Goal: Transaction & Acquisition: Purchase product/service

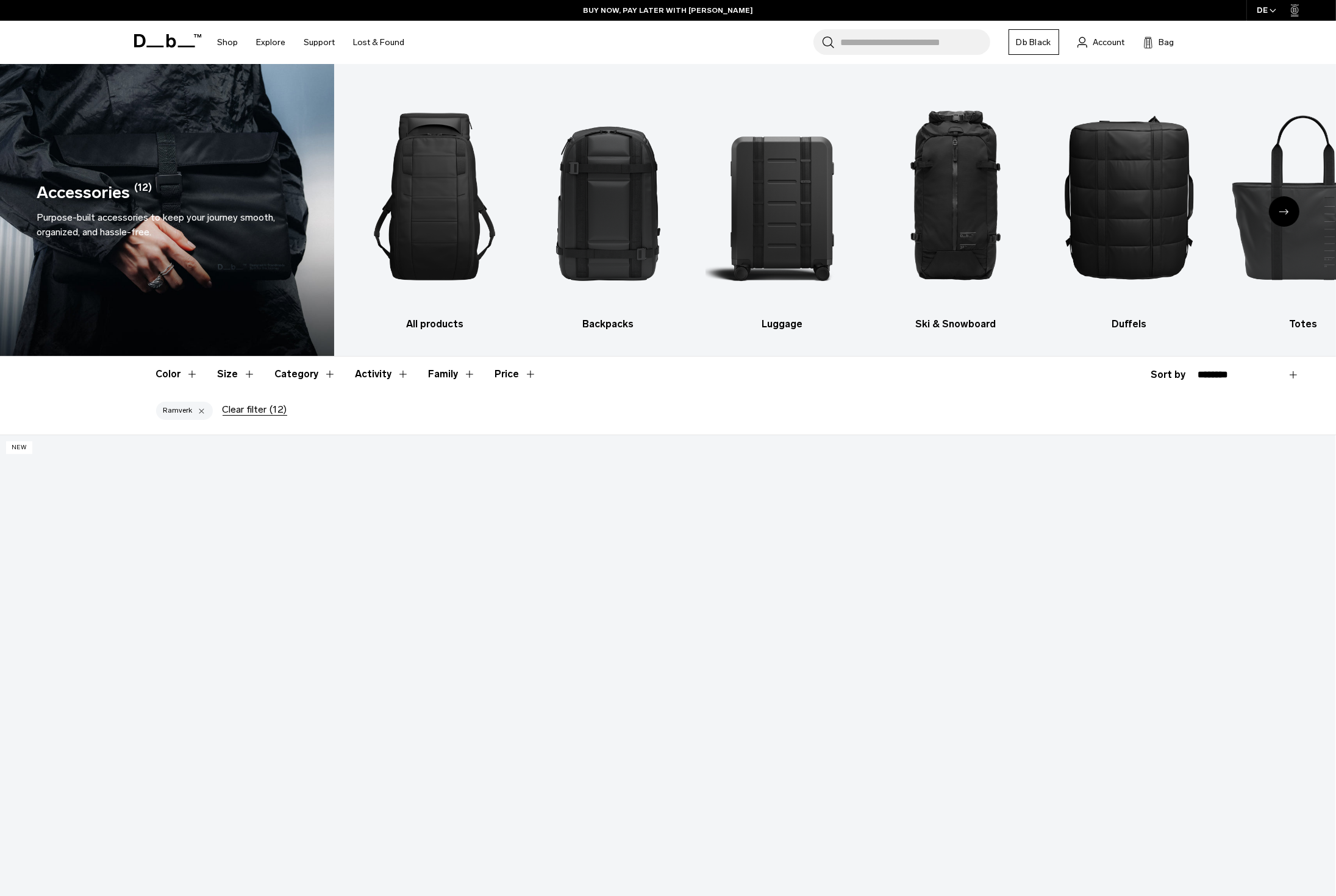
click at [897, 40] on input "Search for Bags, Luggage..." at bounding box center [915, 42] width 149 height 25
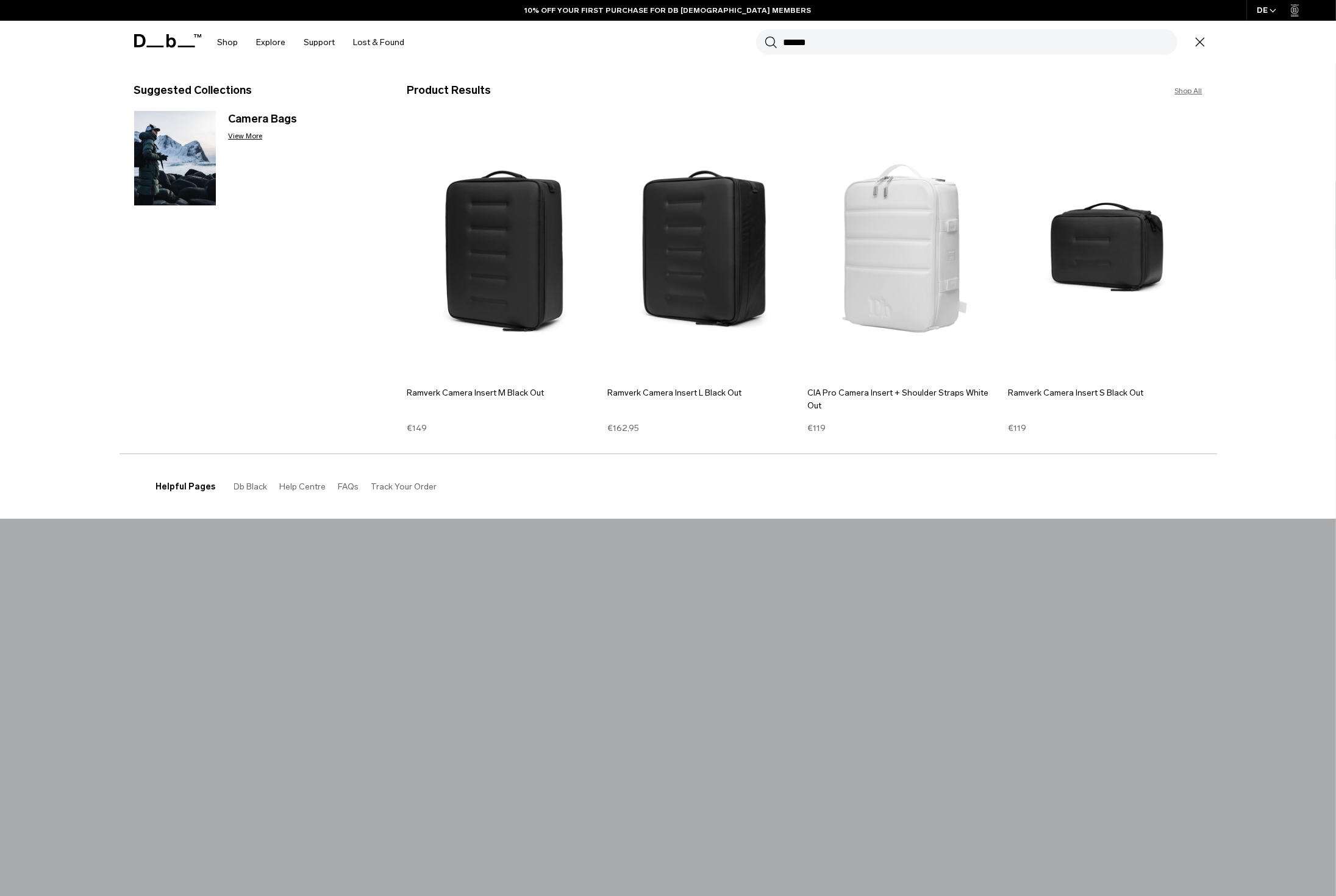
type input "******"
click at [765, 35] on button "Search" at bounding box center [771, 41] width 13 height 13
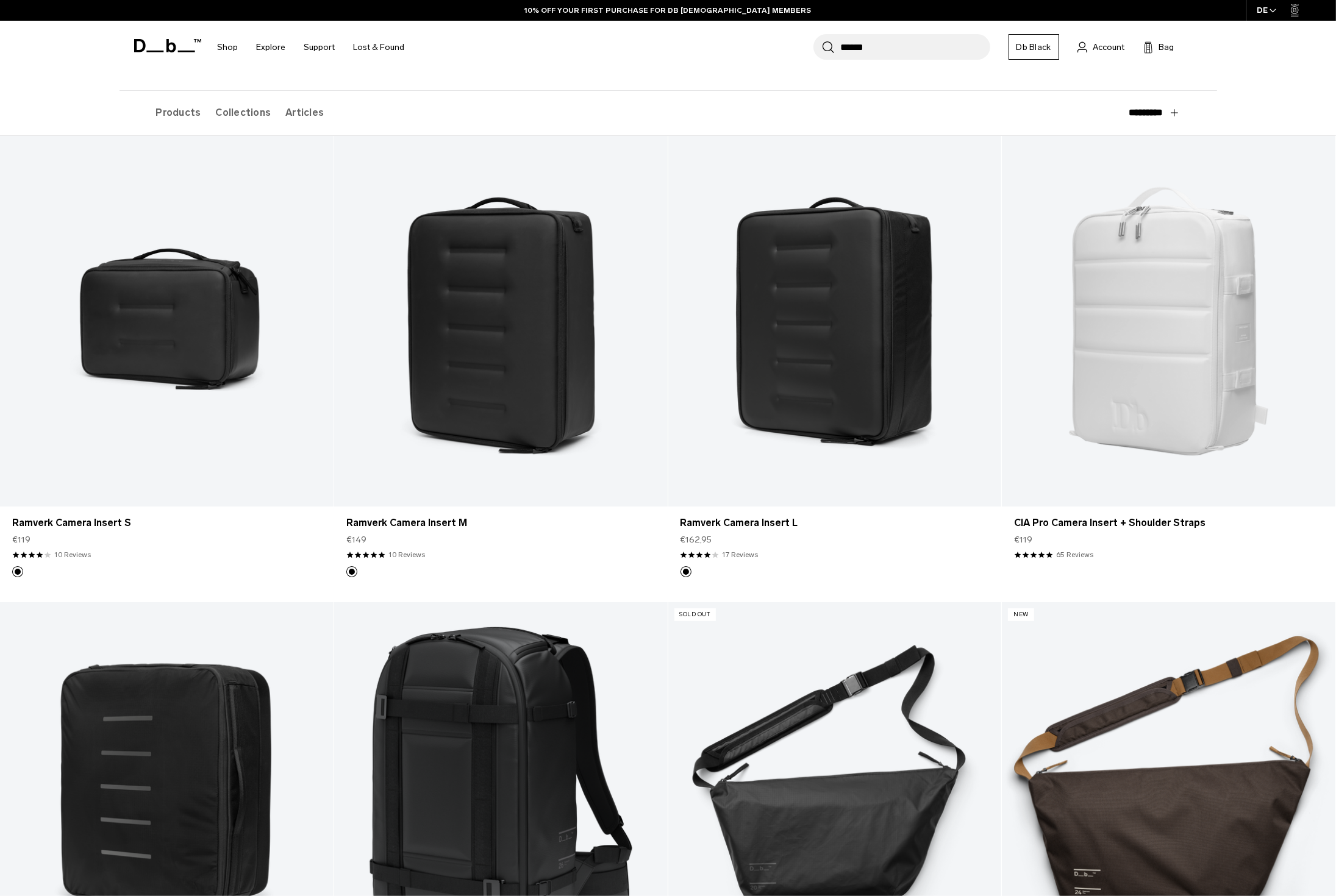
scroll to position [122, 0]
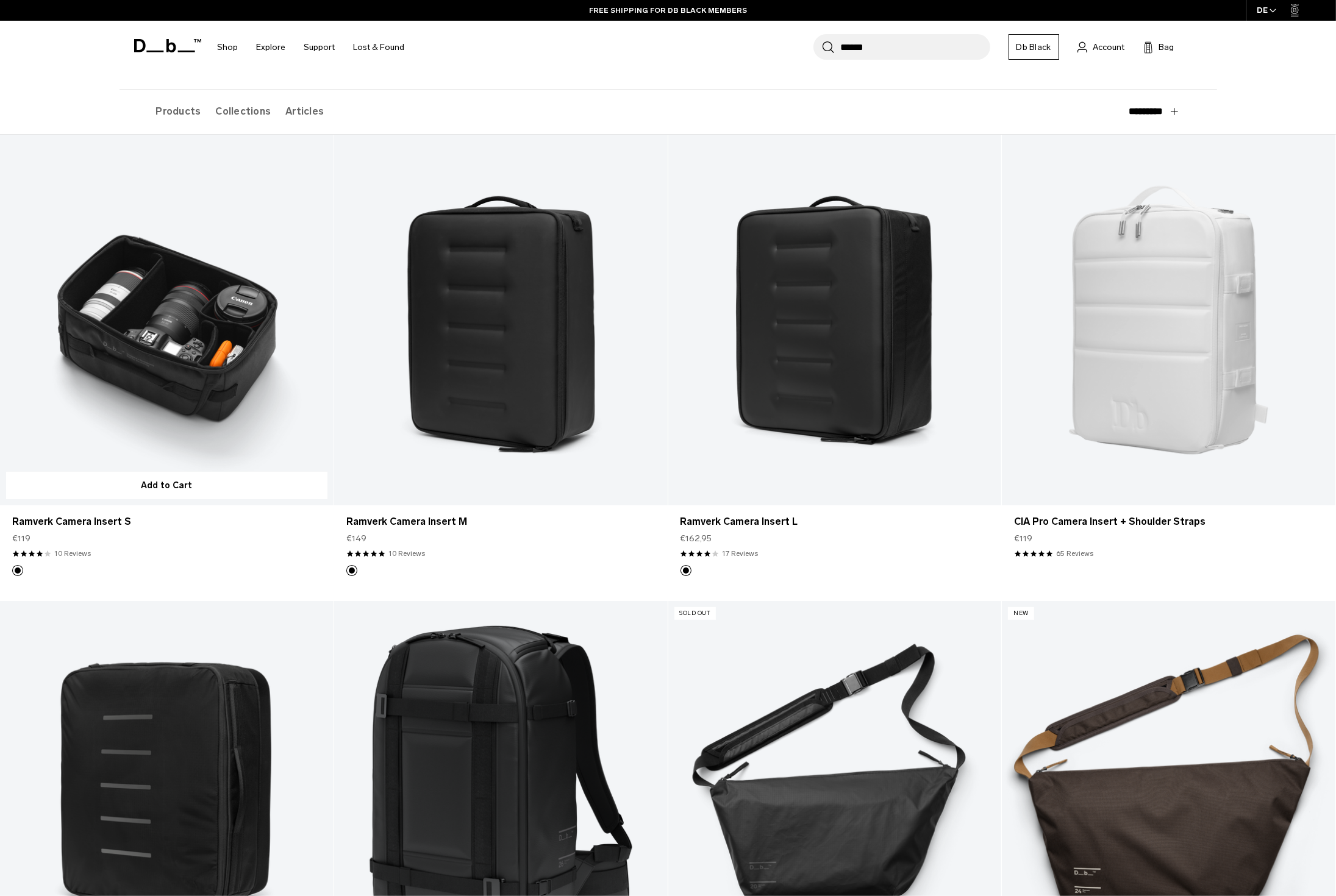
click at [169, 368] on link "Ramverk Camera Insert S" at bounding box center [166, 320] width 334 height 371
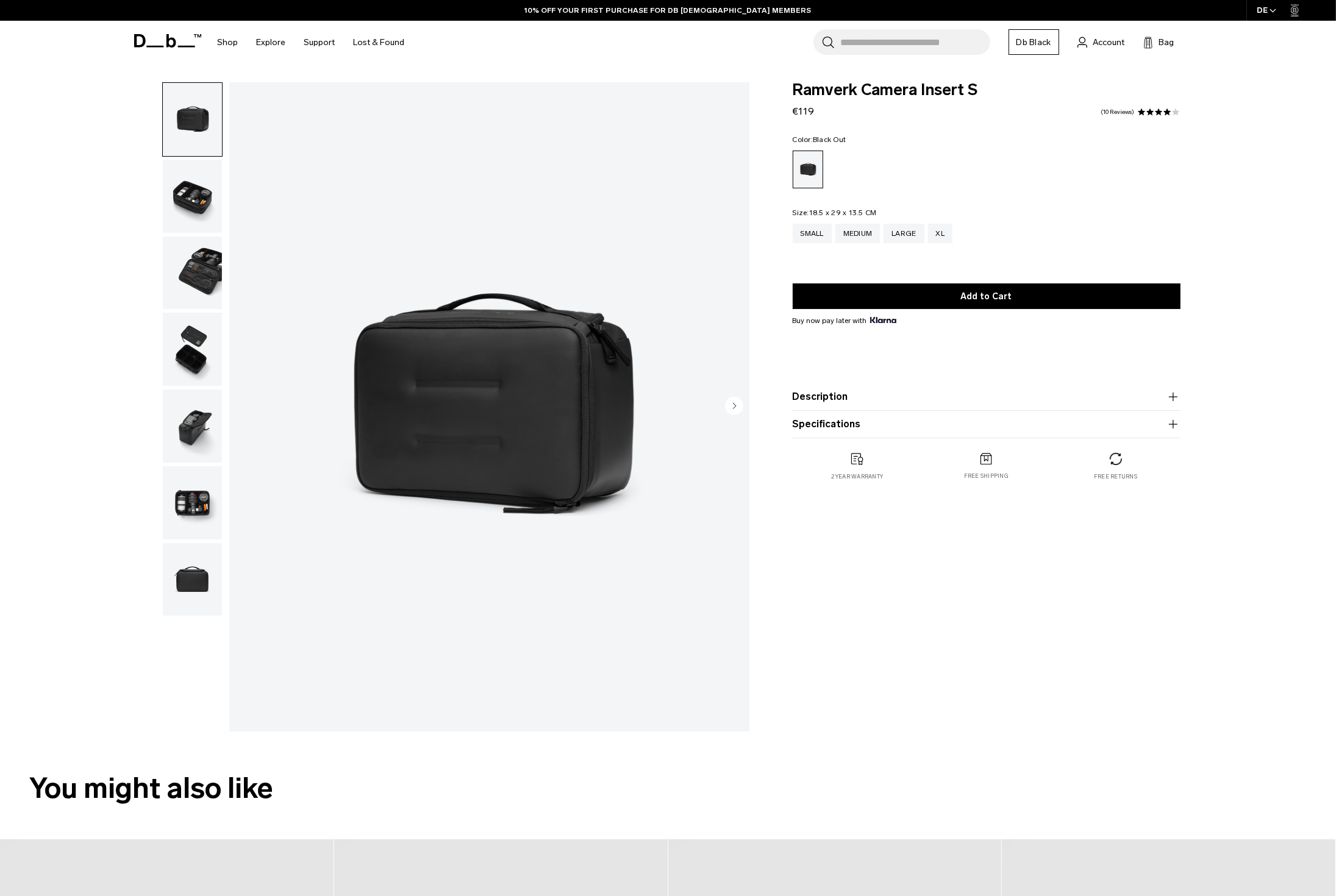
click at [188, 184] on img "button" at bounding box center [193, 196] width 59 height 73
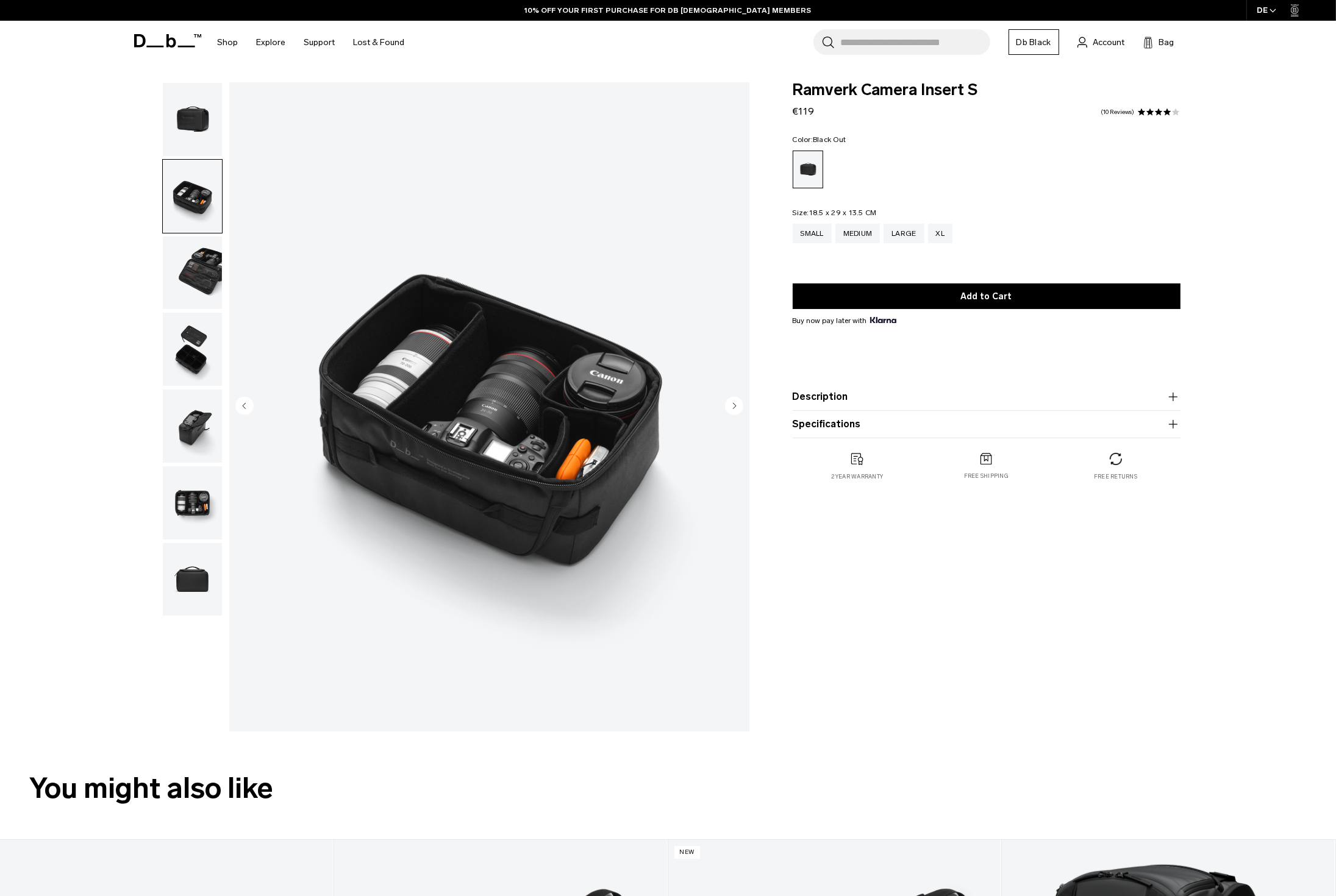
click at [201, 276] on img "button" at bounding box center [193, 273] width 59 height 73
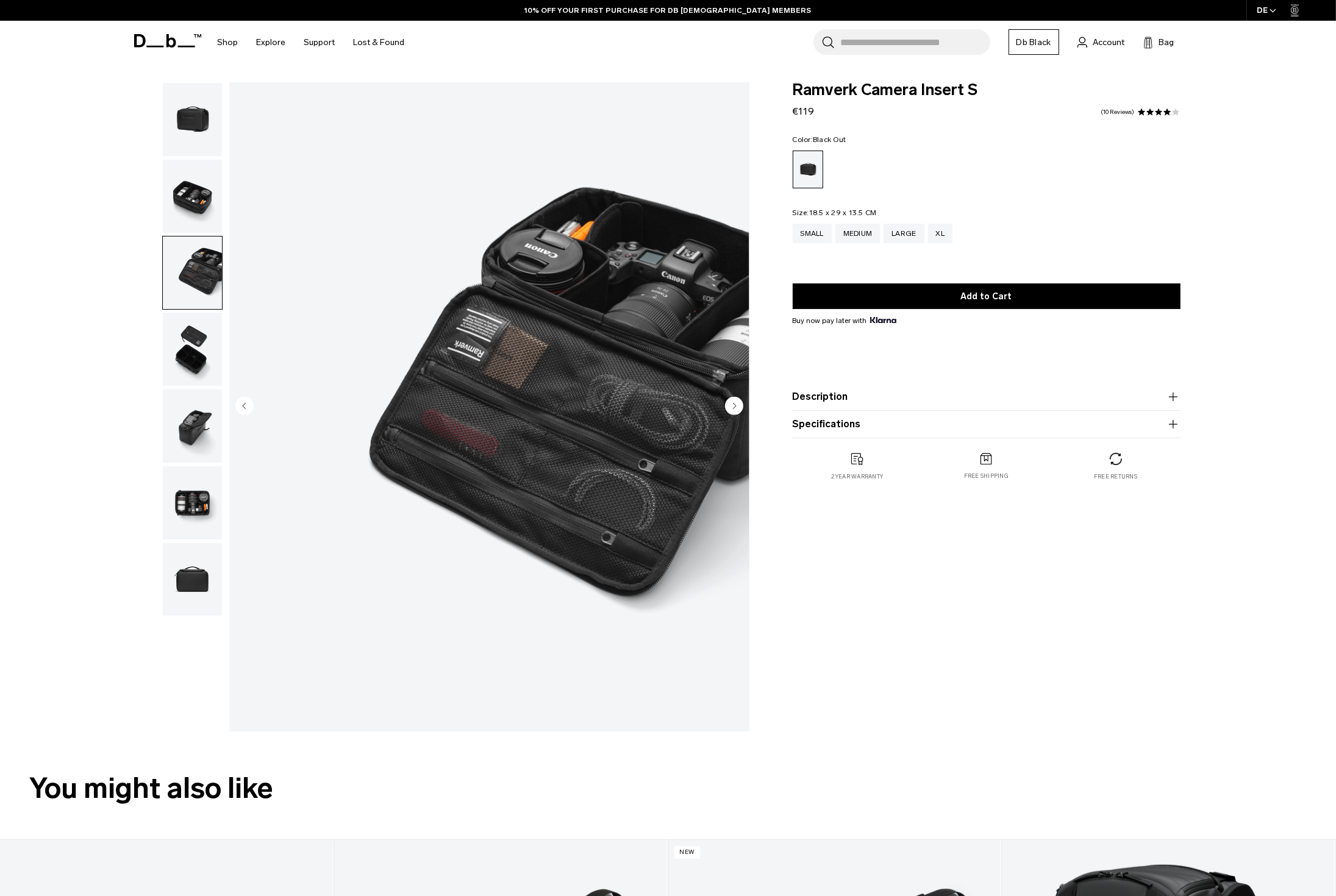
click at [202, 367] on img "button" at bounding box center [193, 349] width 59 height 73
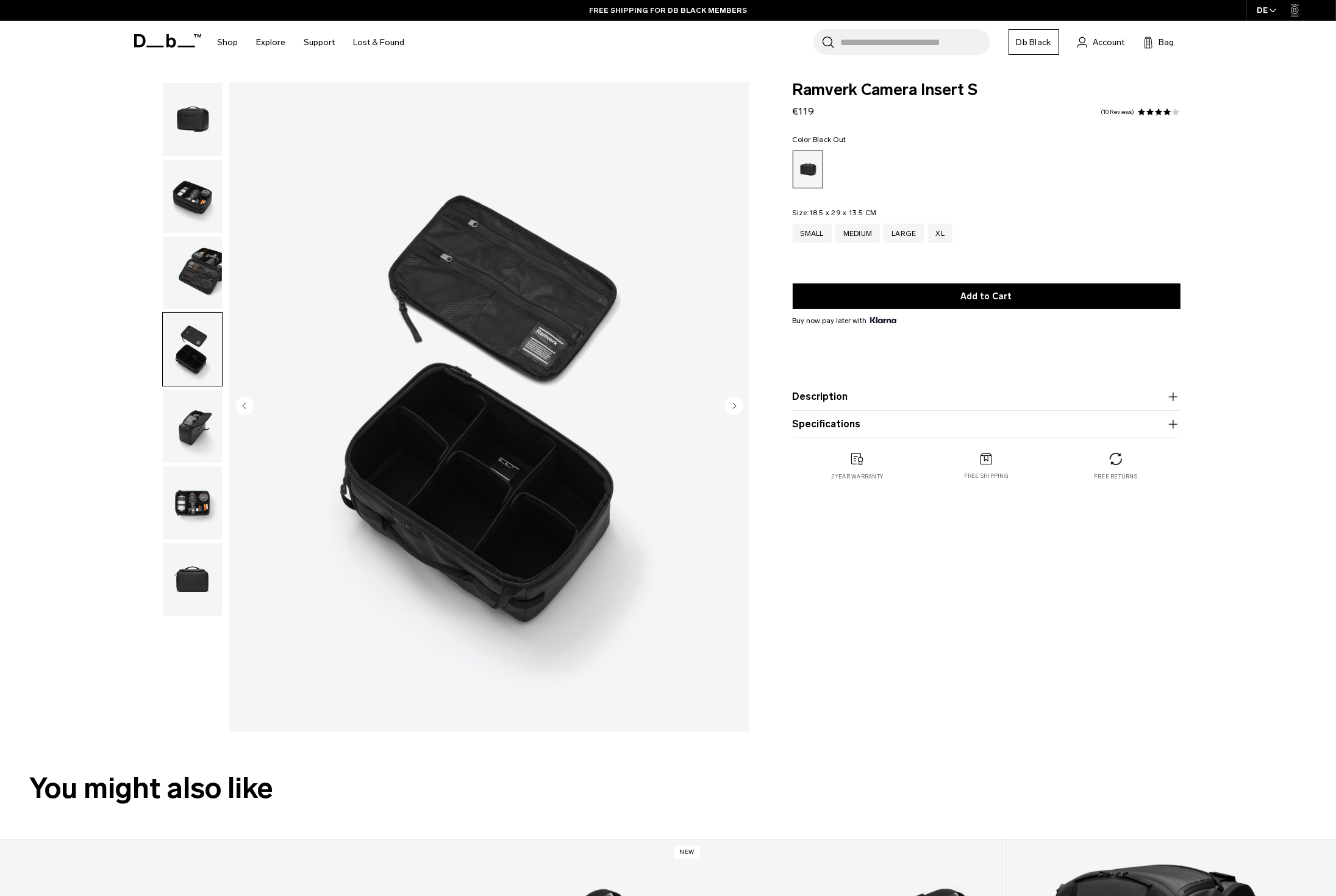
click at [196, 430] on img "button" at bounding box center [193, 426] width 59 height 73
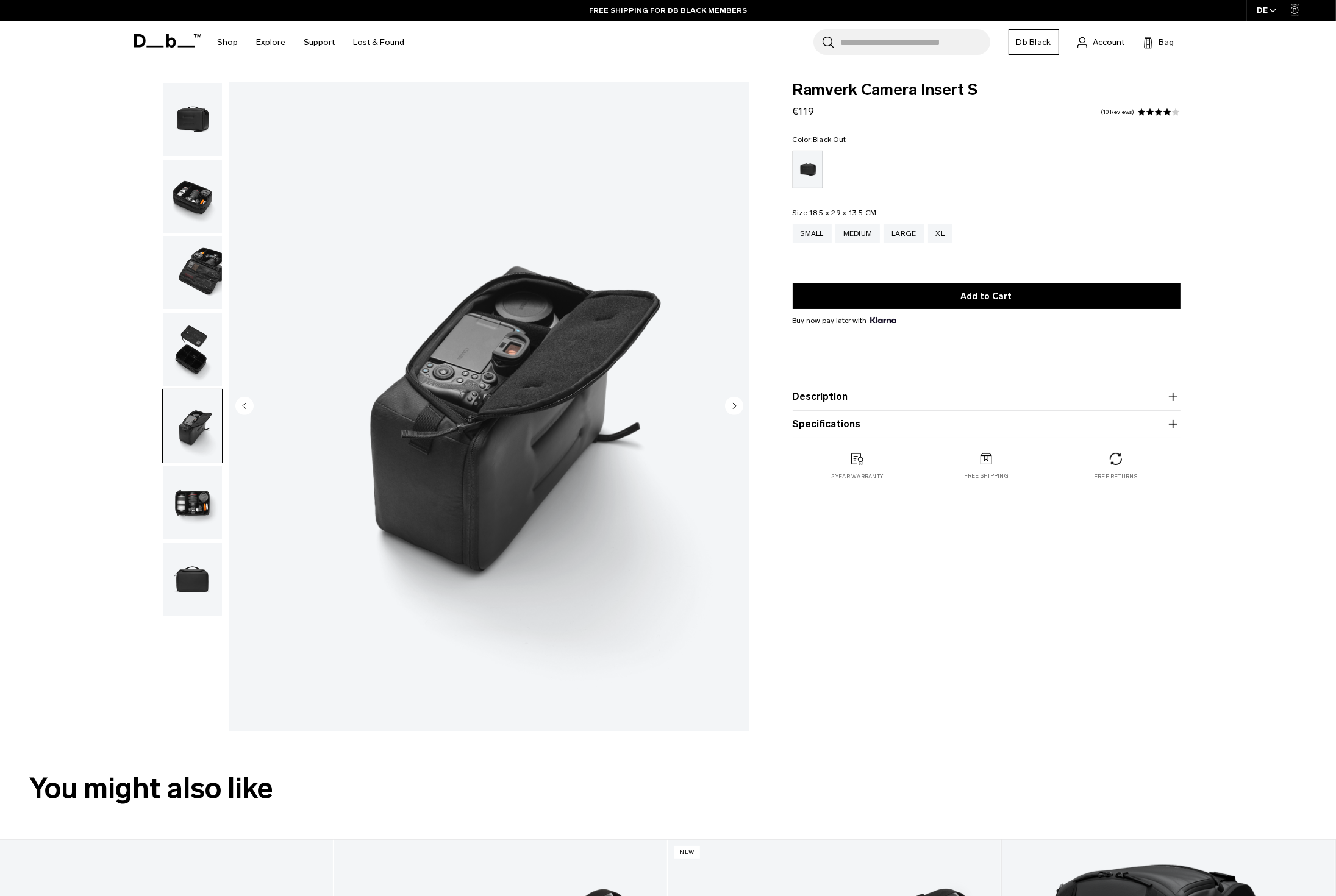
click at [191, 507] on img "button" at bounding box center [193, 502] width 59 height 73
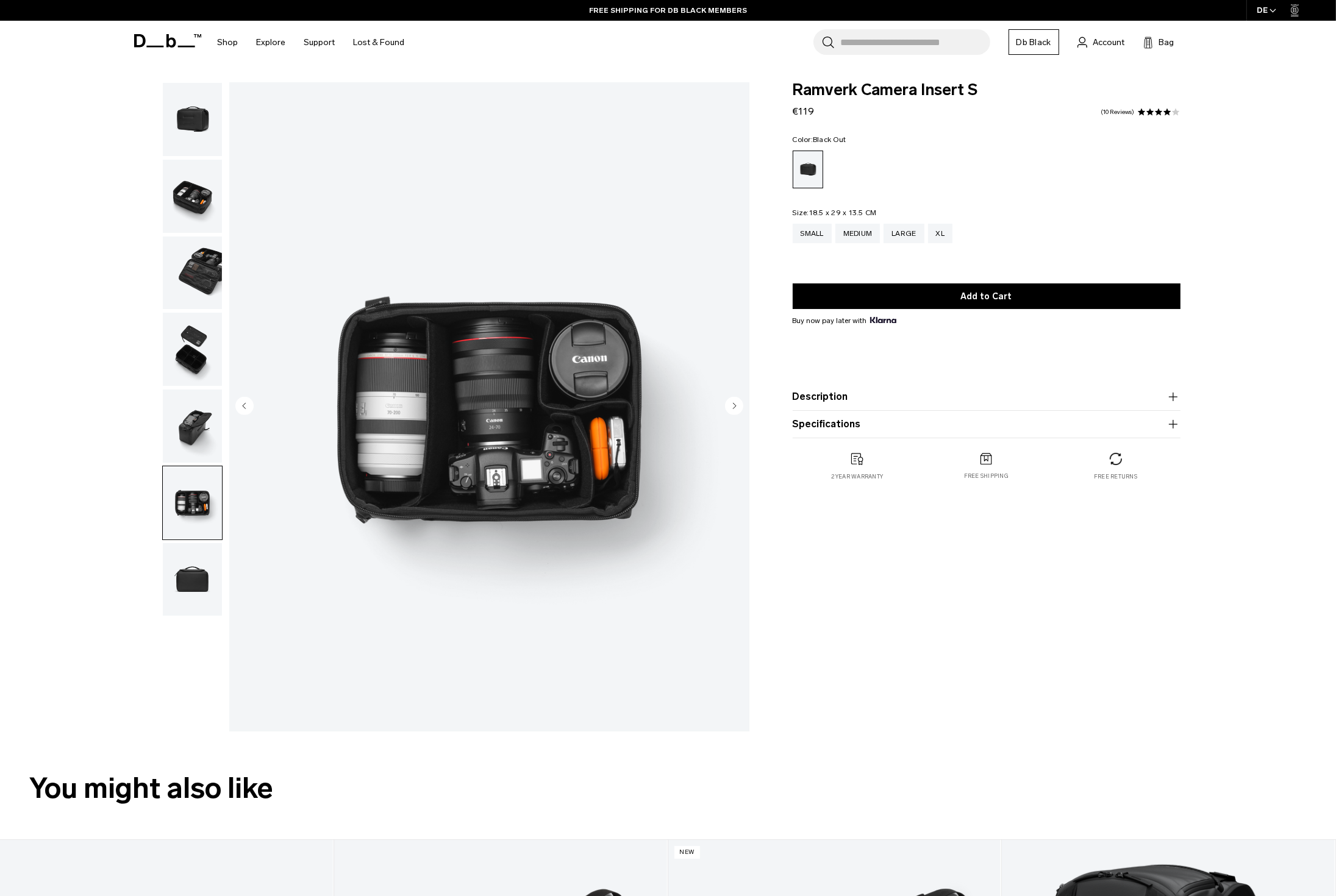
click at [188, 570] on img "button" at bounding box center [193, 579] width 59 height 73
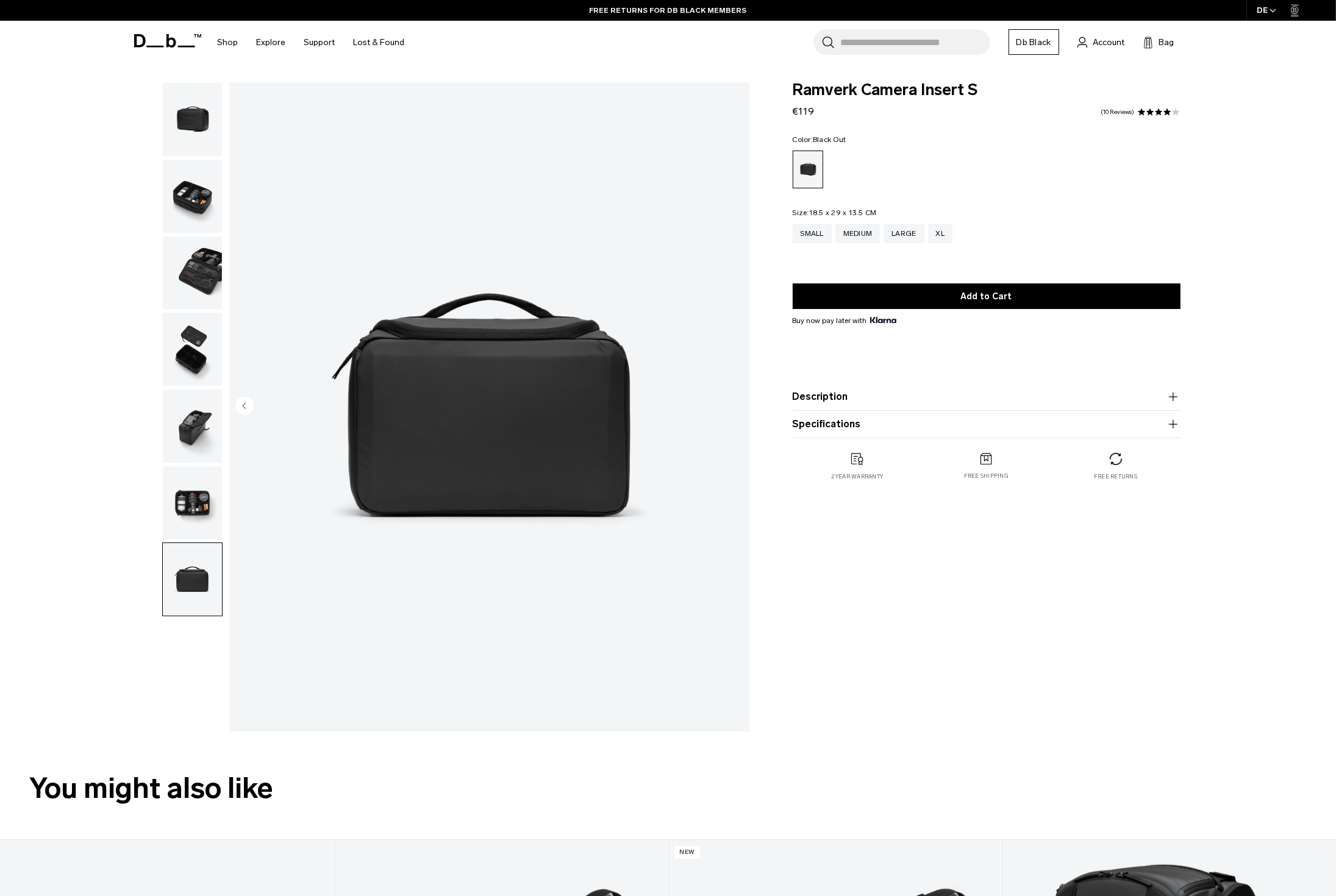
click at [202, 121] on img "button" at bounding box center [193, 119] width 59 height 73
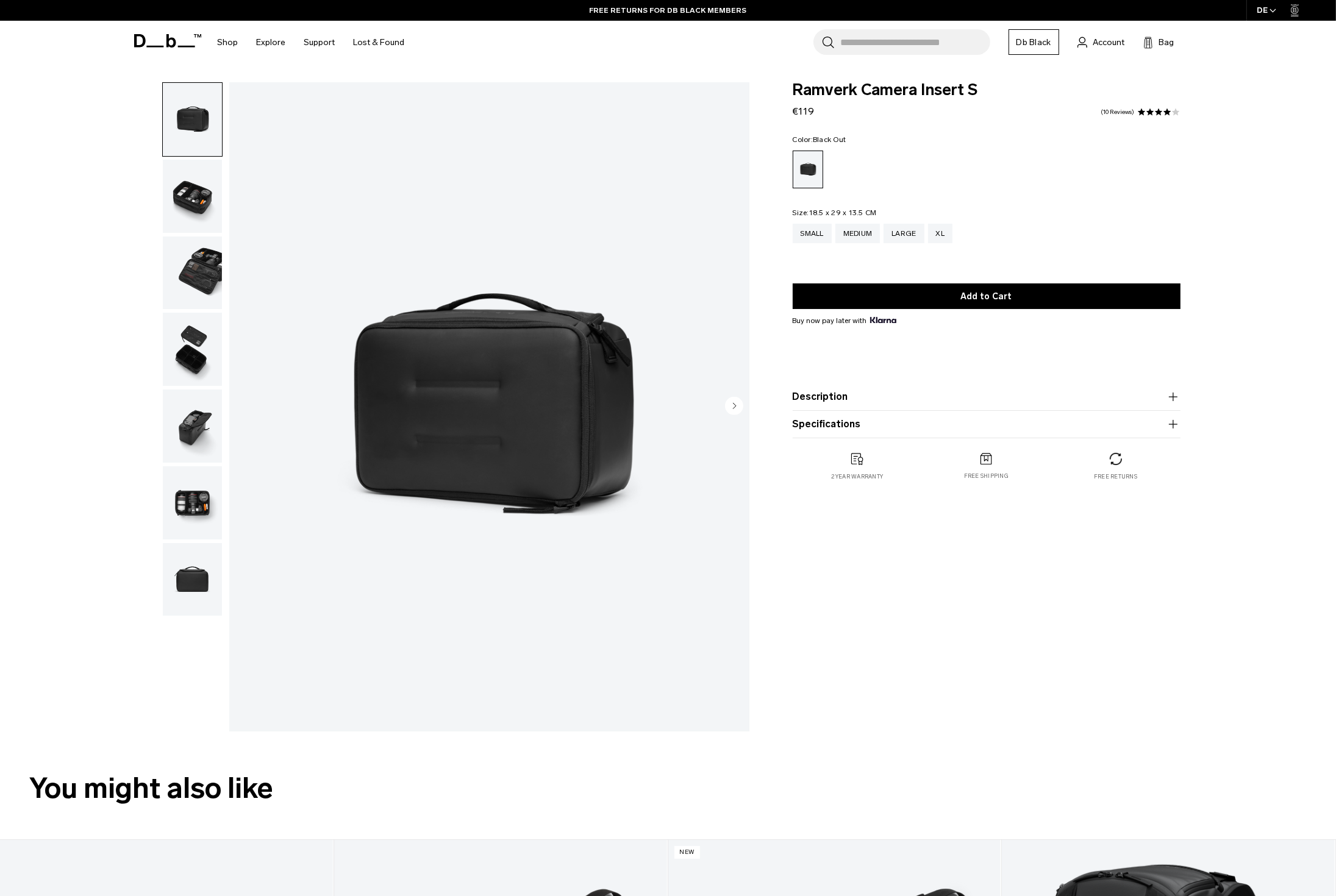
click at [200, 179] on img "button" at bounding box center [193, 196] width 59 height 73
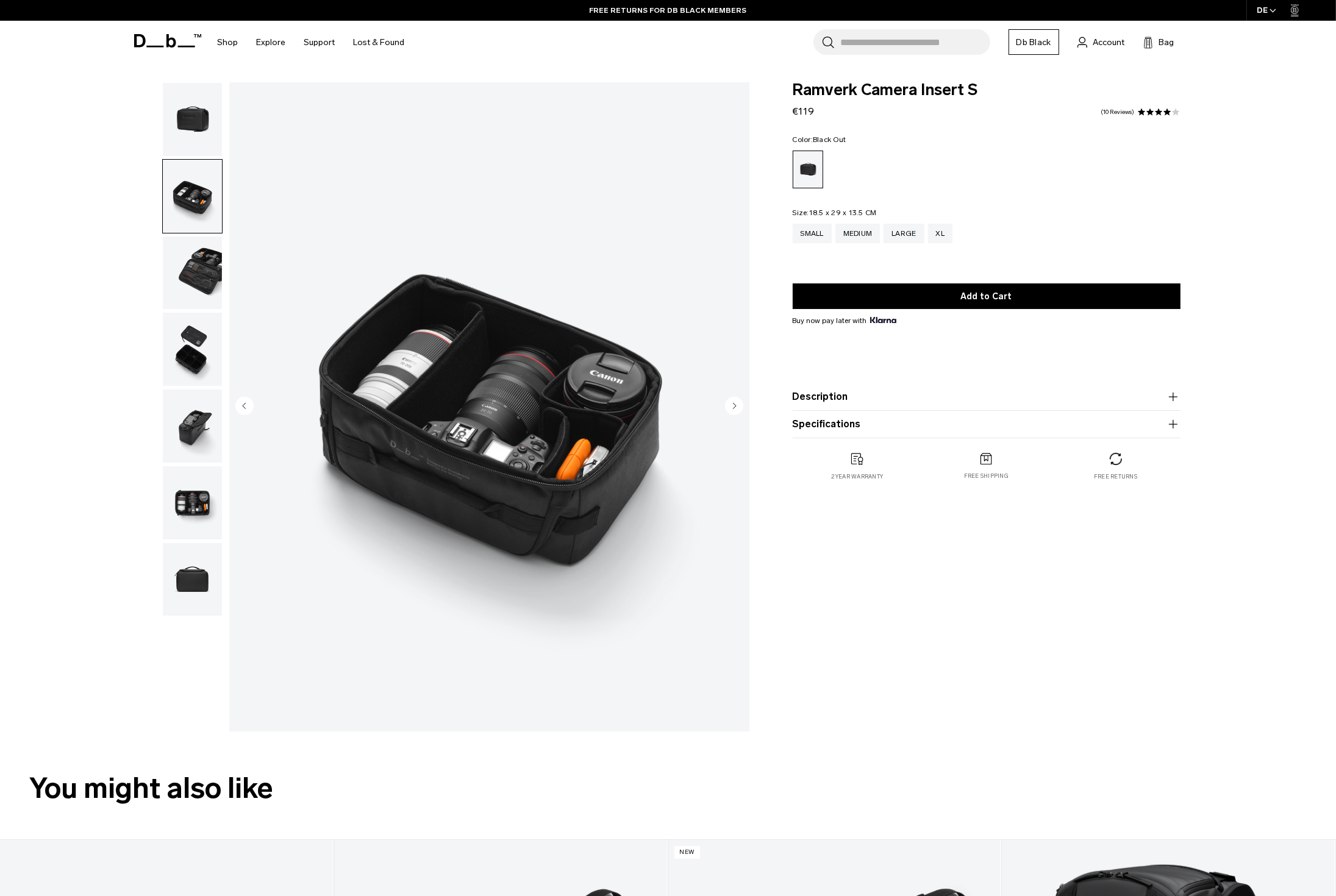
click at [192, 281] on img "button" at bounding box center [193, 273] width 59 height 73
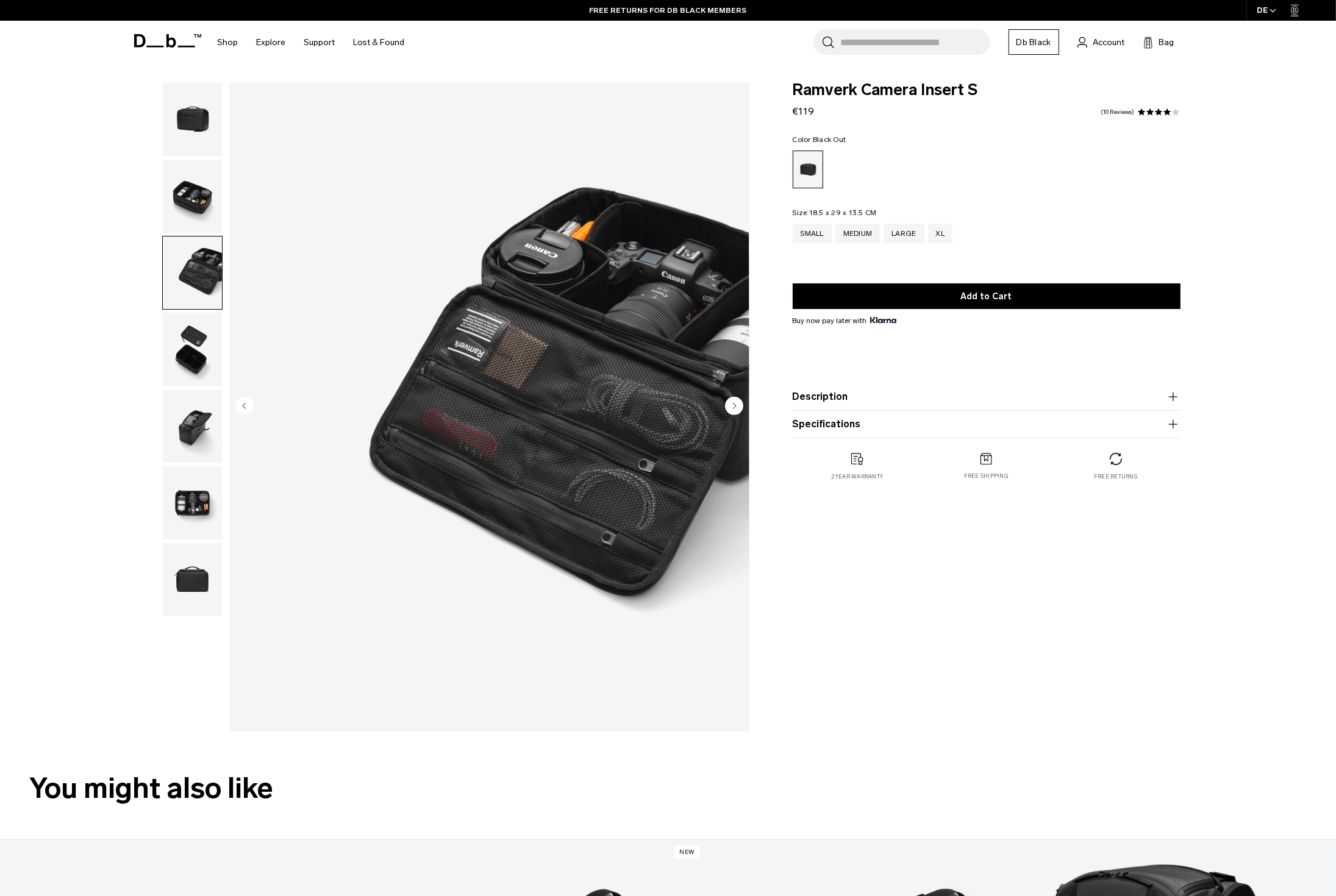
click at [188, 354] on img "button" at bounding box center [193, 349] width 59 height 73
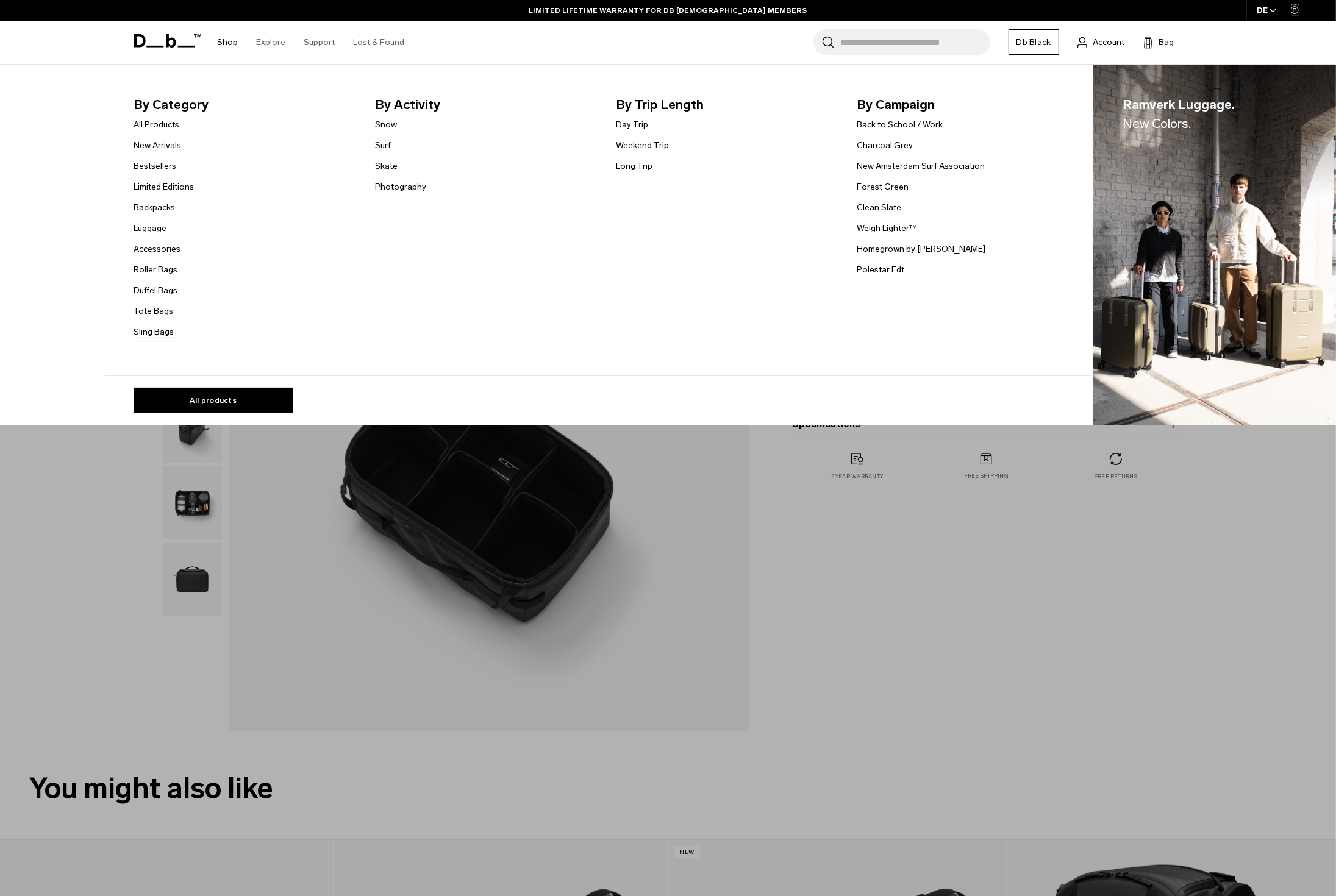
click at [154, 327] on link "Sling Bags" at bounding box center [154, 332] width 40 height 13
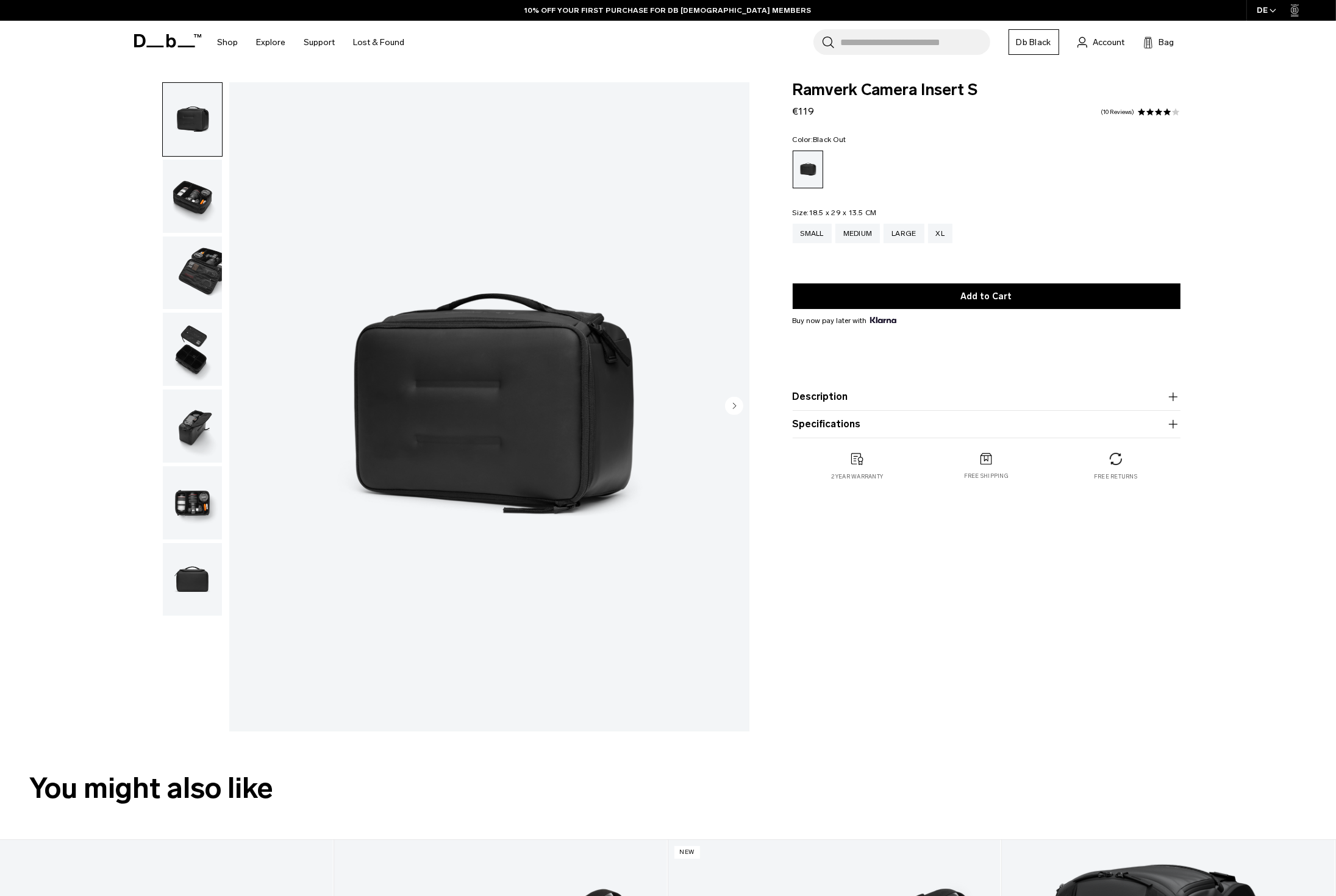
click at [829, 400] on button "Description" at bounding box center [986, 397] width 388 height 14
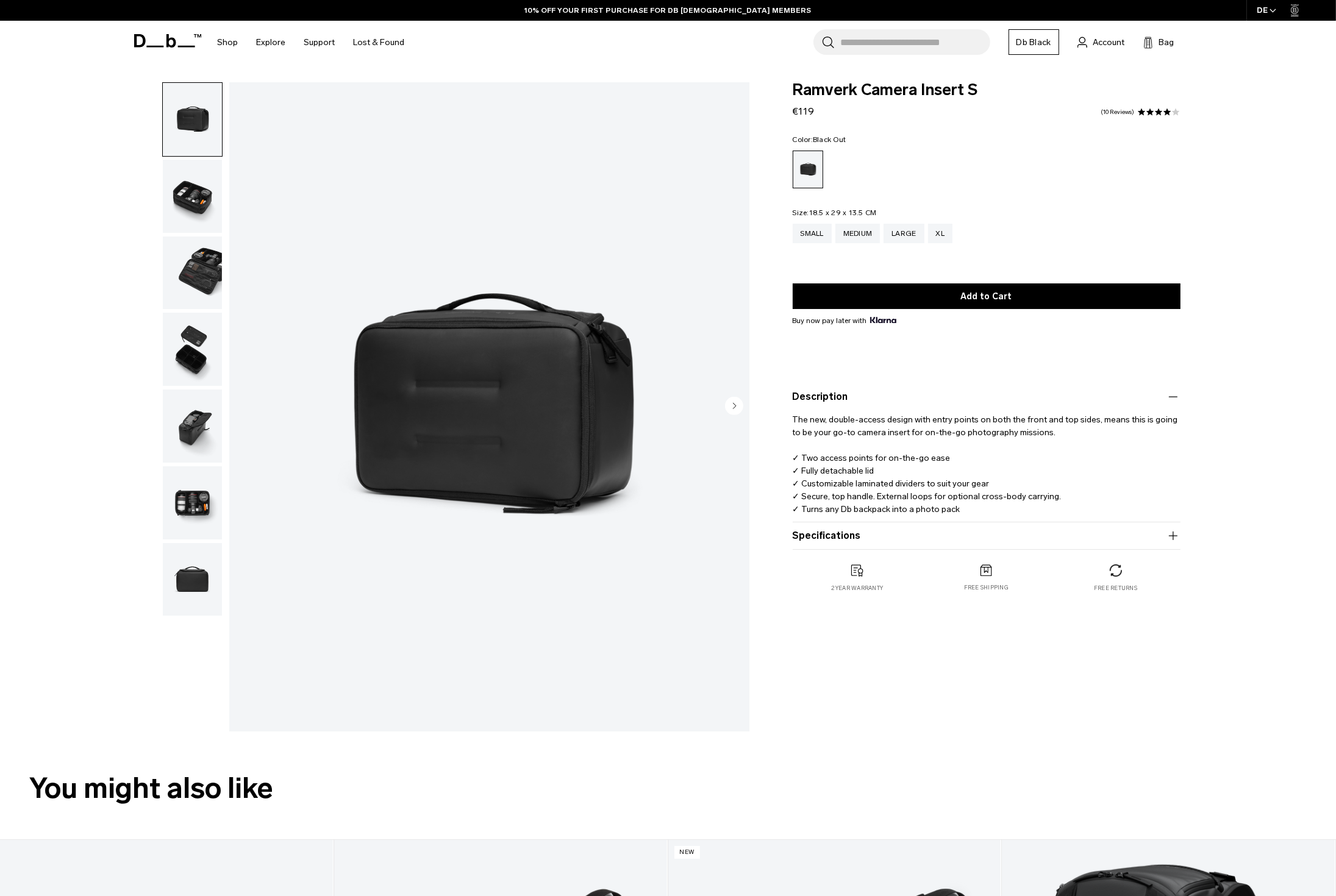
click at [827, 535] on button "Specifications" at bounding box center [986, 536] width 388 height 14
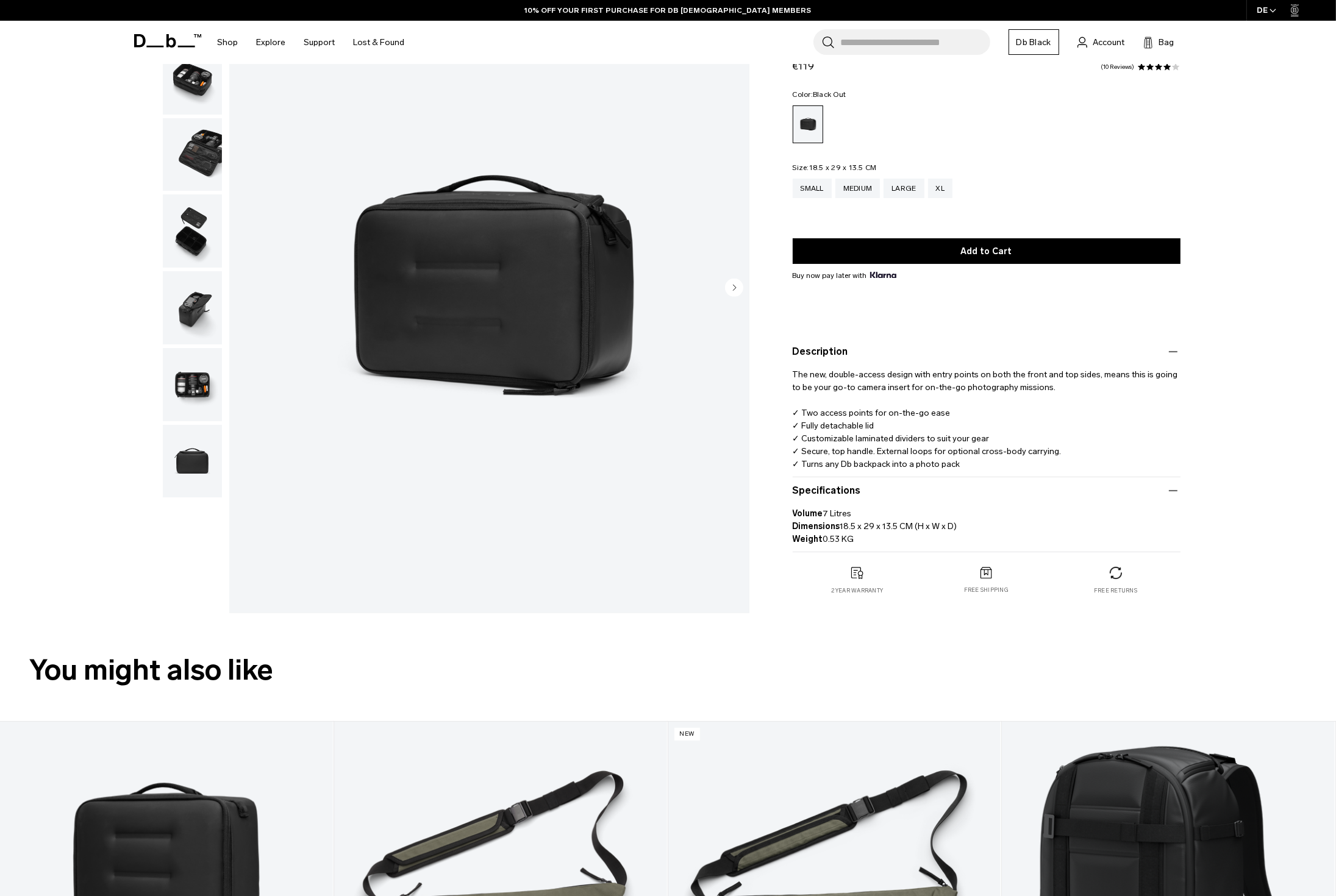
scroll to position [183, 0]
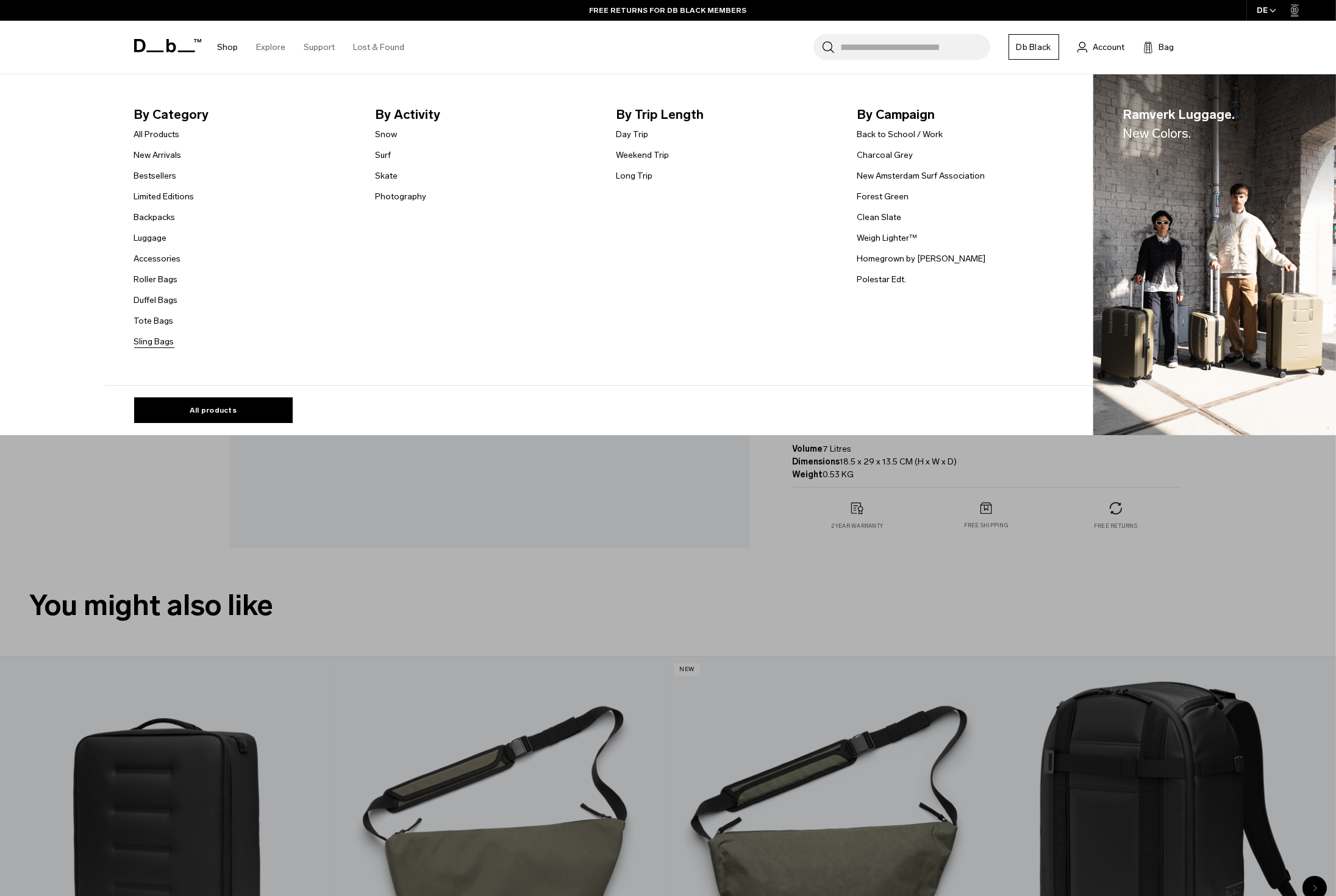
click at [148, 342] on link "Sling Bags" at bounding box center [154, 342] width 40 height 13
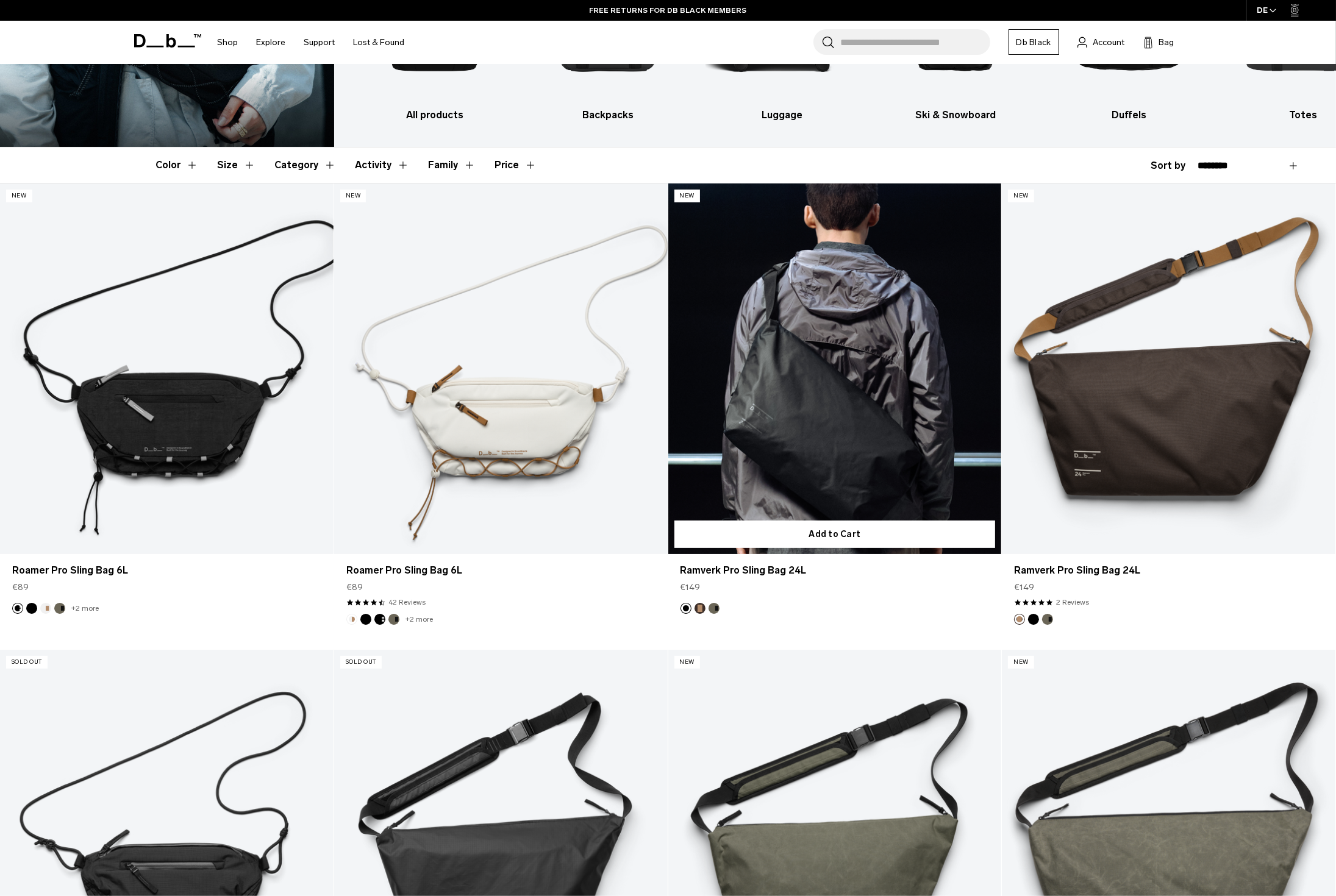
scroll to position [232, 0]
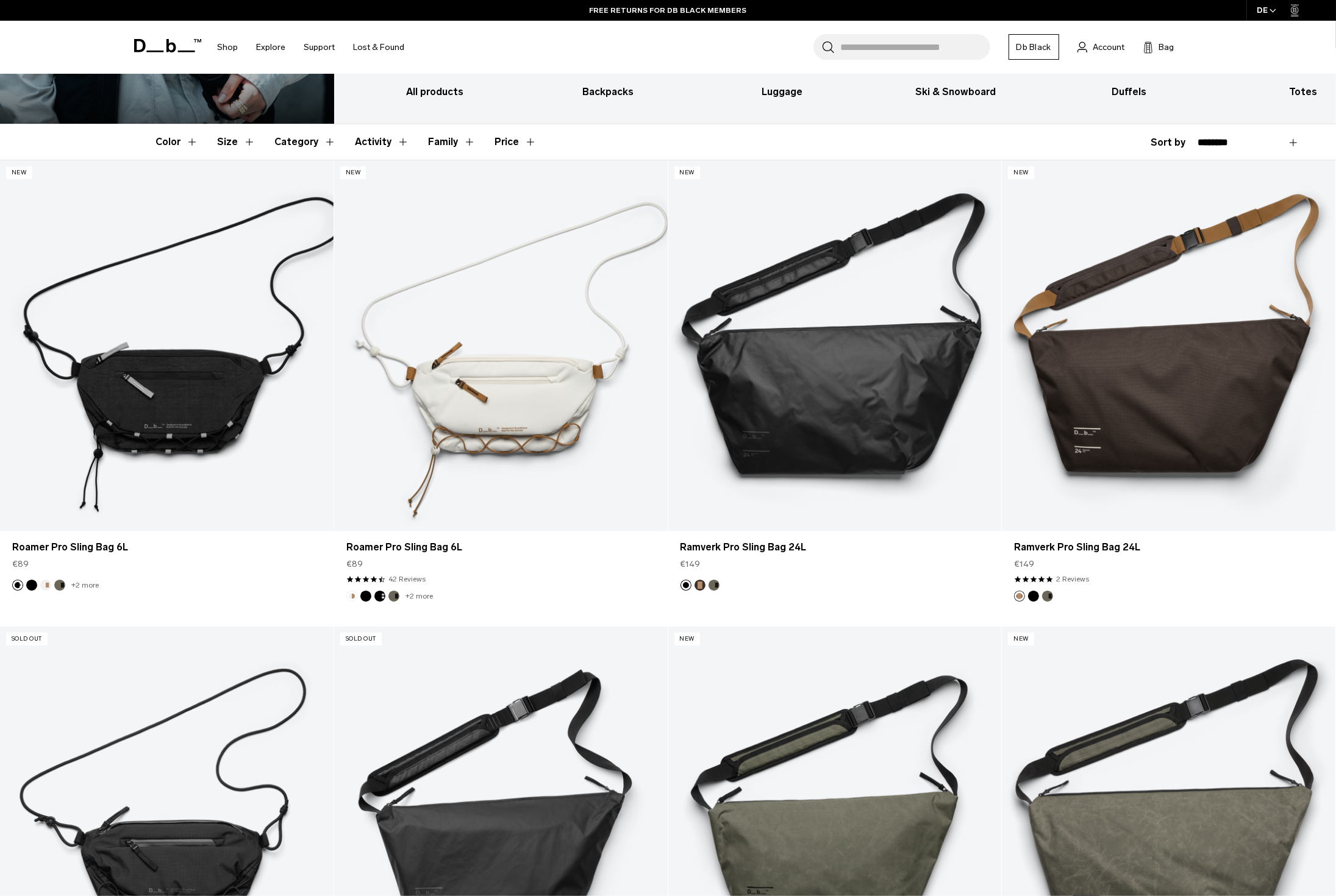
click at [188, 142] on button "Color" at bounding box center [176, 141] width 42 height 35
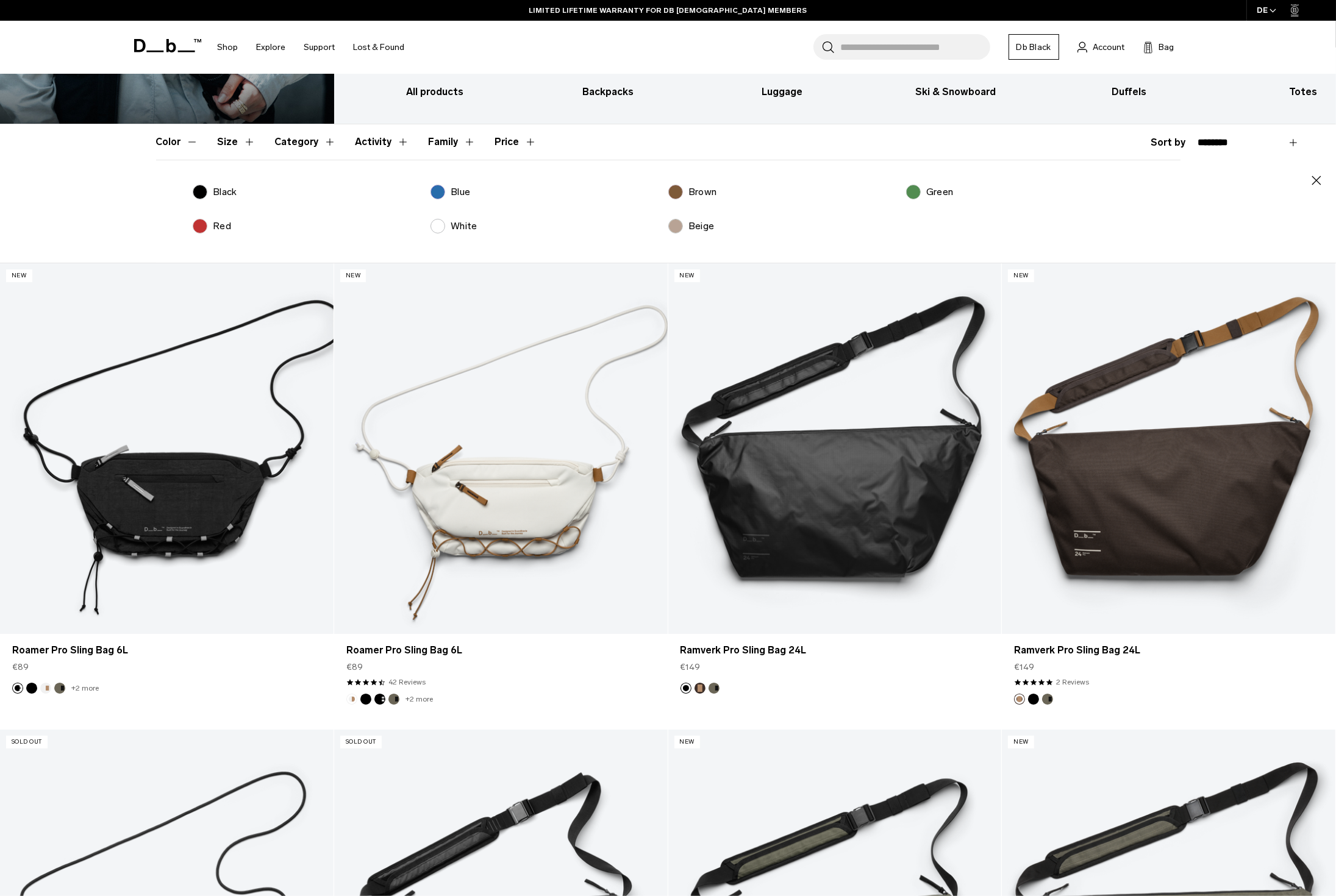
click at [199, 188] on label "Black" at bounding box center [214, 192] width 44 height 14
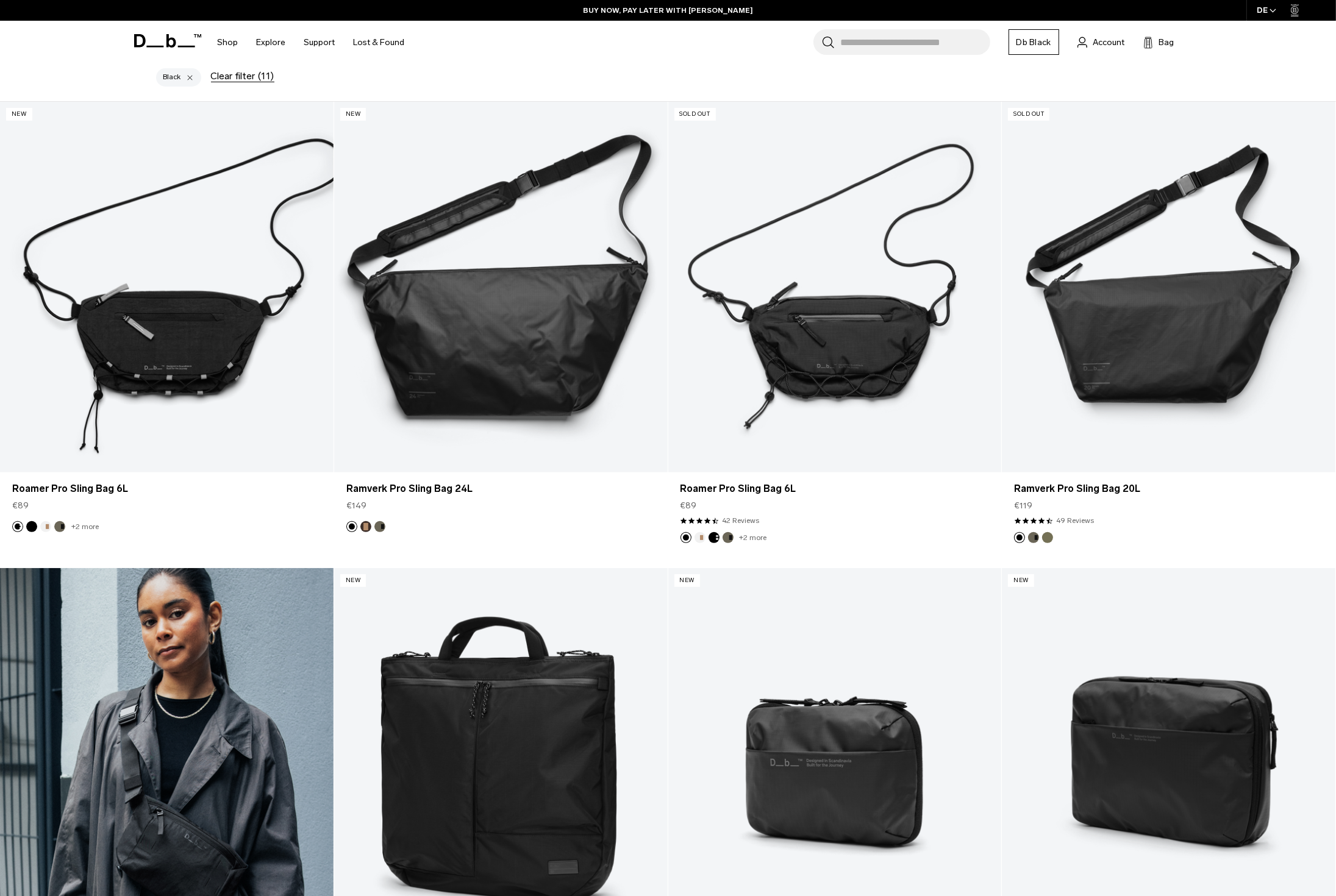
scroll to position [415, 0]
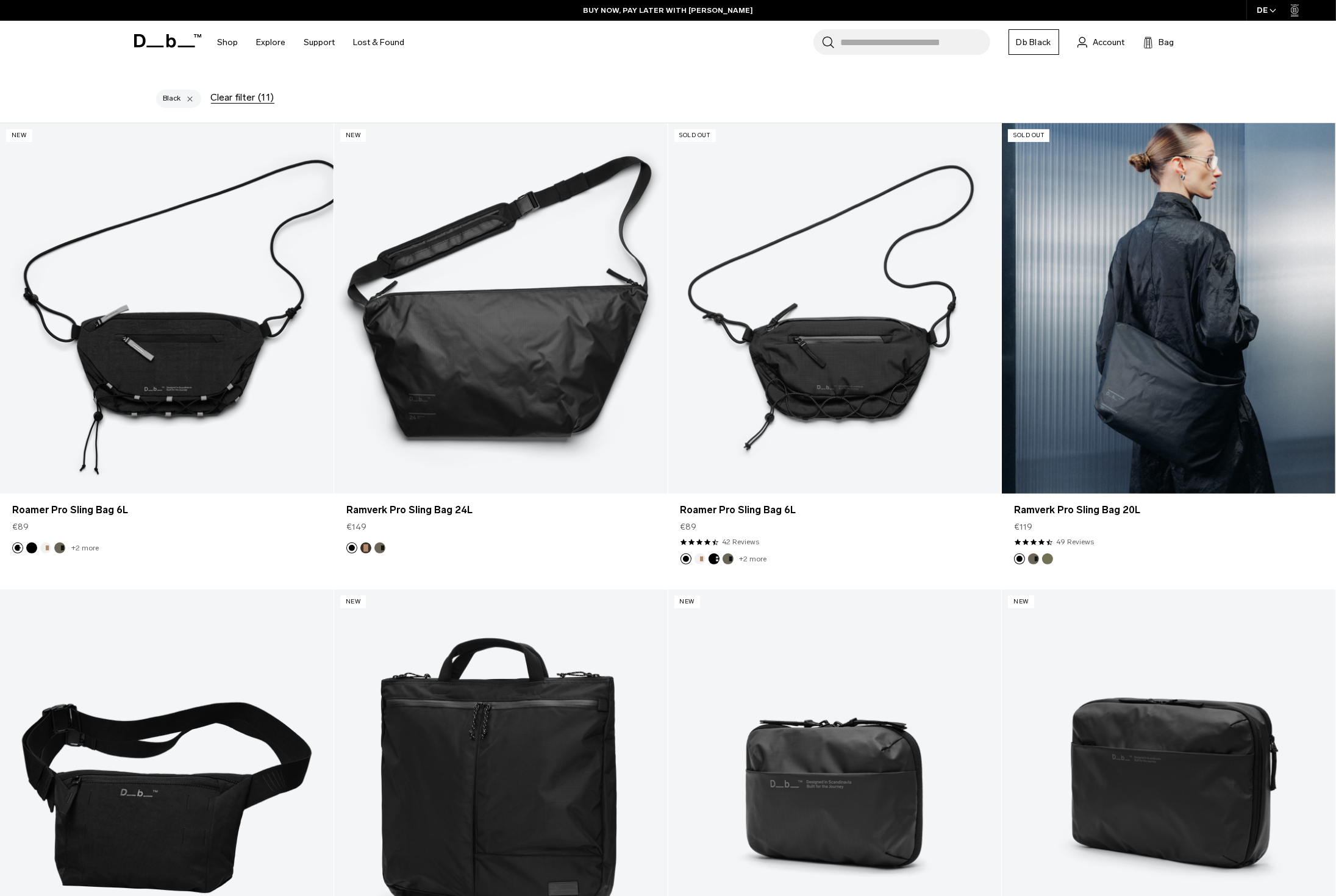
click at [1099, 381] on link "Ramverk Pro Sling Bag 20L" at bounding box center [1168, 309] width 334 height 371
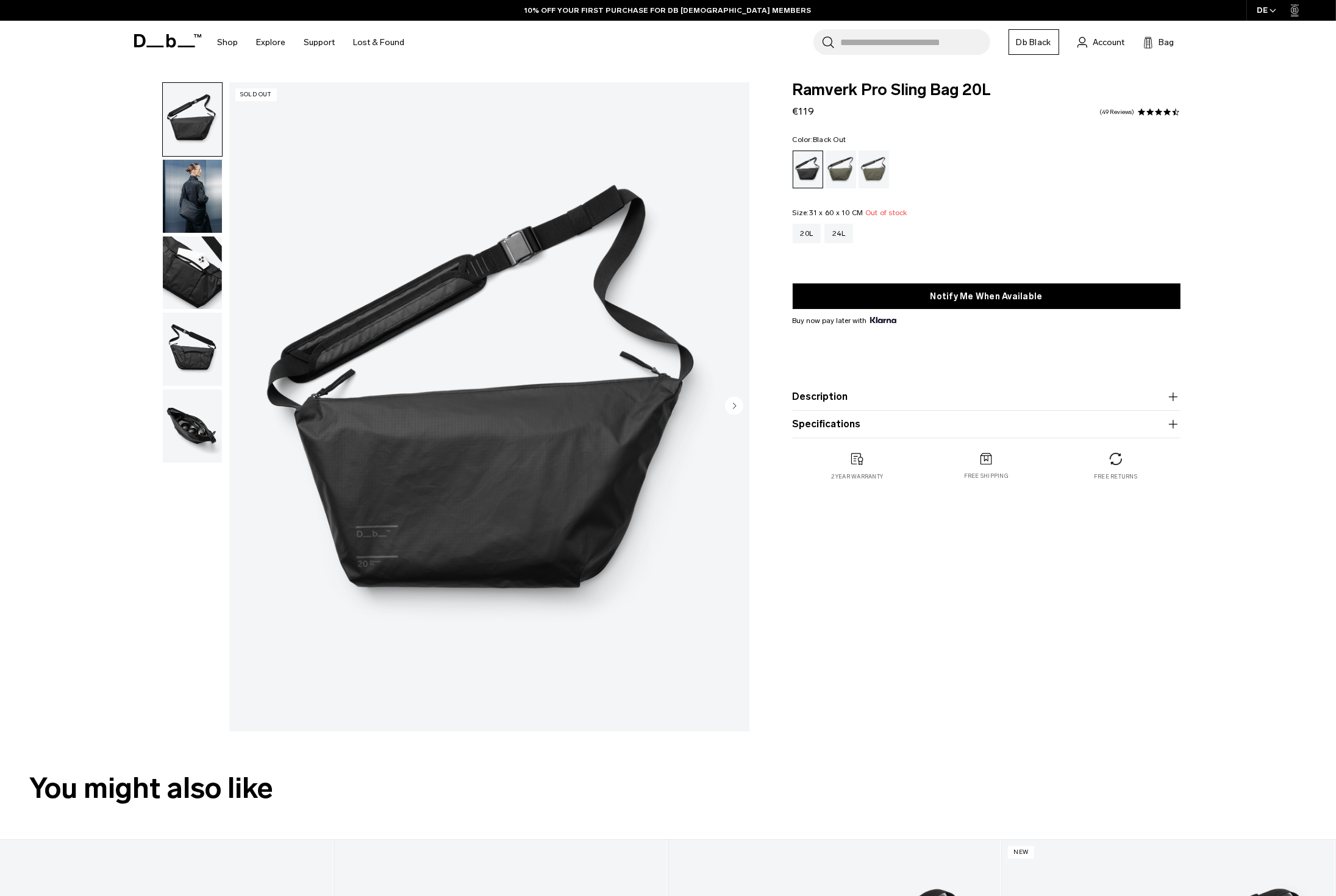
click at [184, 202] on img "button" at bounding box center [193, 196] width 59 height 73
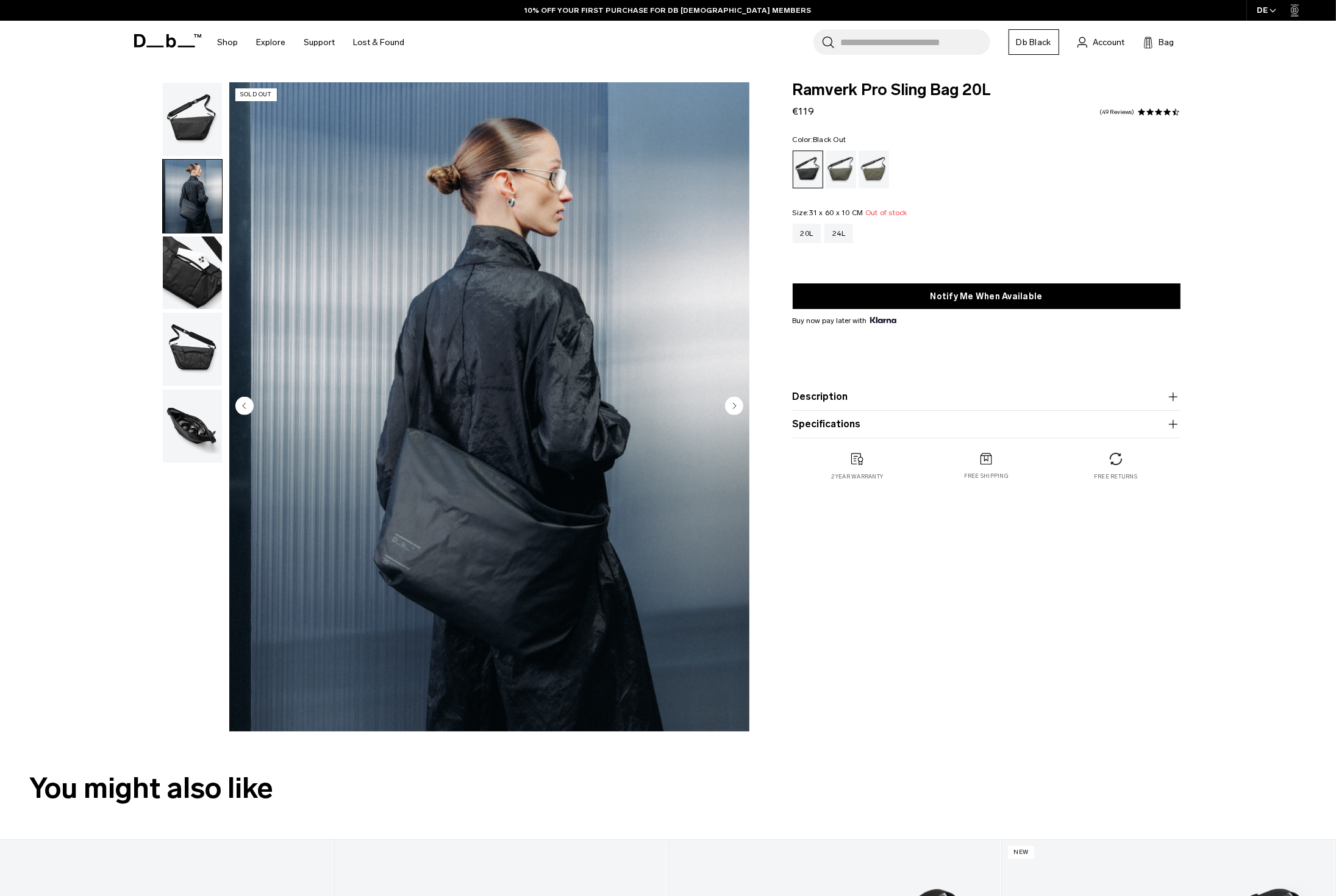
click at [193, 279] on img "button" at bounding box center [193, 273] width 59 height 73
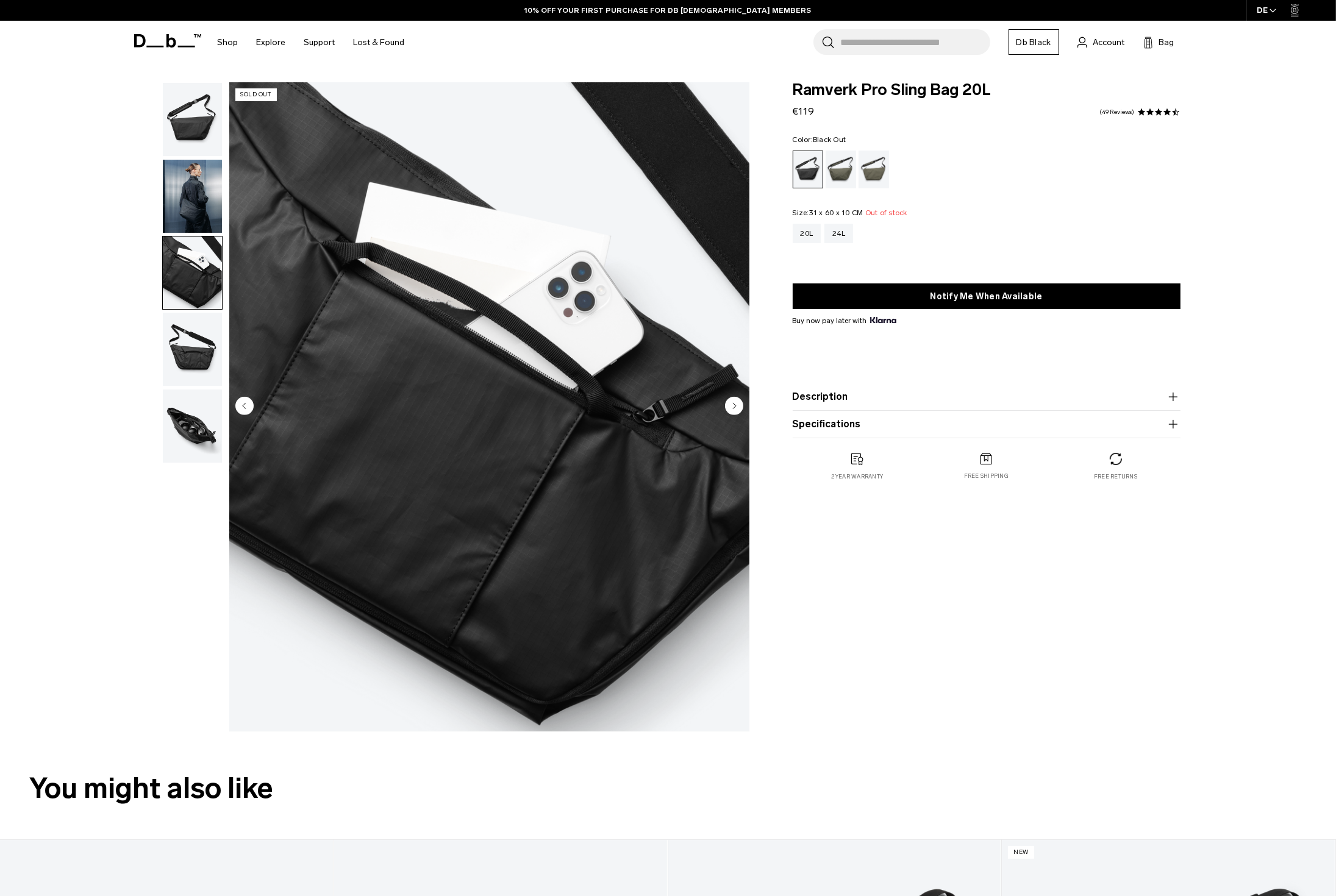
click at [192, 354] on img "button" at bounding box center [193, 349] width 59 height 73
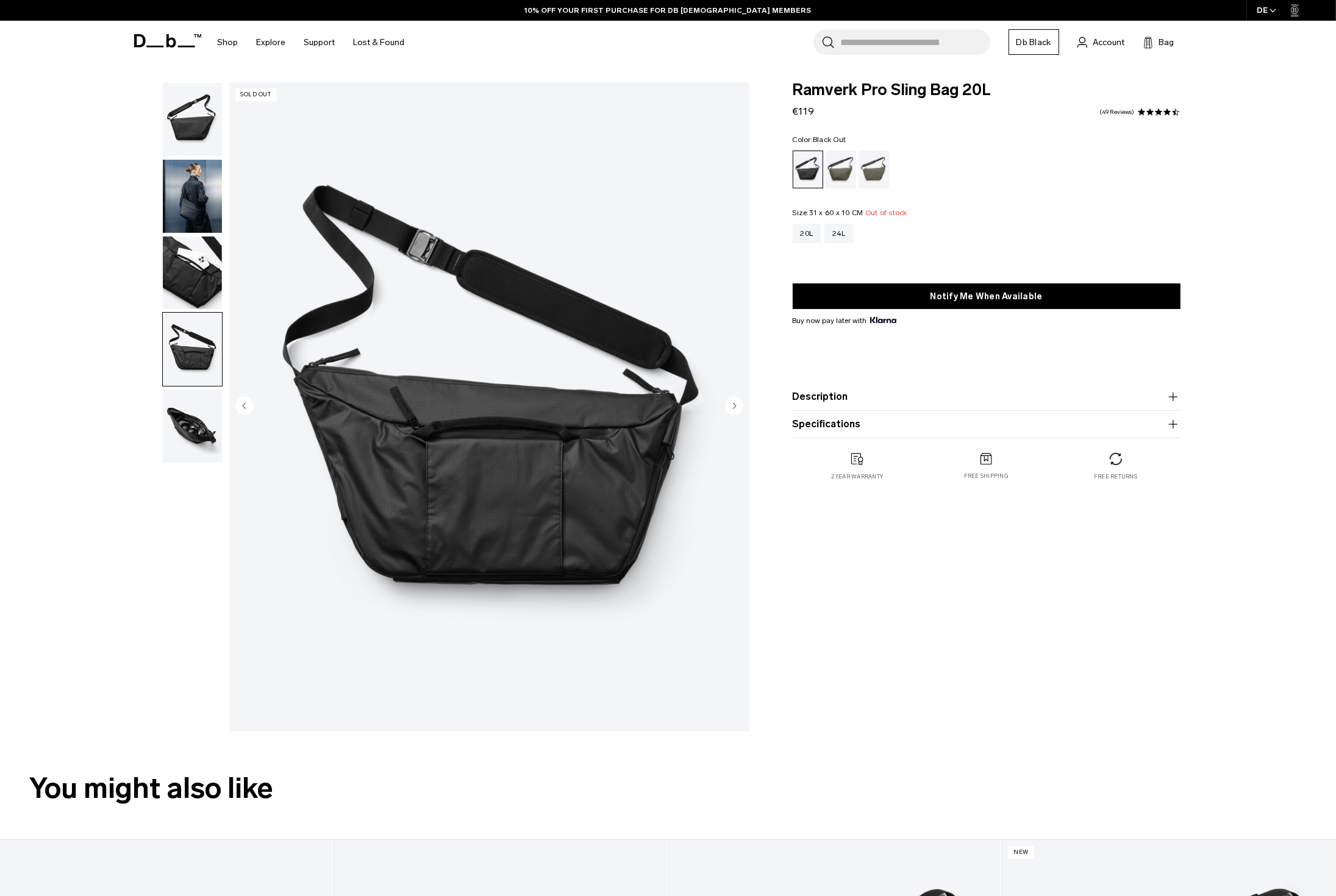
click at [186, 425] on img "button" at bounding box center [193, 426] width 59 height 73
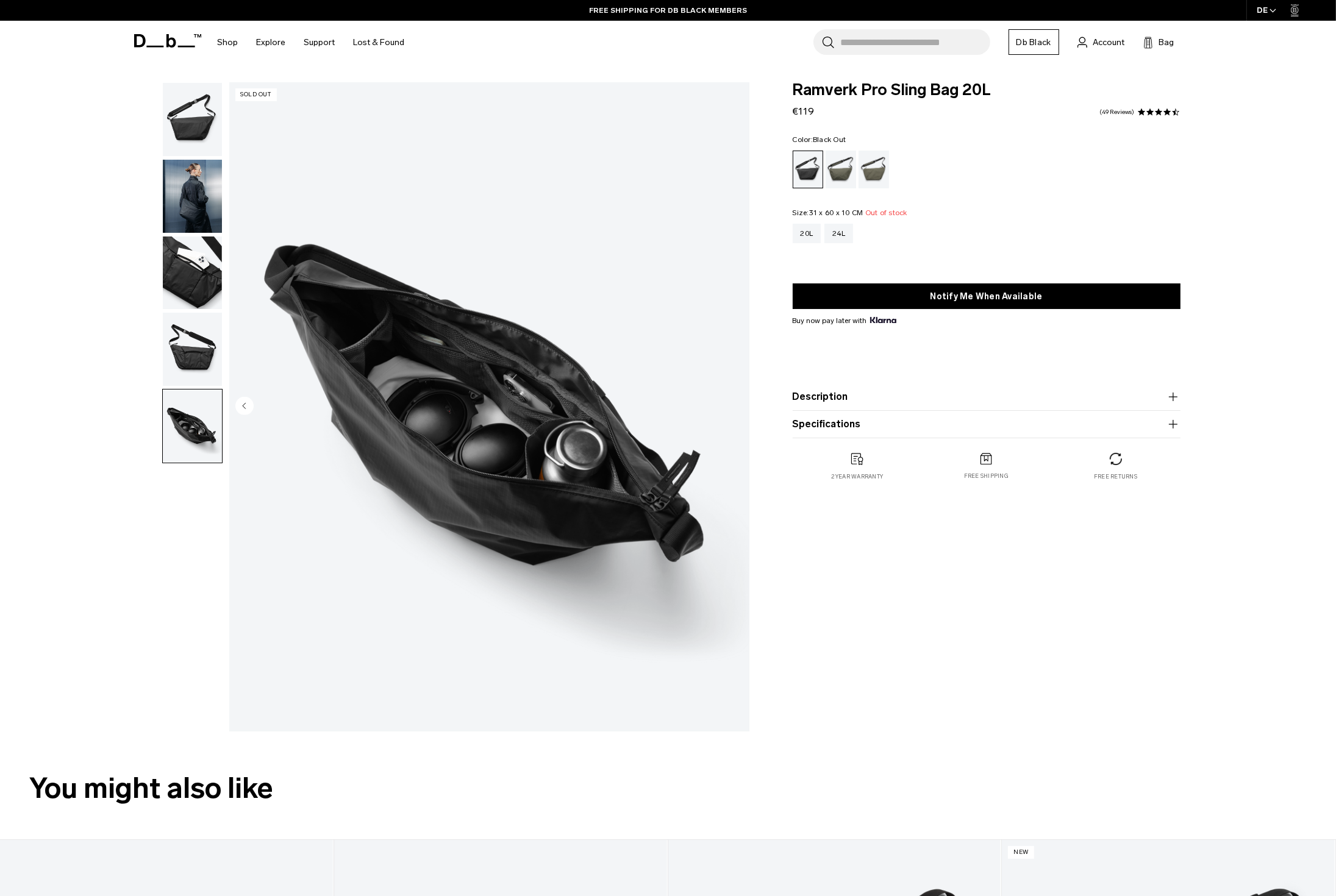
click at [821, 398] on button "Description" at bounding box center [986, 397] width 388 height 14
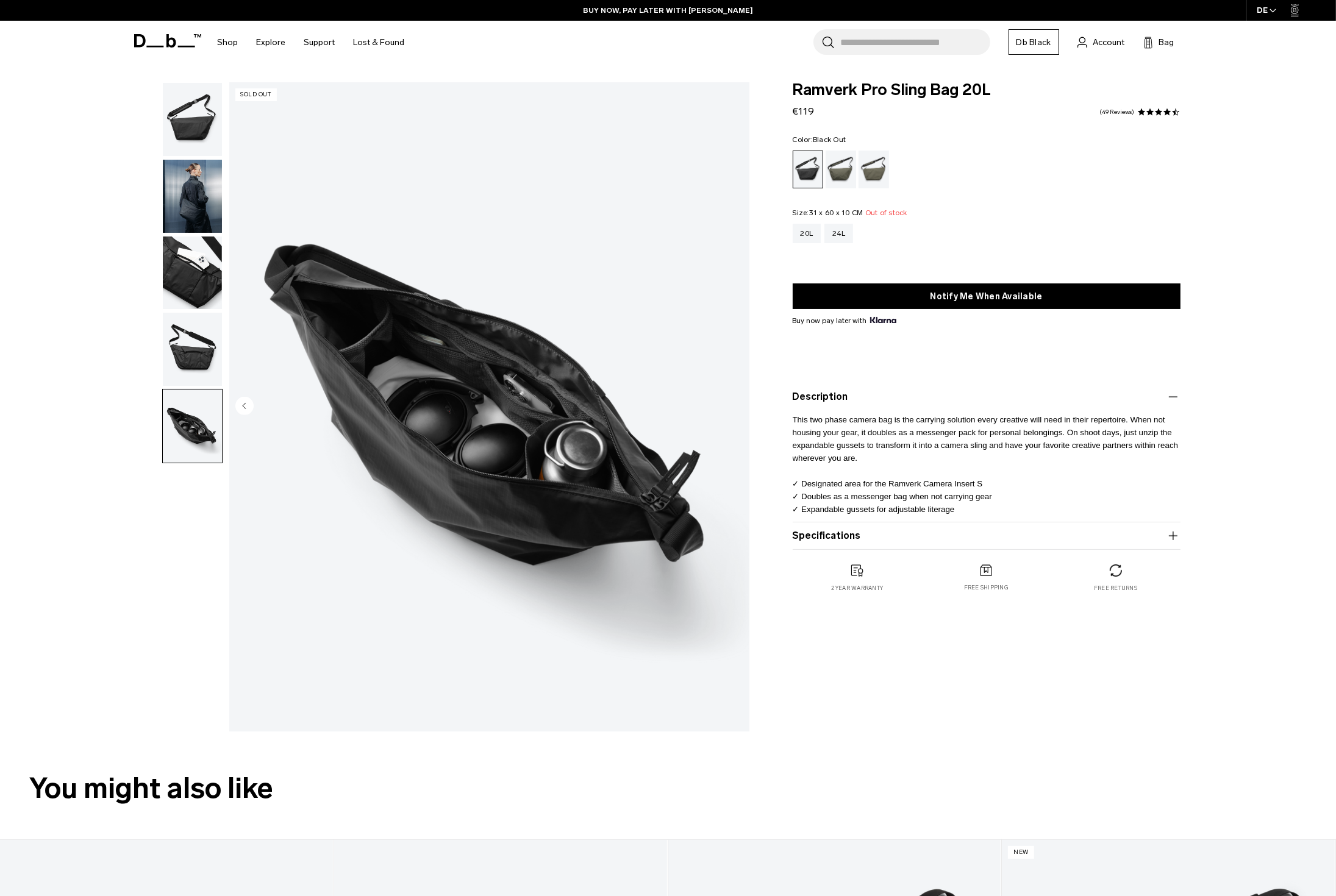
click at [841, 540] on button "Specifications" at bounding box center [986, 536] width 388 height 14
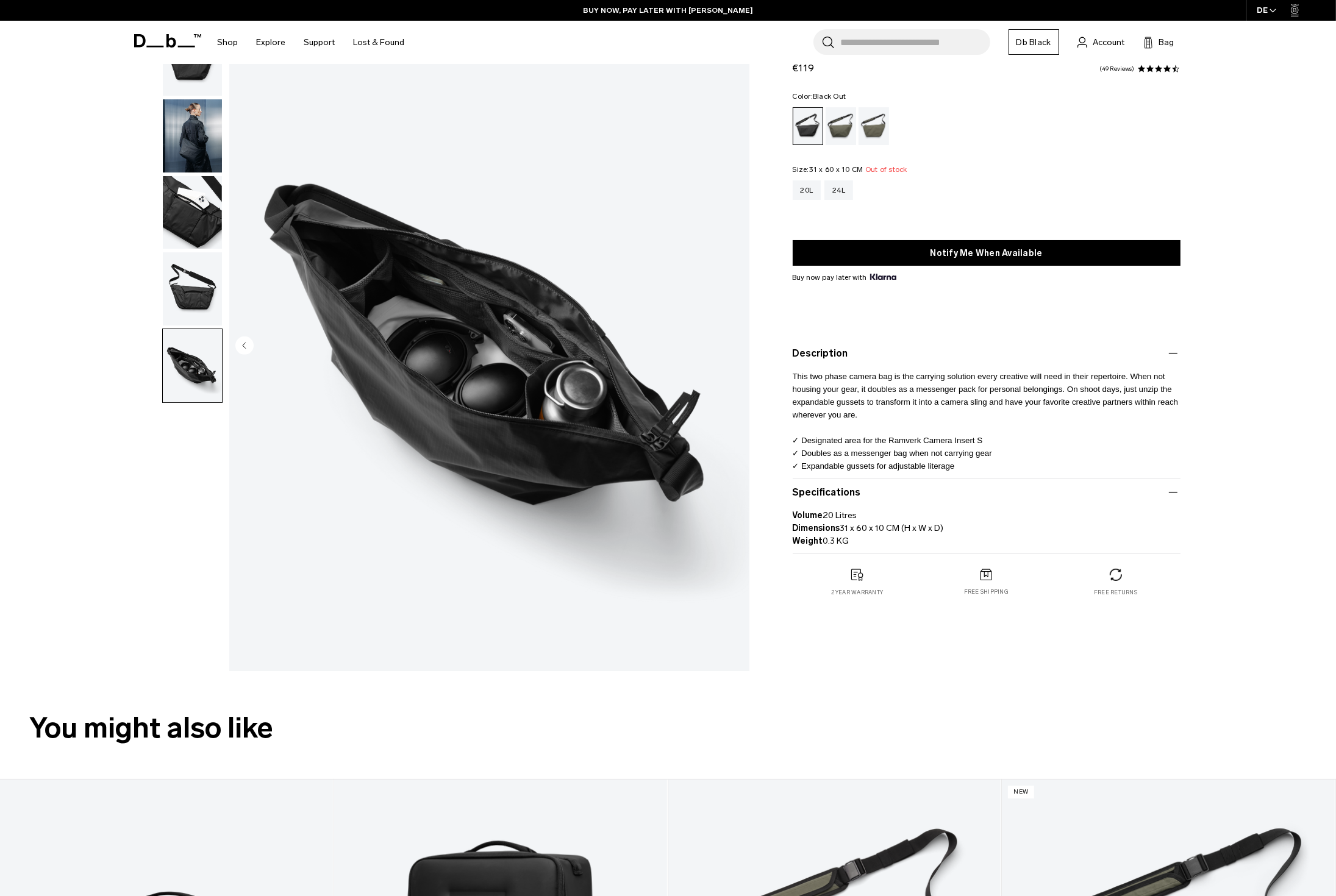
scroll to position [61, 0]
click at [507, 331] on img "5 / 5" at bounding box center [489, 346] width 520 height 650
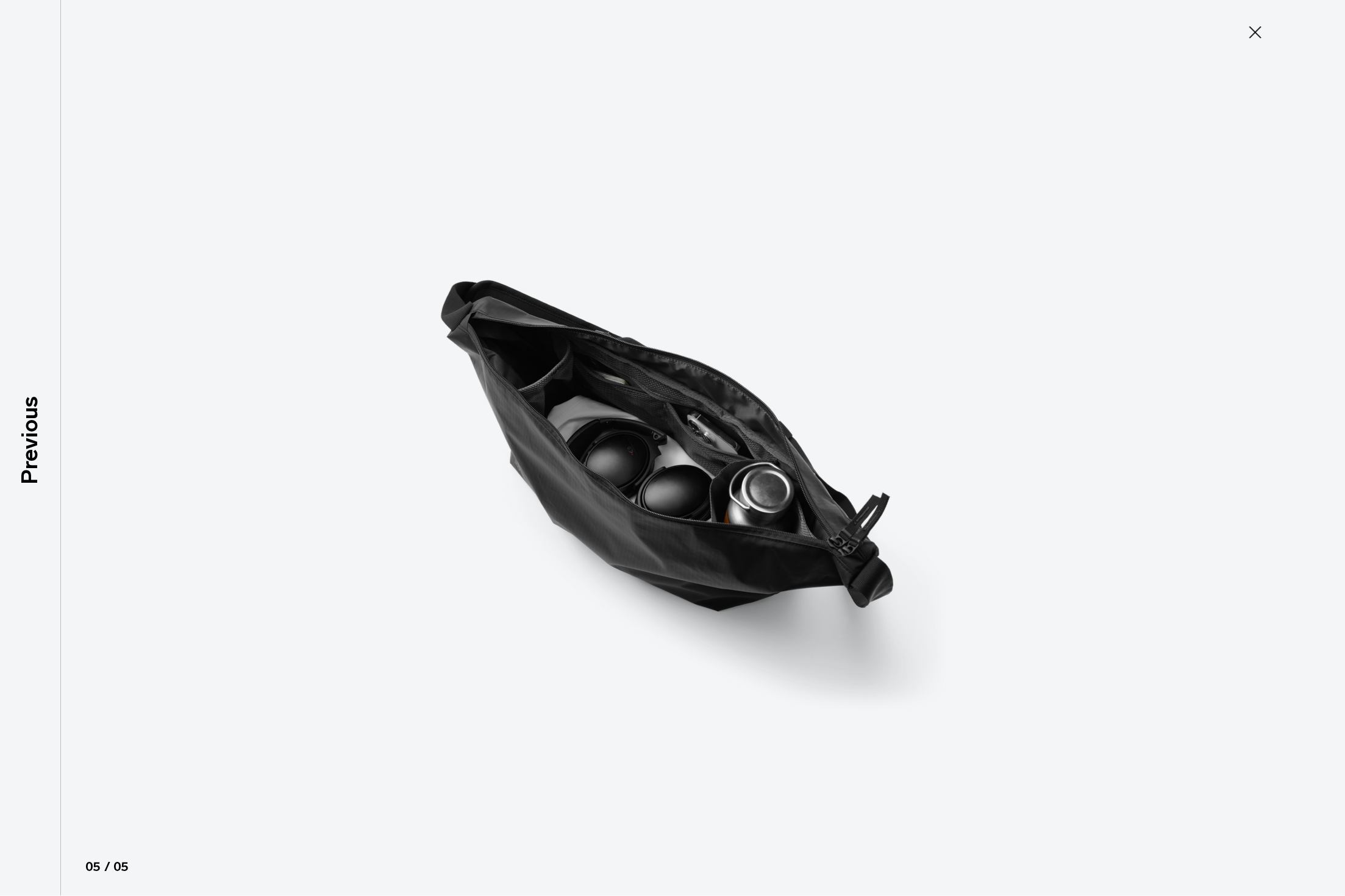
click at [1260, 31] on icon at bounding box center [1255, 32] width 20 height 20
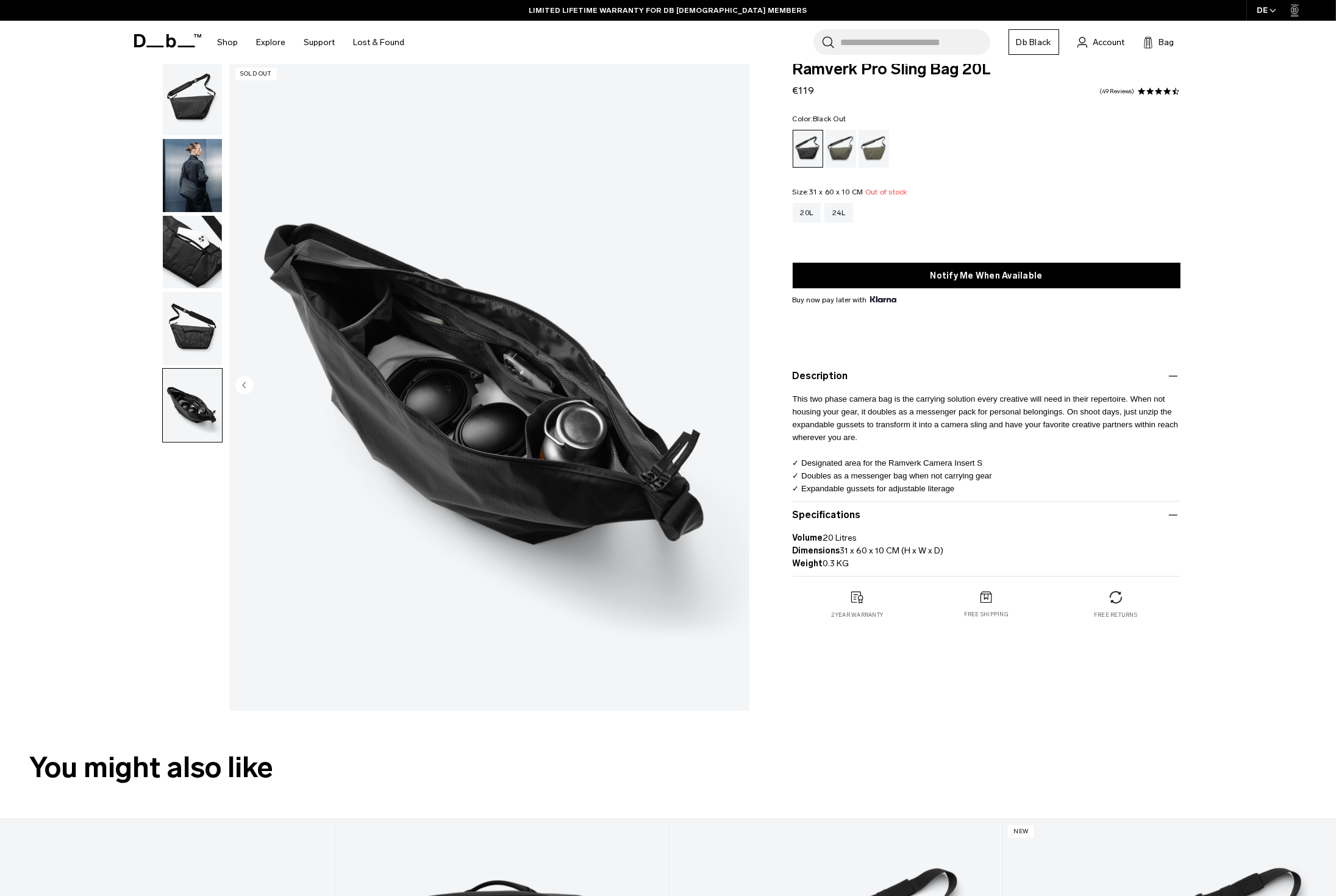
scroll to position [0, 0]
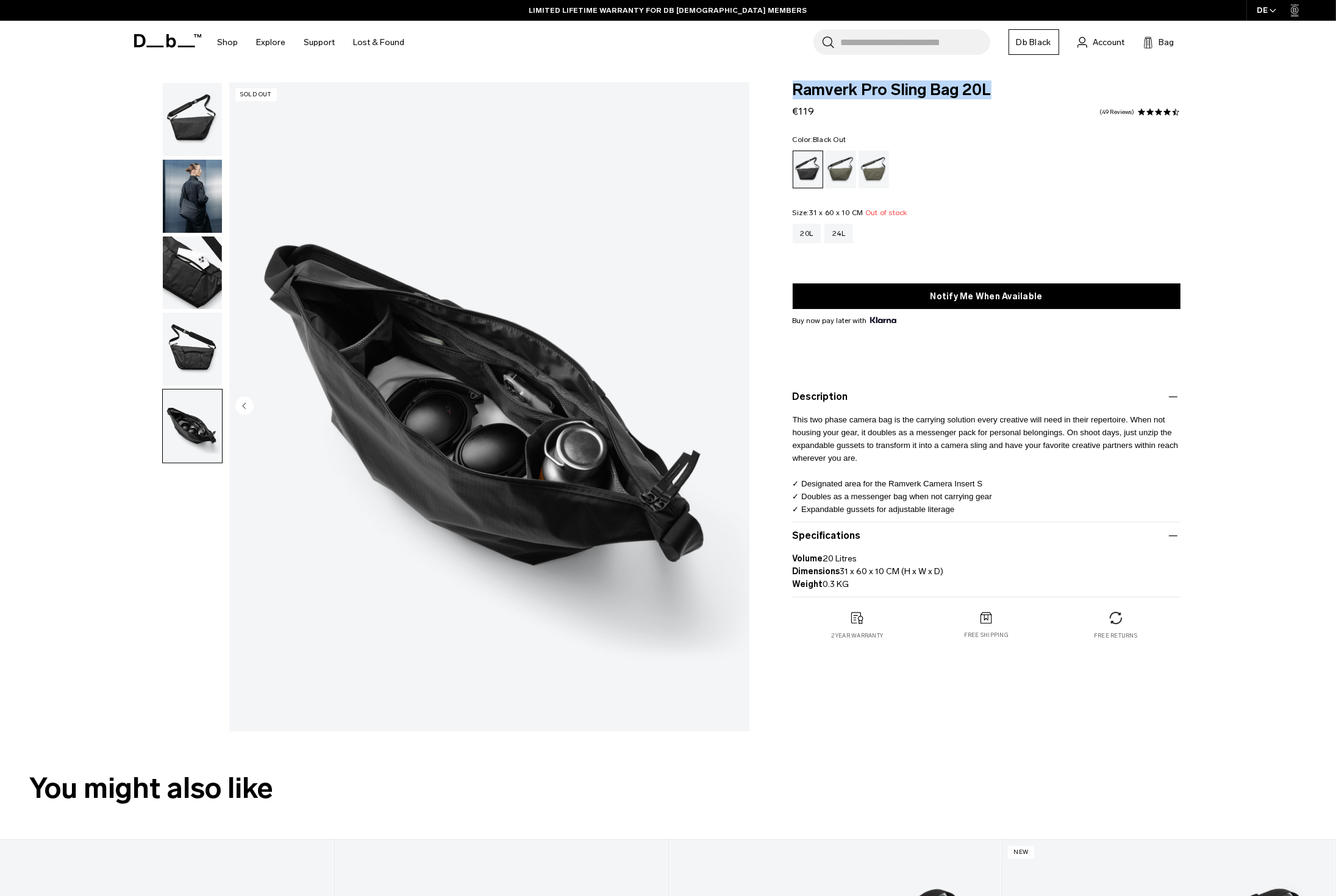
drag, startPoint x: 795, startPoint y: 92, endPoint x: 1002, endPoint y: 88, distance: 207.0
click at [1002, 88] on span "Ramverk Pro Sling Bag 20L" at bounding box center [986, 90] width 388 height 16
copy span "Ramverk Pro Sling Bag 20L"
click at [198, 122] on img "button" at bounding box center [193, 119] width 59 height 73
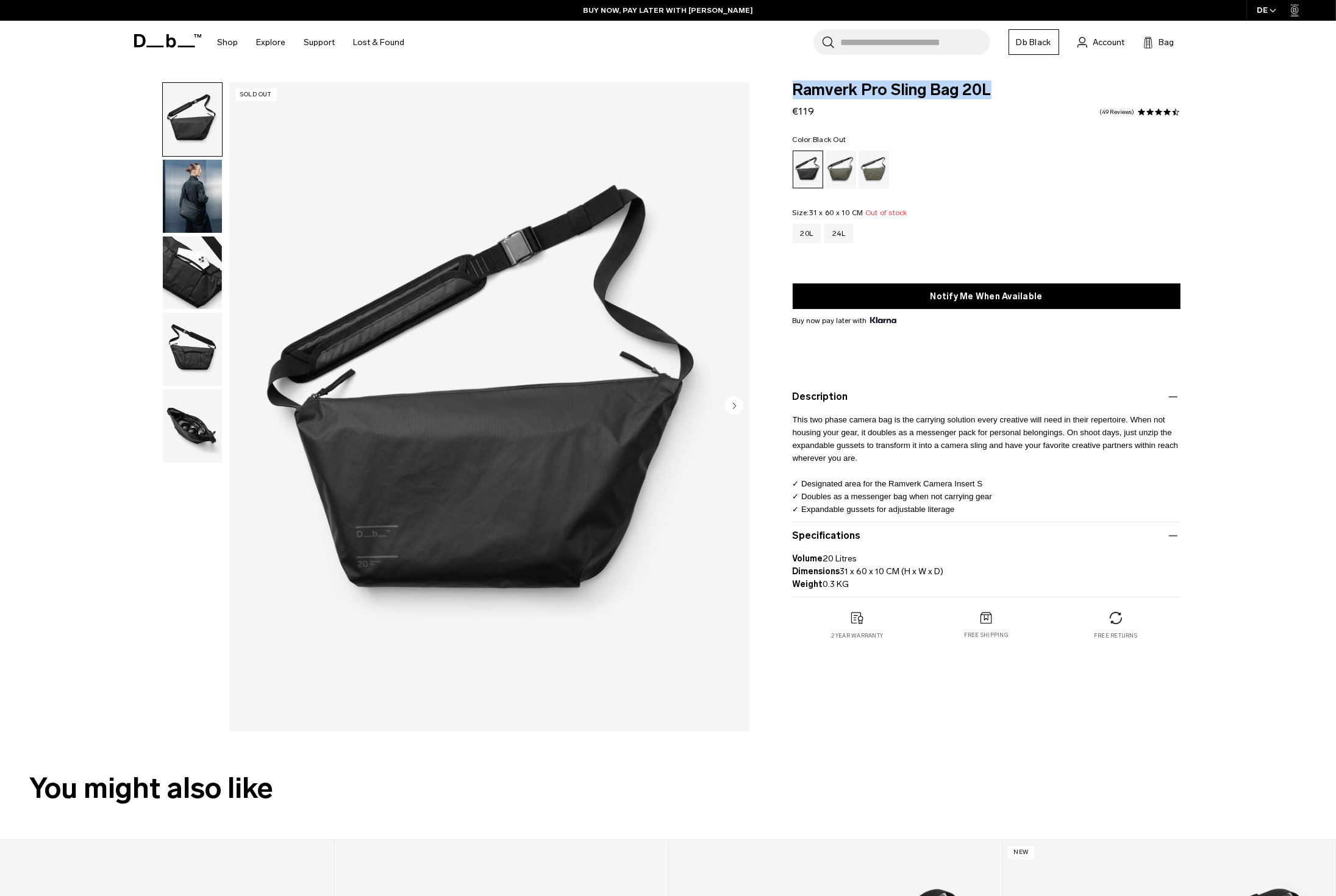
click at [939, 91] on span "Ramverk Pro Sling Bag 20L" at bounding box center [986, 90] width 388 height 16
click at [171, 198] on img "button" at bounding box center [193, 196] width 59 height 73
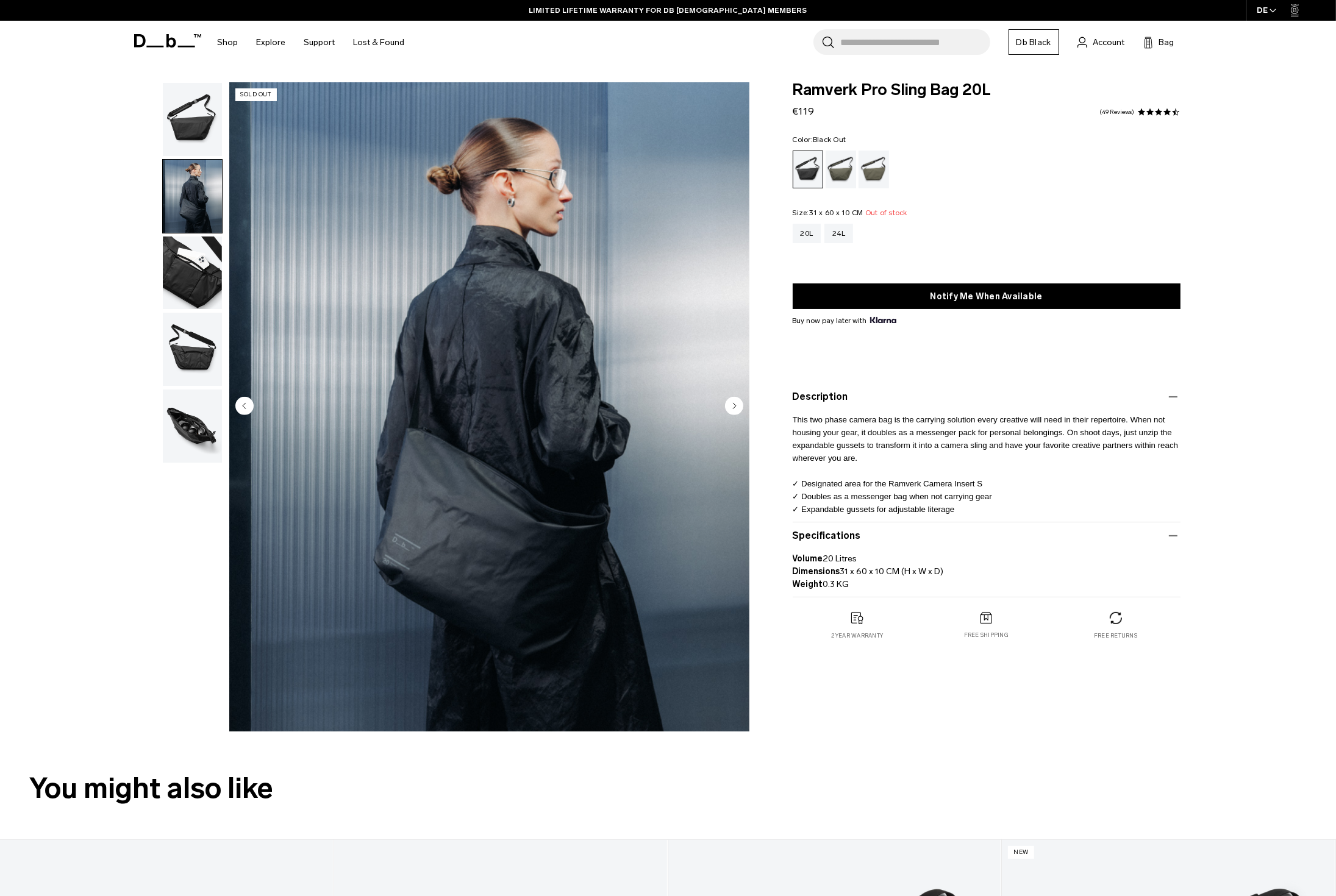
click at [195, 275] on img "button" at bounding box center [193, 273] width 59 height 73
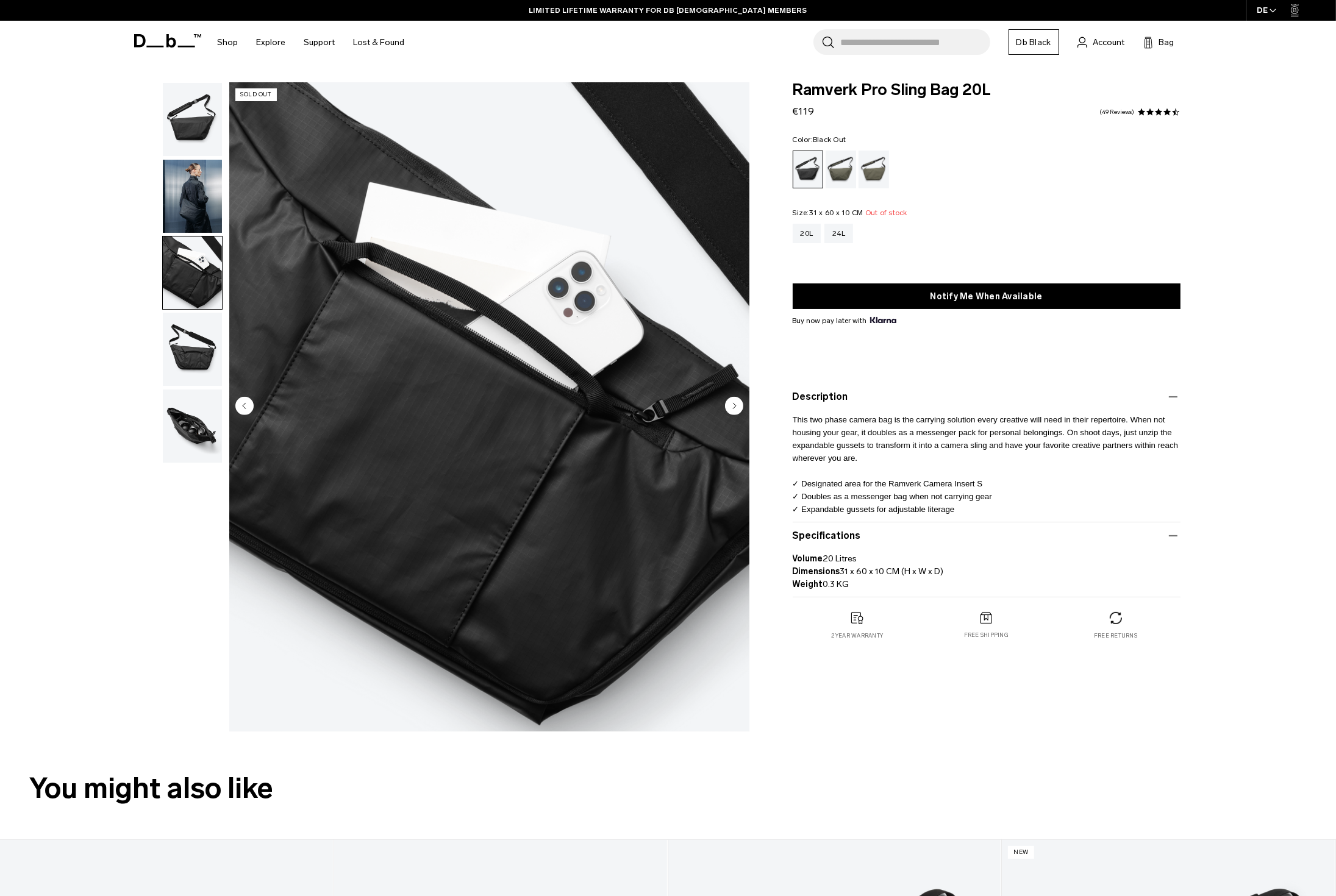
click at [183, 336] on img "button" at bounding box center [193, 349] width 59 height 73
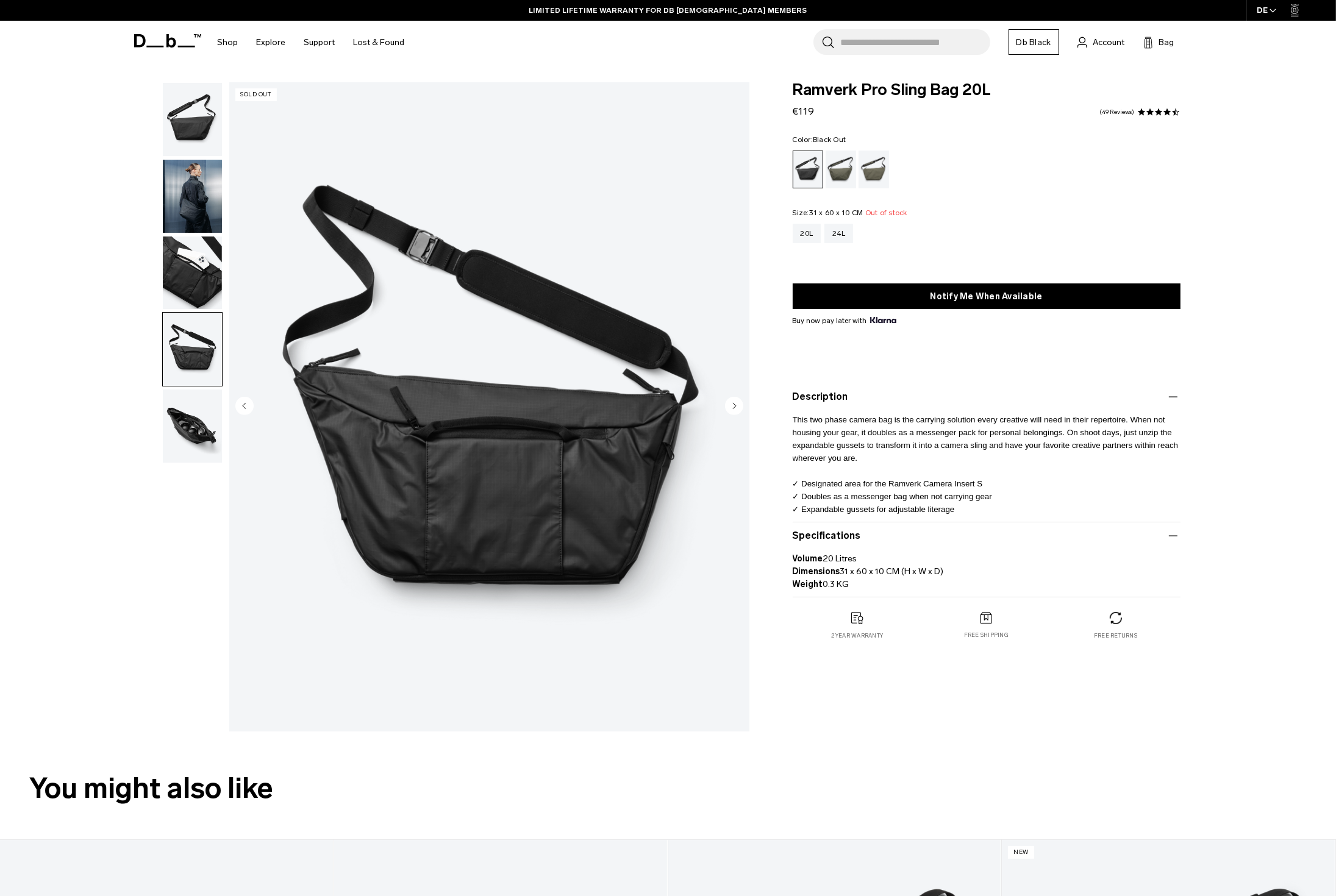
click at [184, 423] on img "button" at bounding box center [193, 426] width 59 height 73
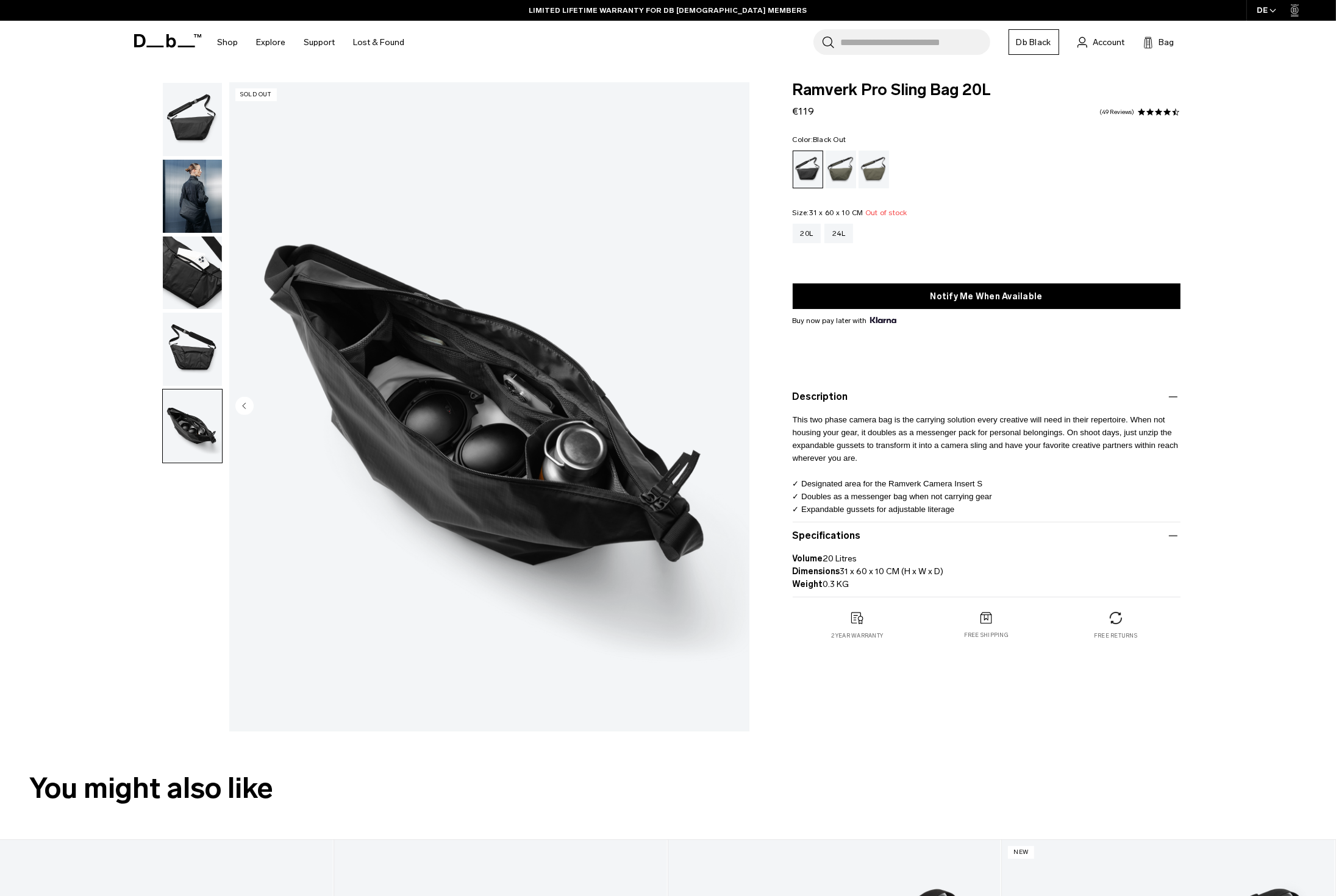
click at [190, 120] on img "button" at bounding box center [193, 119] width 59 height 73
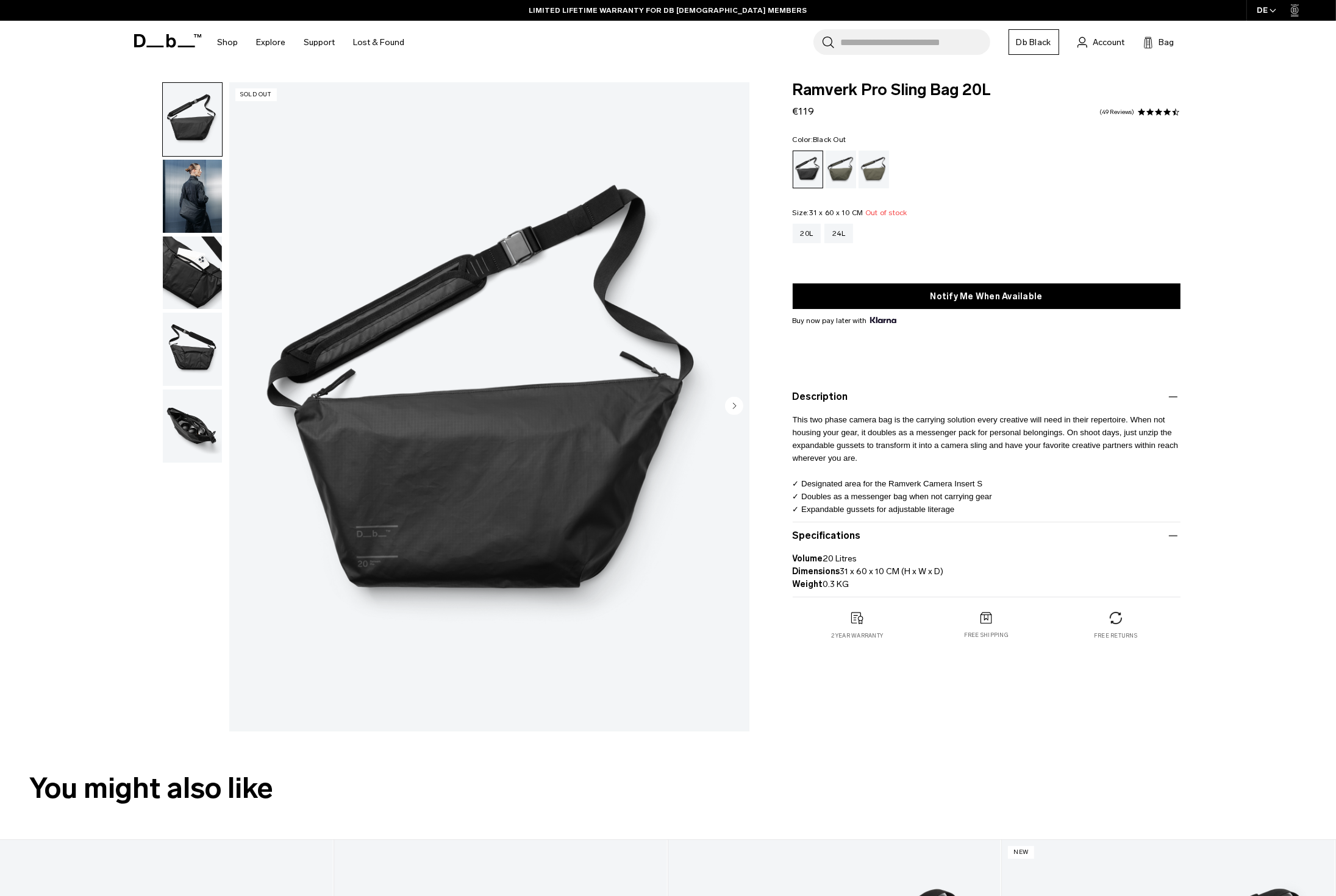
click at [202, 434] on img "button" at bounding box center [193, 426] width 59 height 73
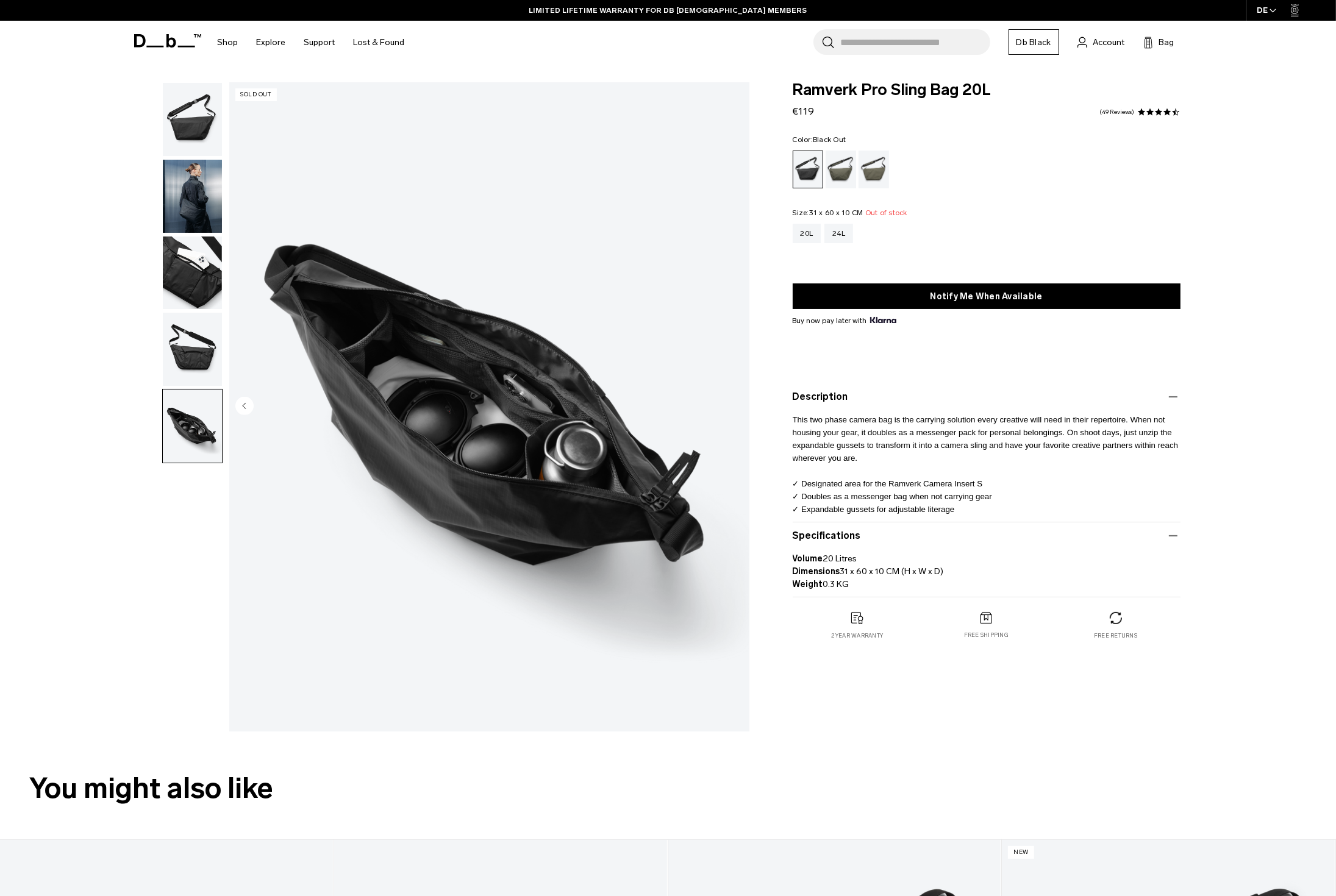
click at [495, 398] on img "5 / 5" at bounding box center [489, 407] width 520 height 650
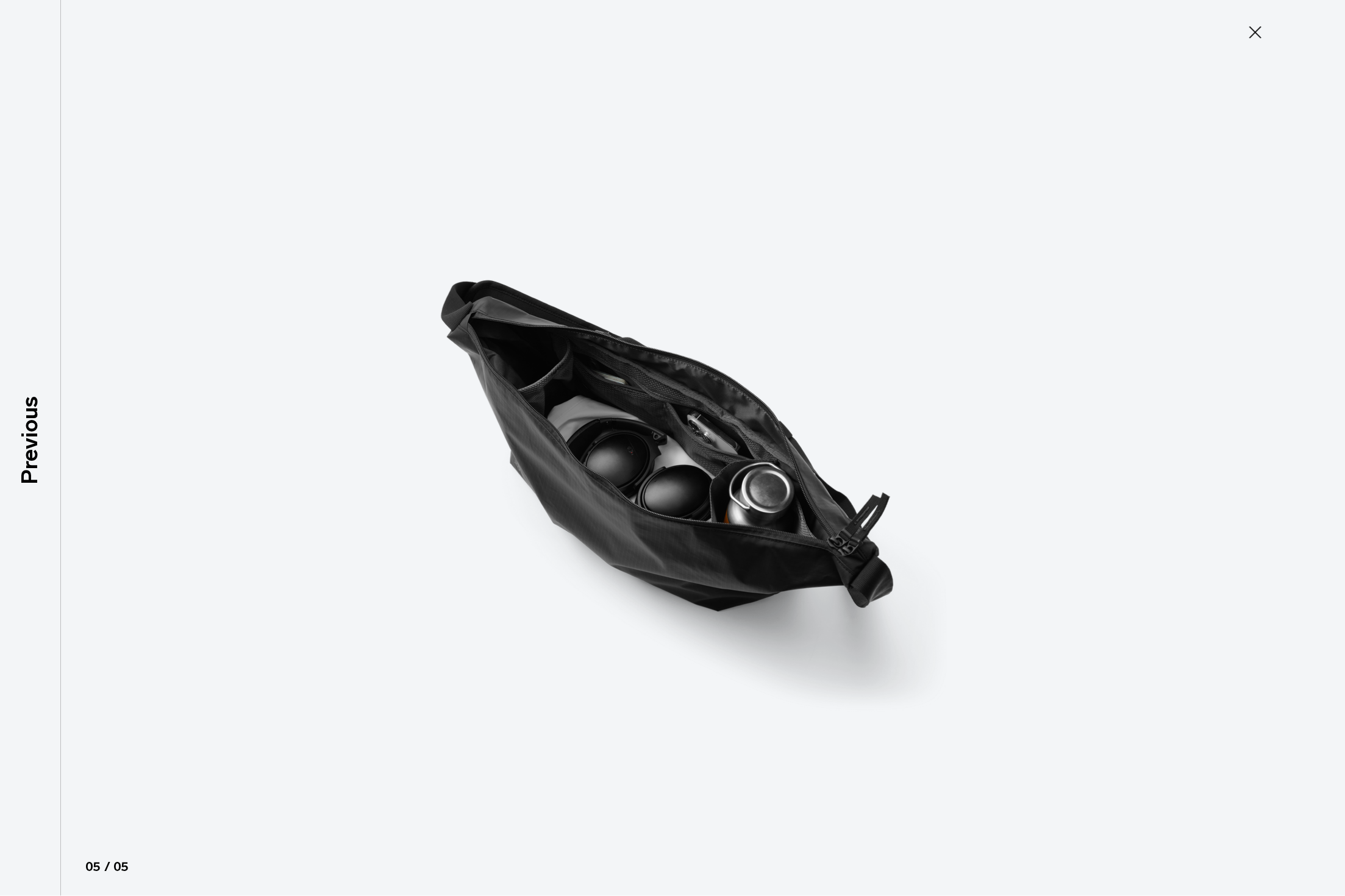
click at [1261, 24] on icon at bounding box center [1255, 32] width 20 height 20
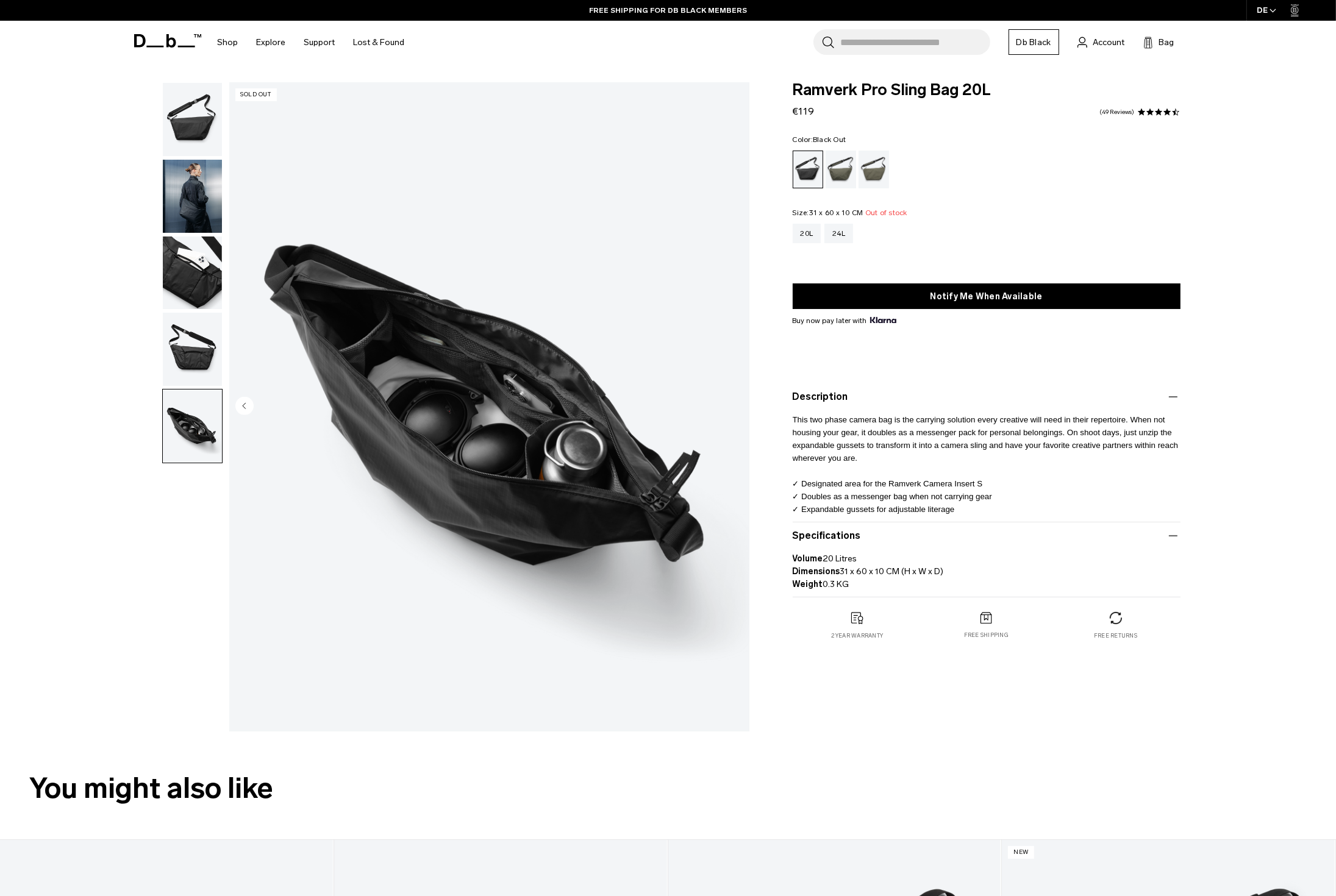
click at [190, 118] on img "button" at bounding box center [193, 119] width 59 height 73
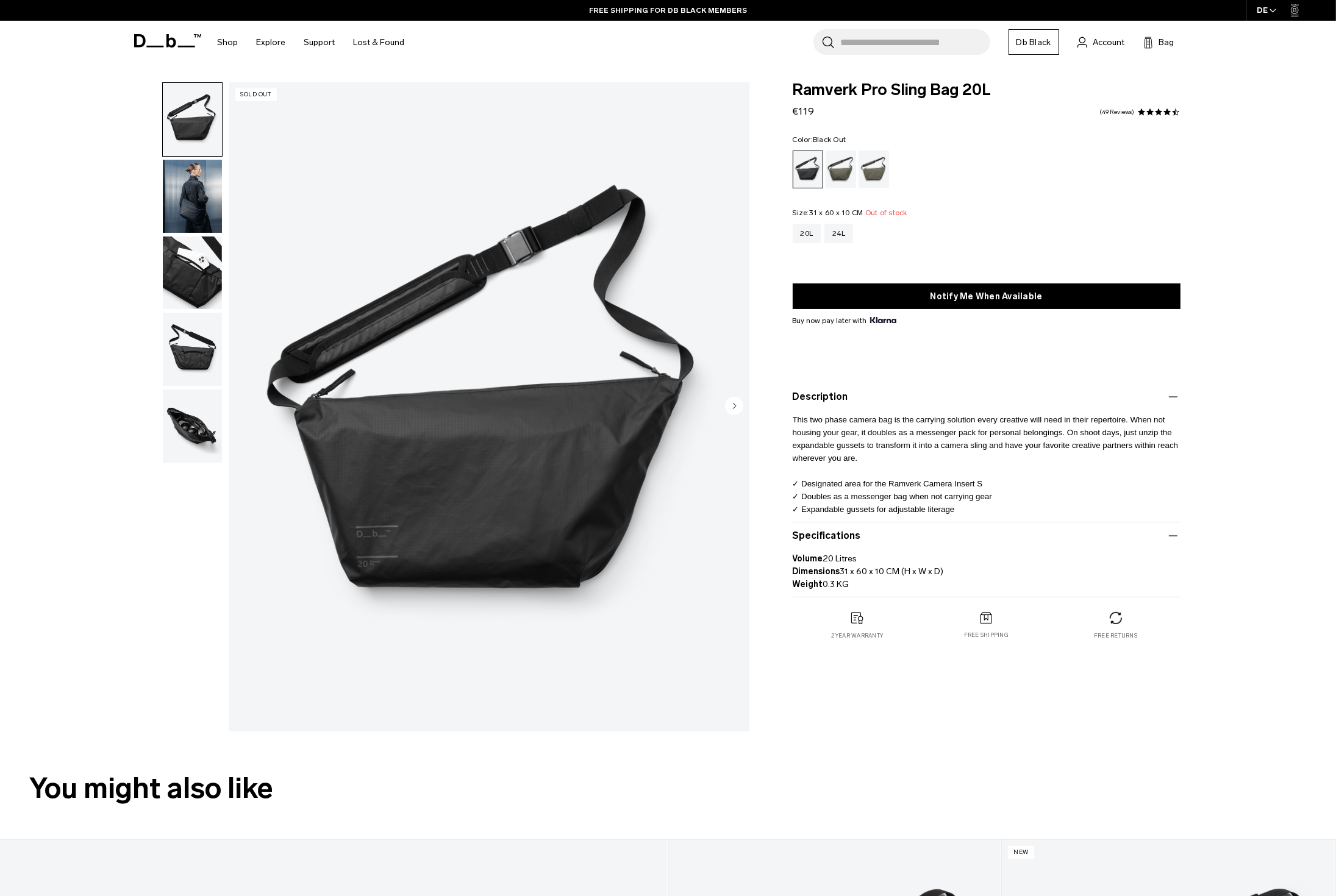
click at [188, 211] on img "button" at bounding box center [193, 196] width 59 height 73
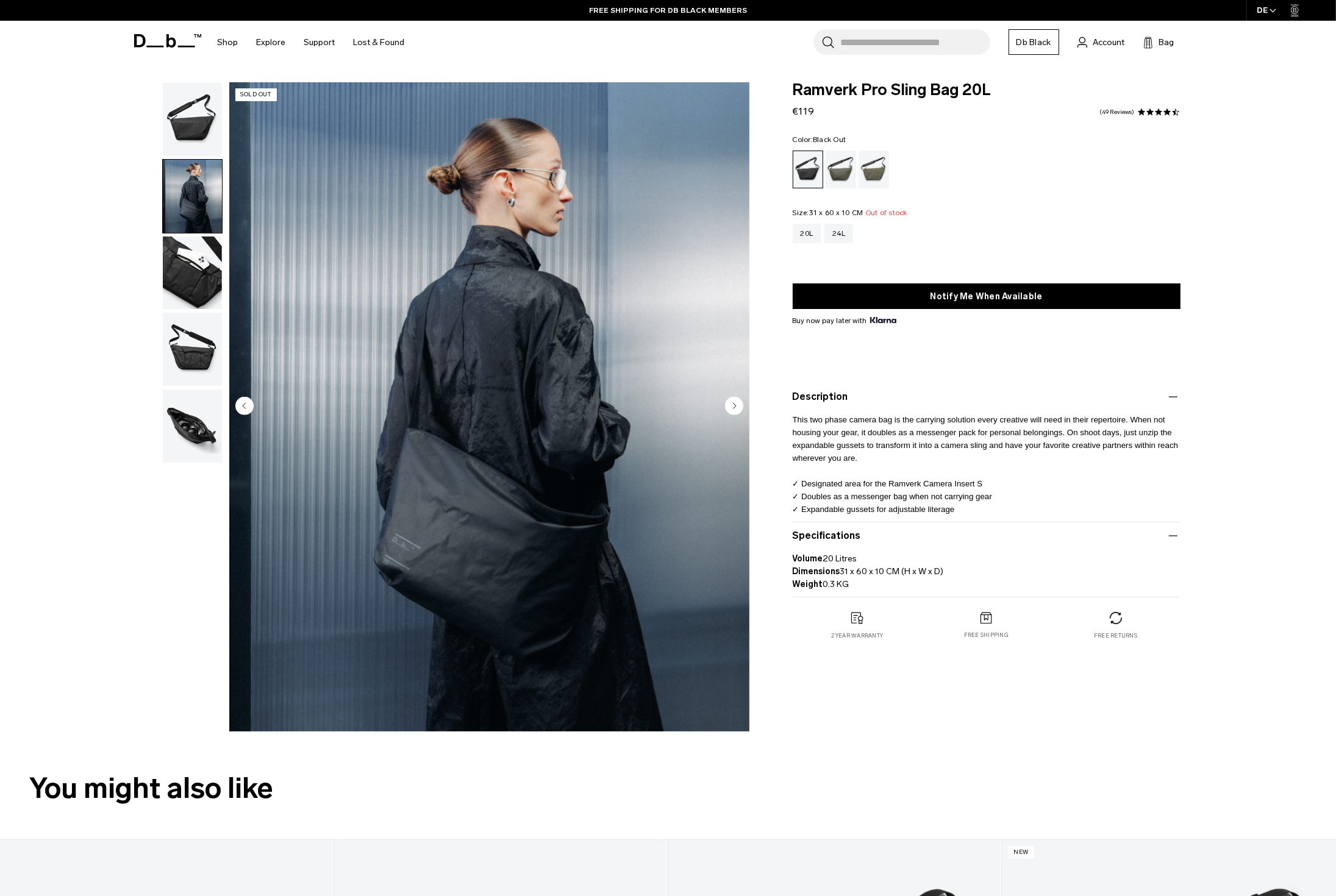
click at [190, 261] on img "button" at bounding box center [193, 273] width 59 height 73
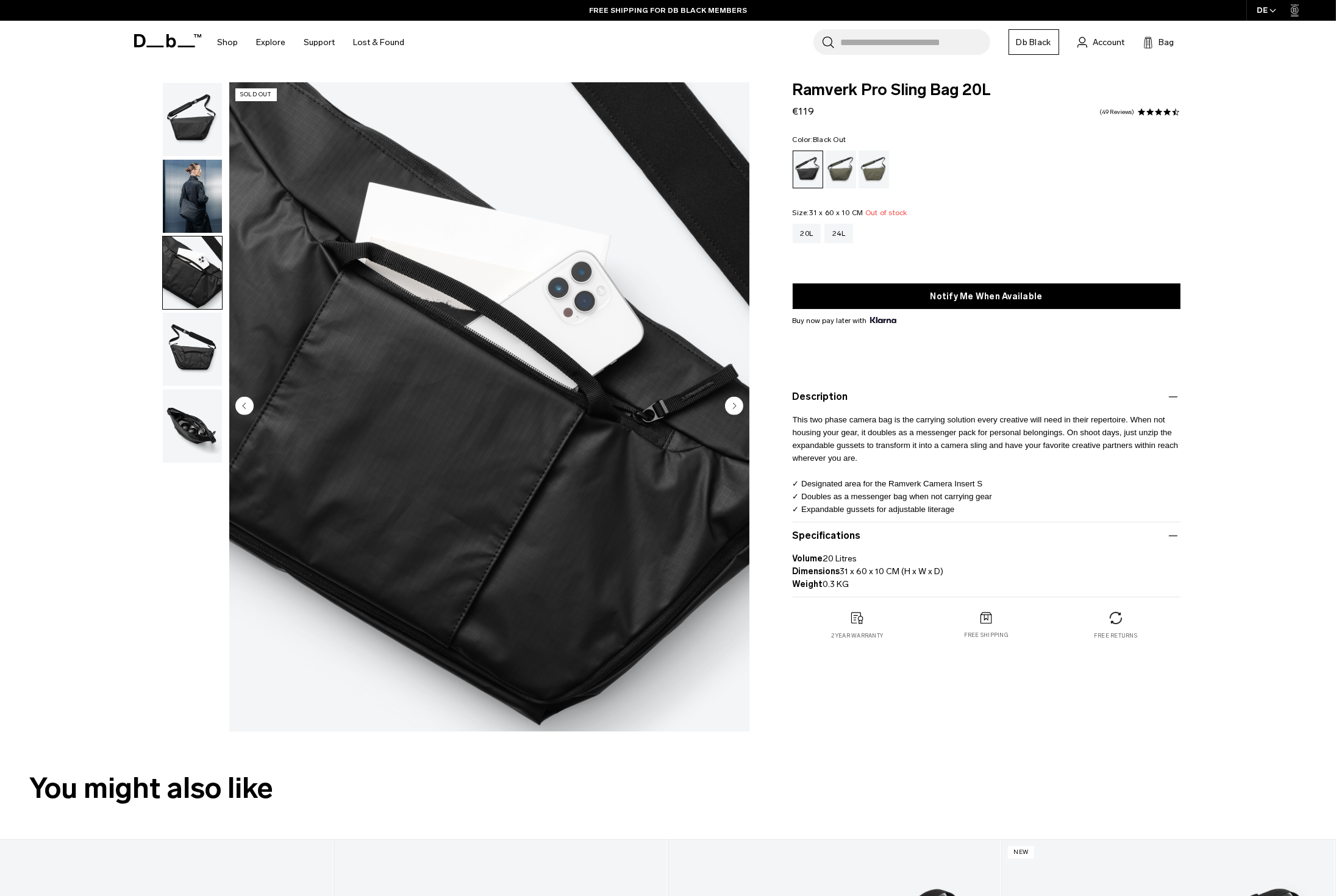
click at [181, 347] on img "button" at bounding box center [193, 349] width 59 height 73
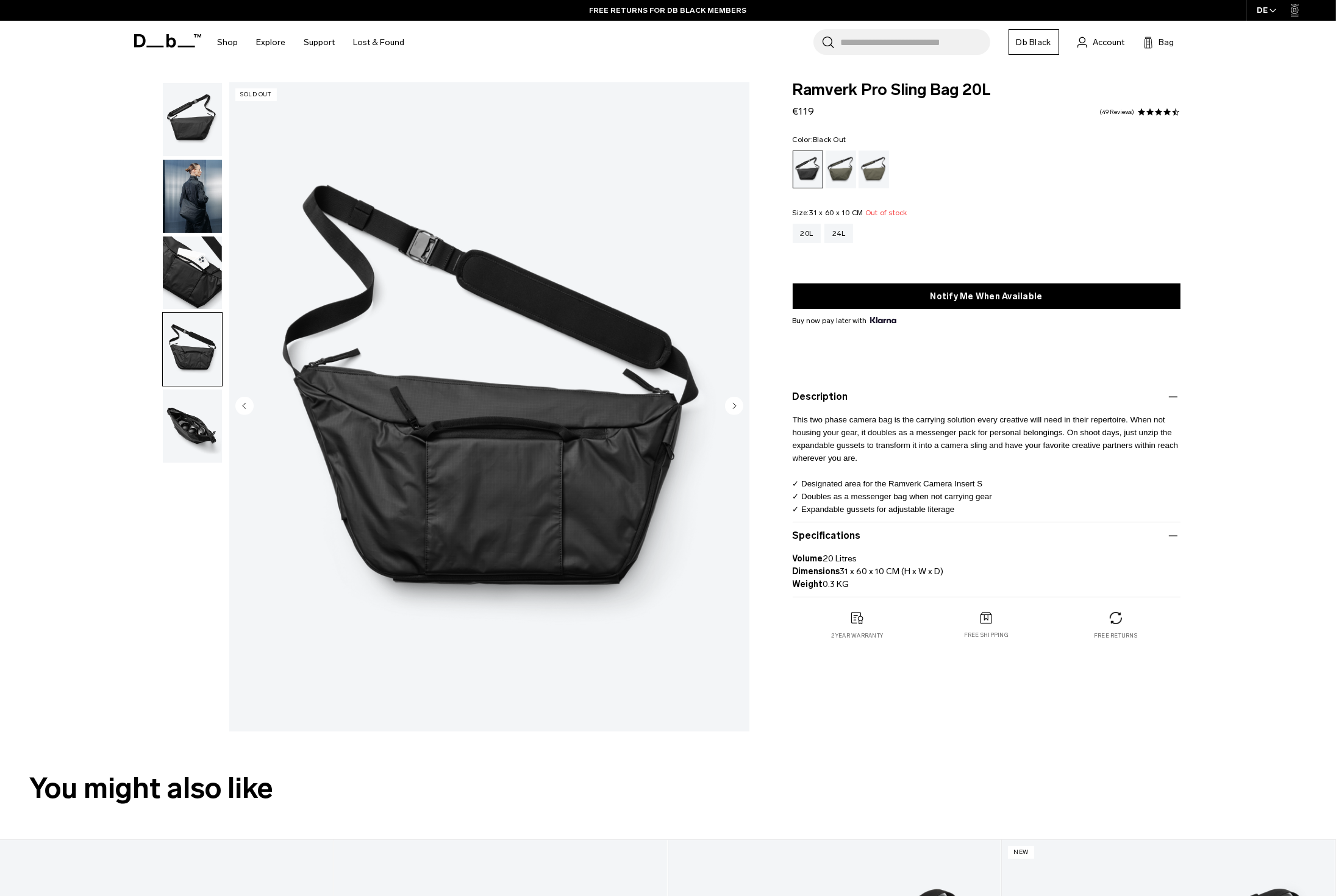
click at [196, 133] on img "button" at bounding box center [193, 119] width 59 height 73
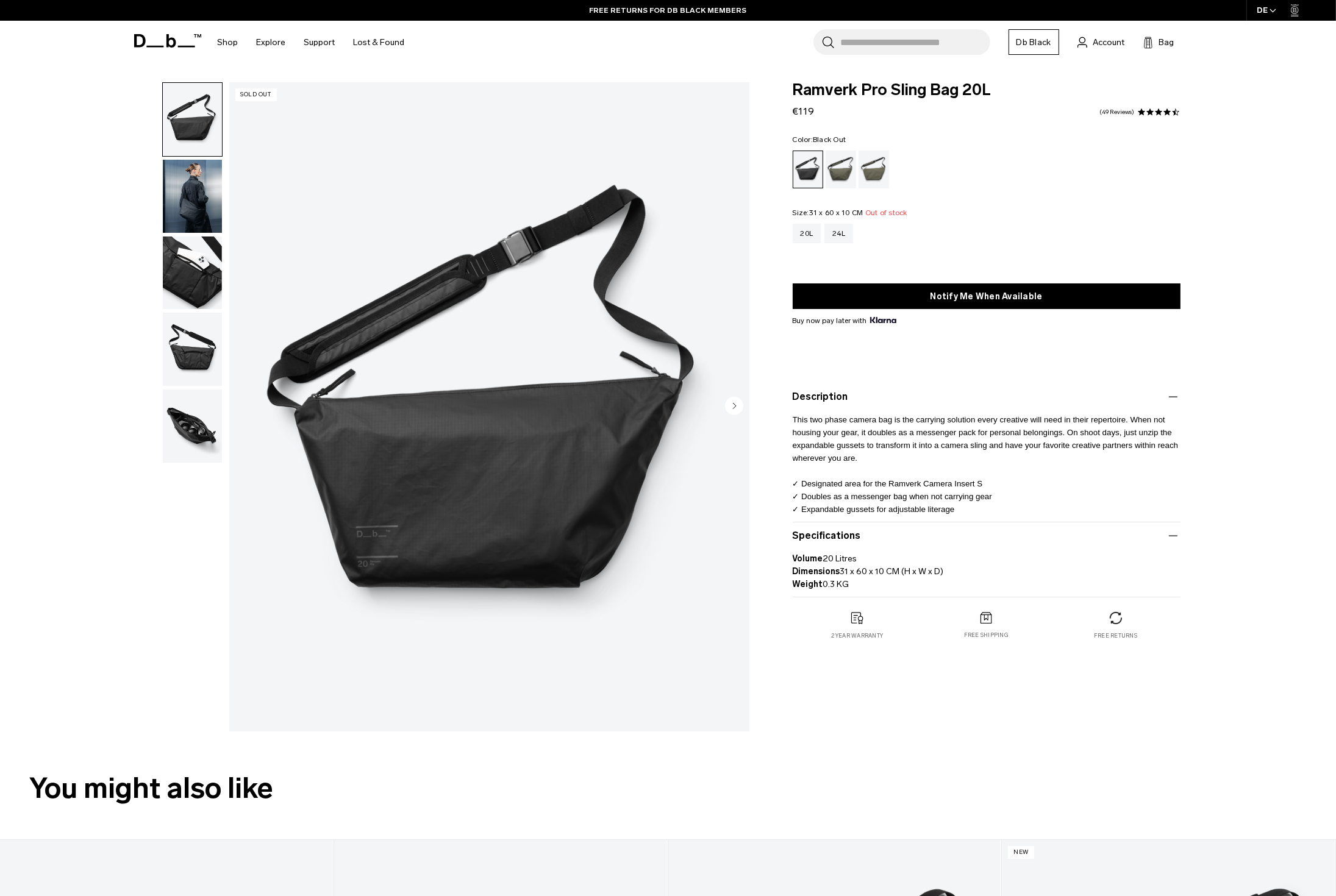
click at [196, 193] on img "button" at bounding box center [193, 196] width 59 height 73
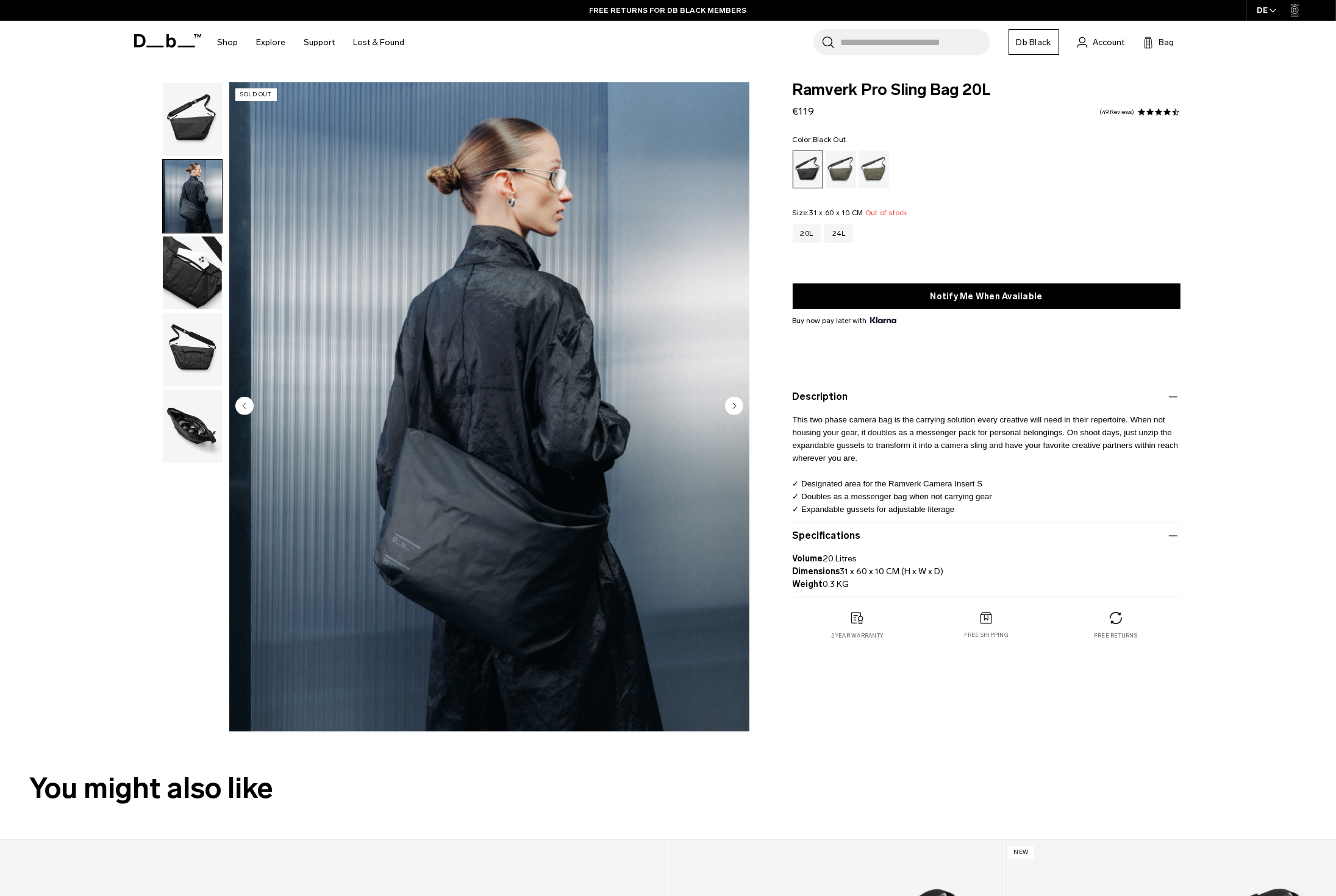
click at [491, 440] on img "2 / 5" at bounding box center [489, 407] width 520 height 650
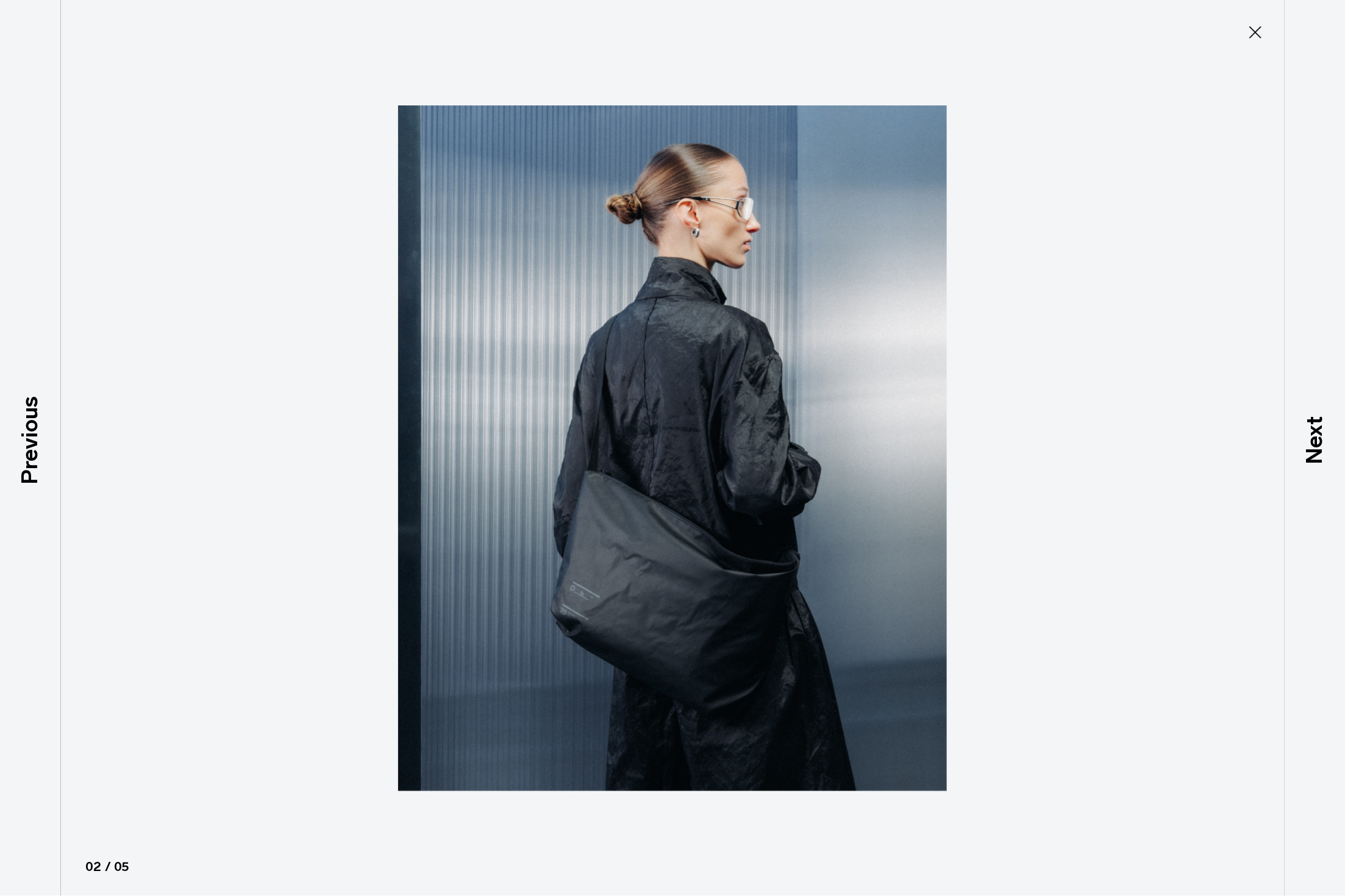
click at [1253, 31] on icon at bounding box center [1255, 32] width 20 height 20
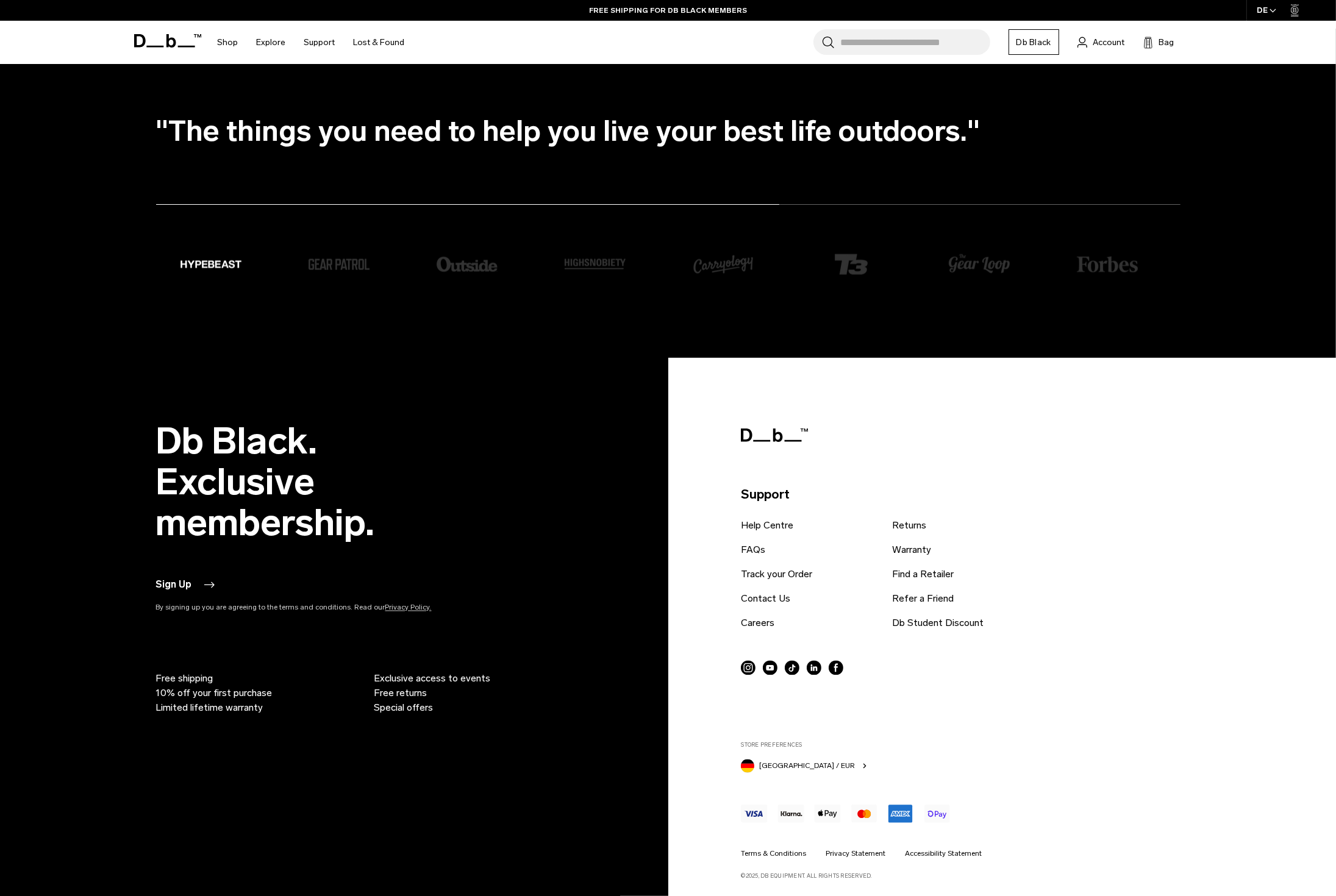
scroll to position [3075, 0]
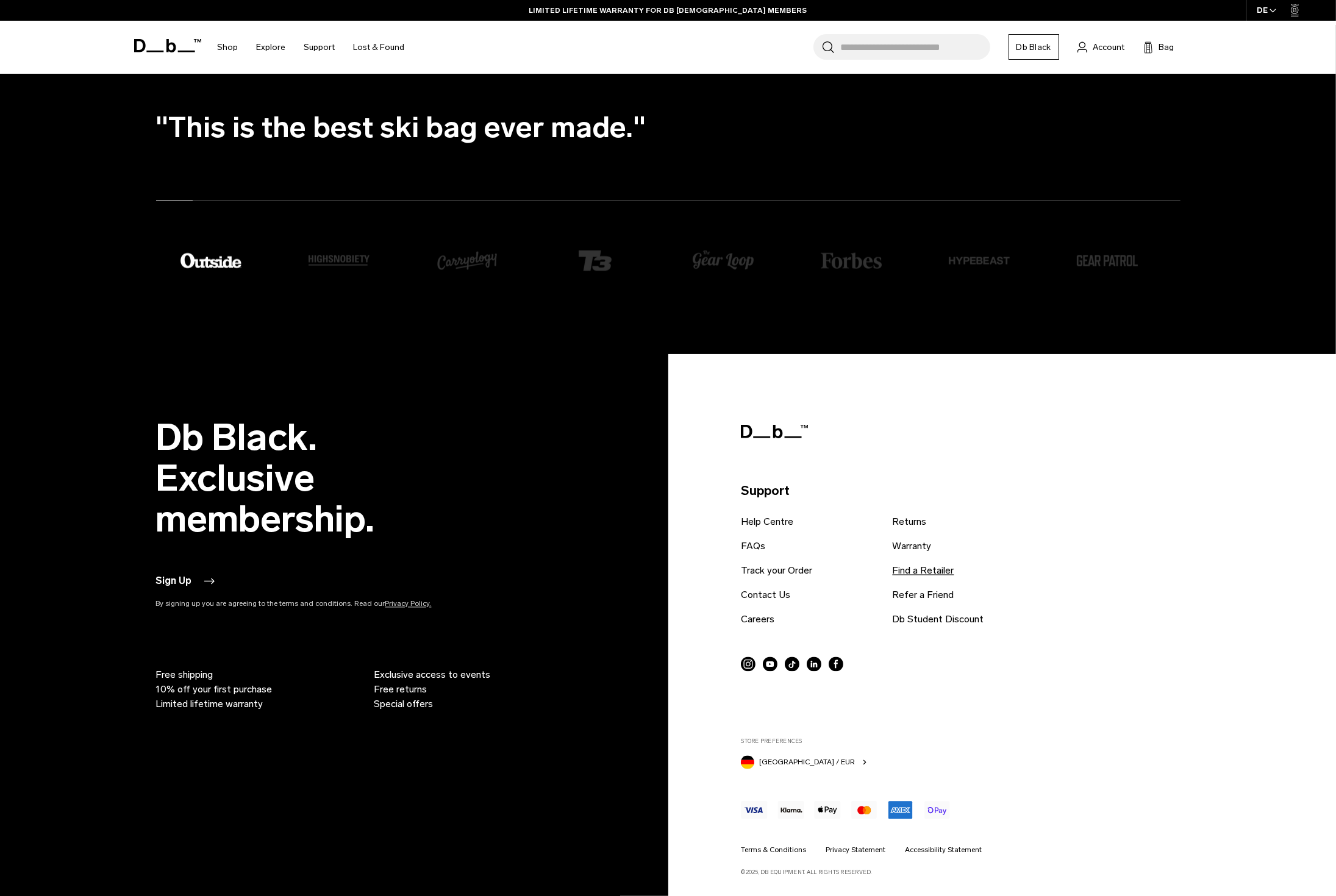
click at [926, 574] on link "Find a Retailer" at bounding box center [922, 571] width 61 height 14
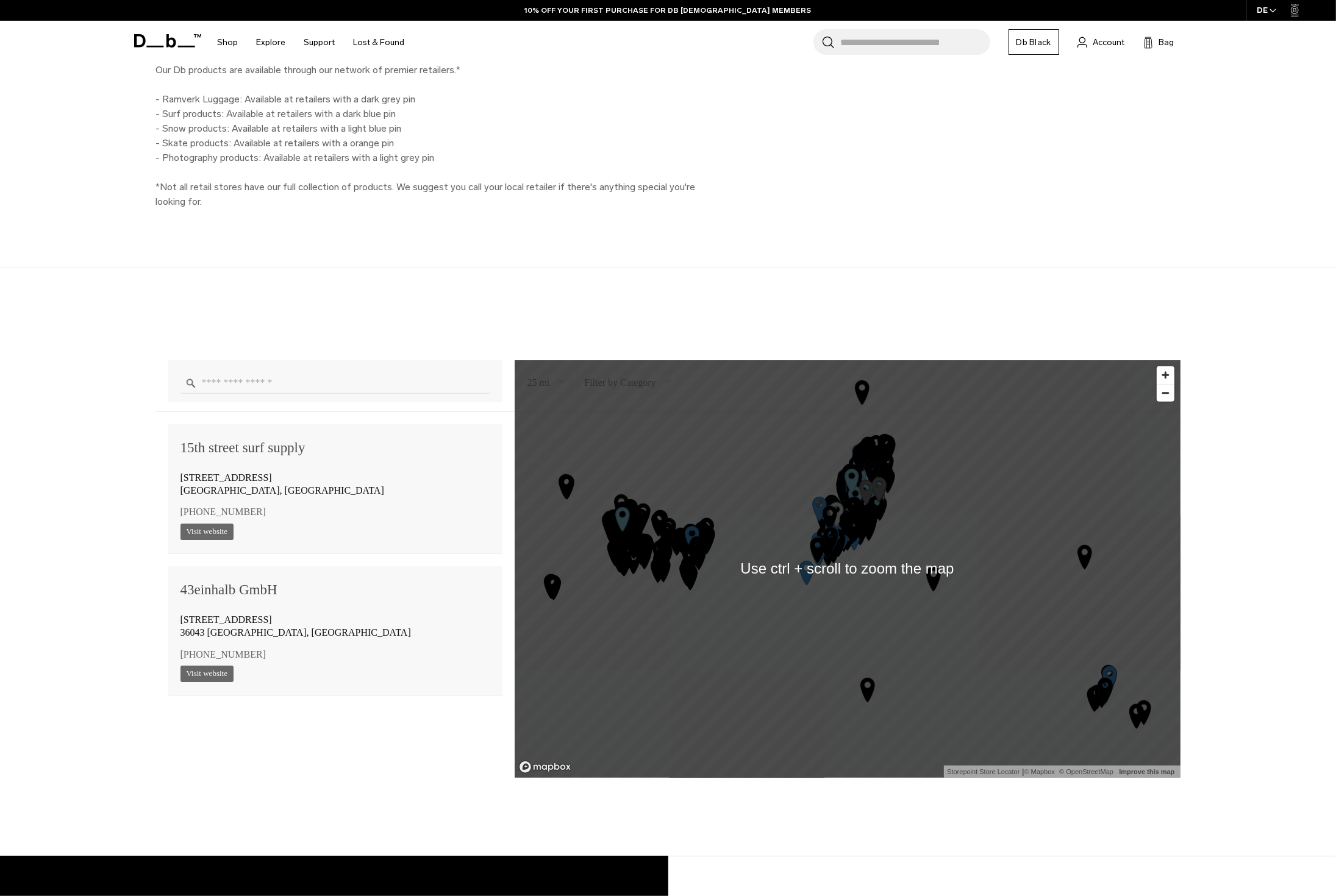
scroll to position [793, 0]
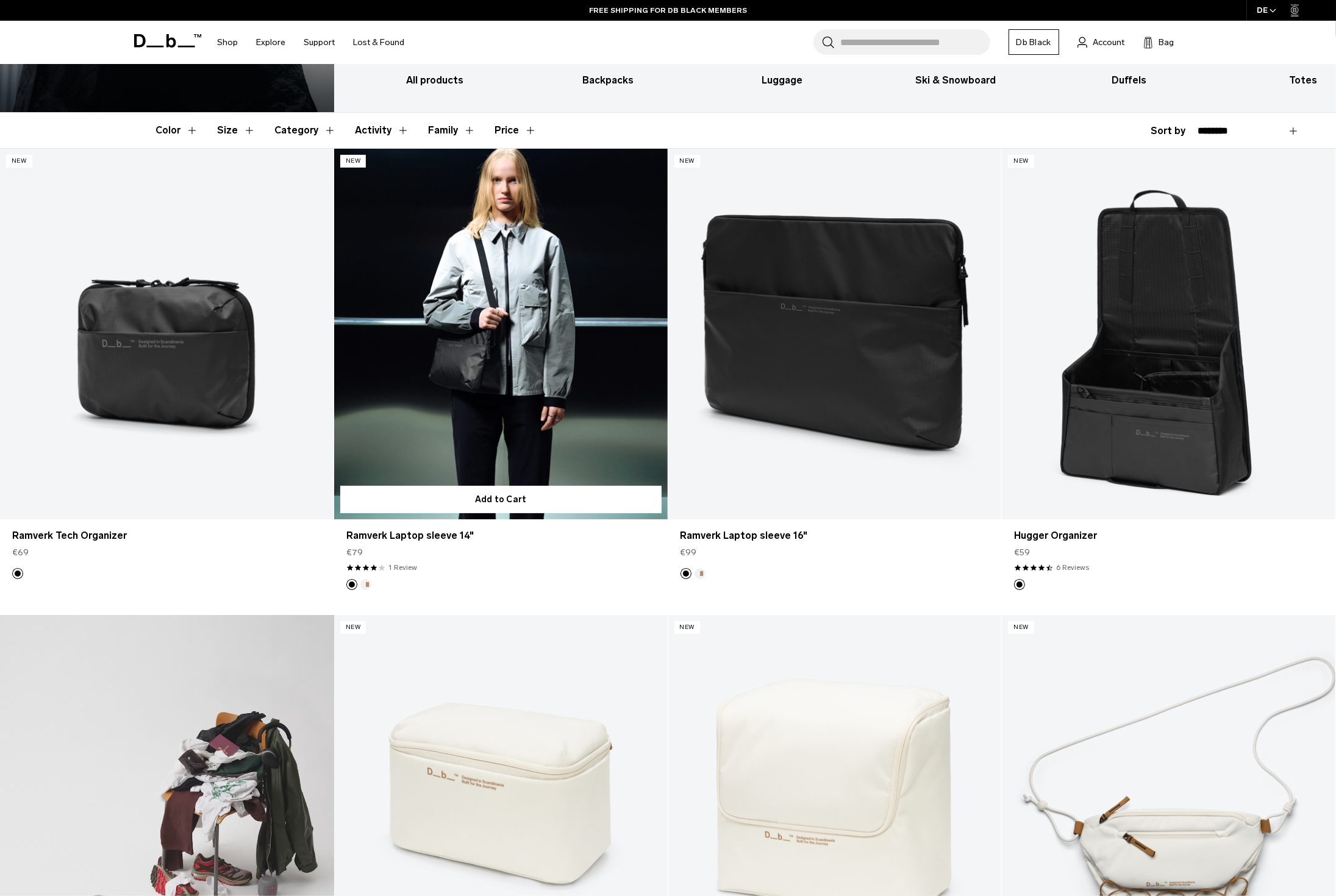
click at [500, 390] on link "Ramverk Laptop sleeve 14" at bounding box center [500, 334] width 334 height 371
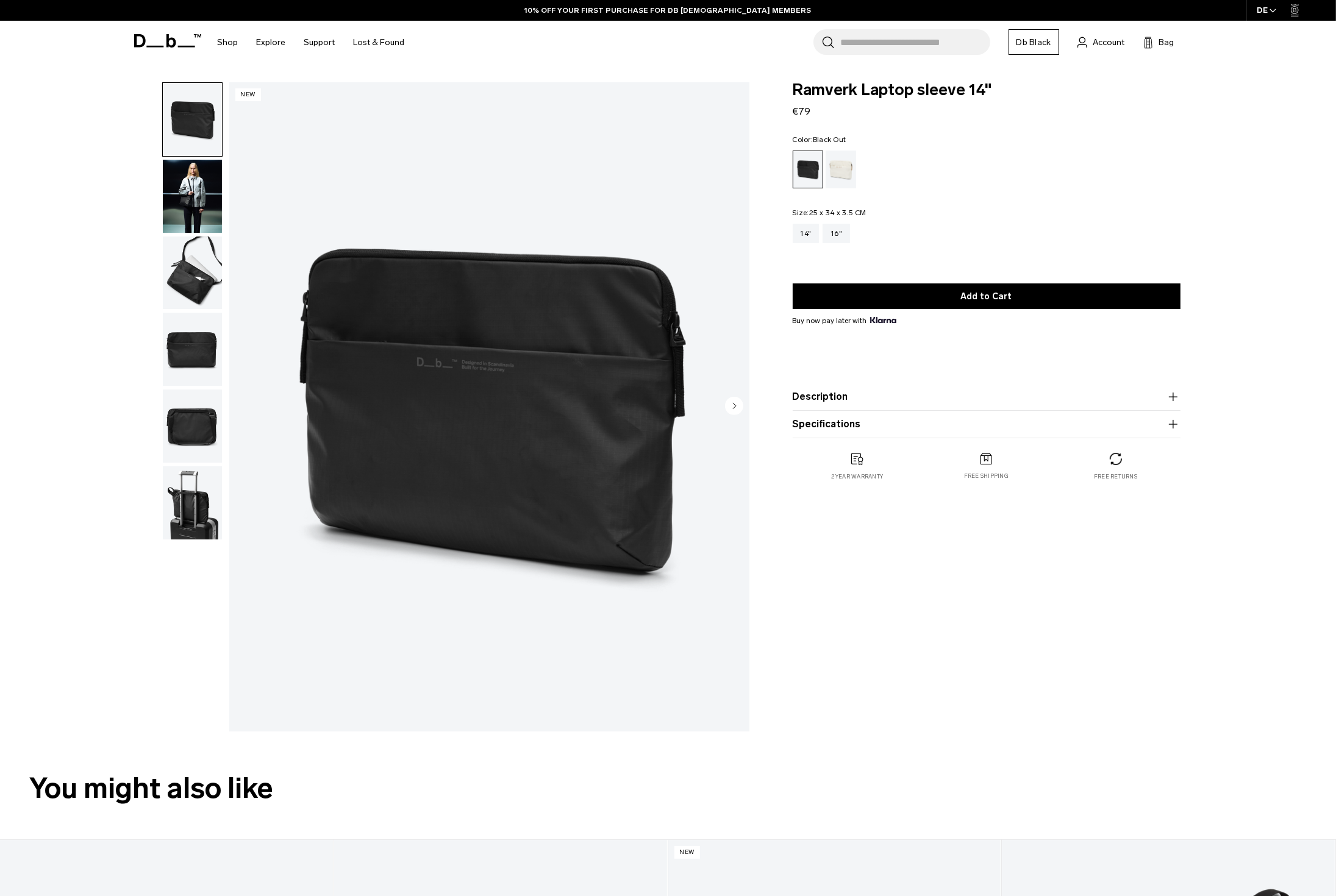
click at [201, 282] on img "button" at bounding box center [193, 273] width 59 height 73
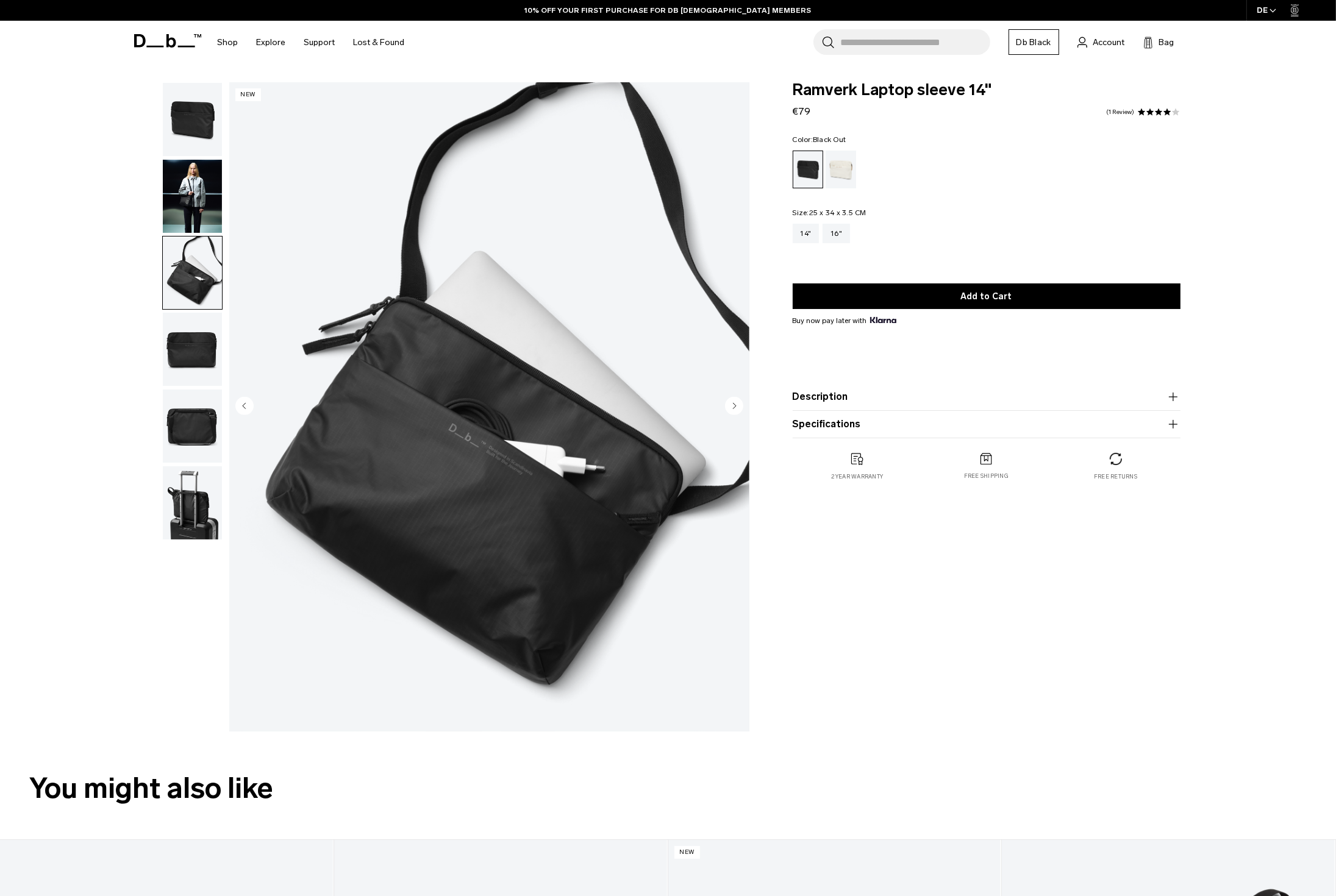
click at [193, 348] on img "button" at bounding box center [193, 349] width 59 height 73
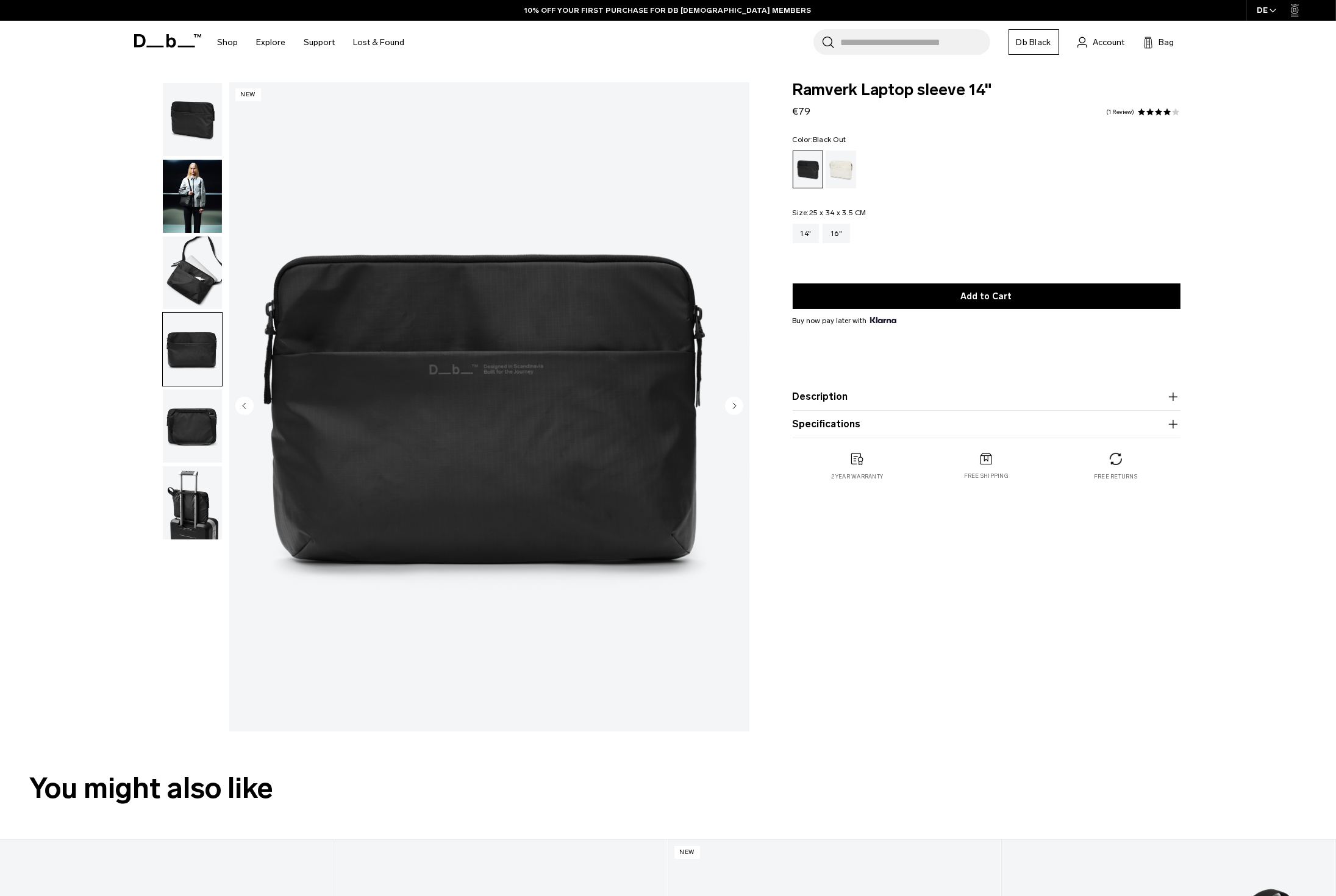
click at [188, 413] on img "button" at bounding box center [193, 426] width 59 height 73
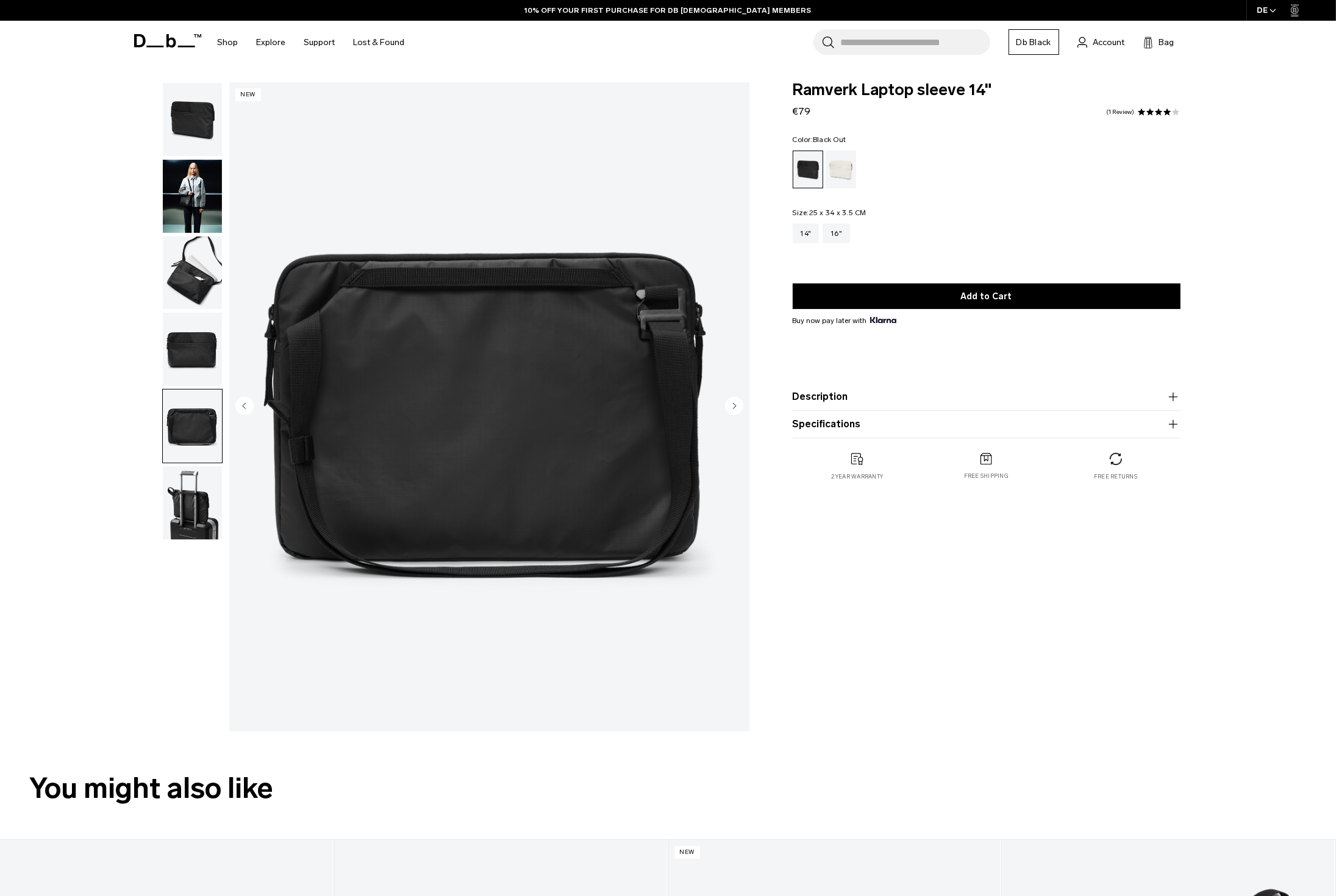
click at [193, 495] on img "button" at bounding box center [193, 502] width 59 height 73
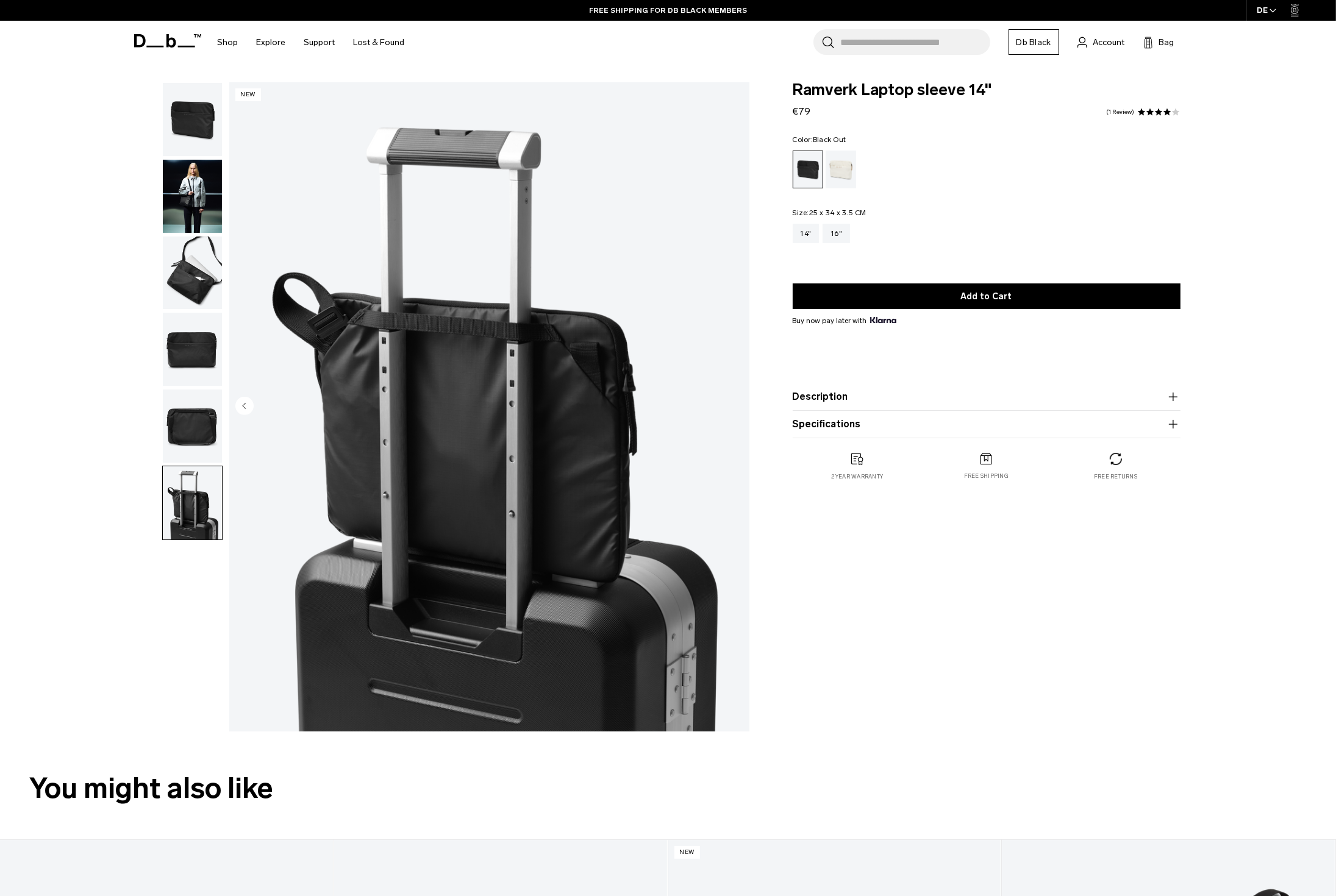
click at [202, 133] on img "button" at bounding box center [193, 119] width 59 height 73
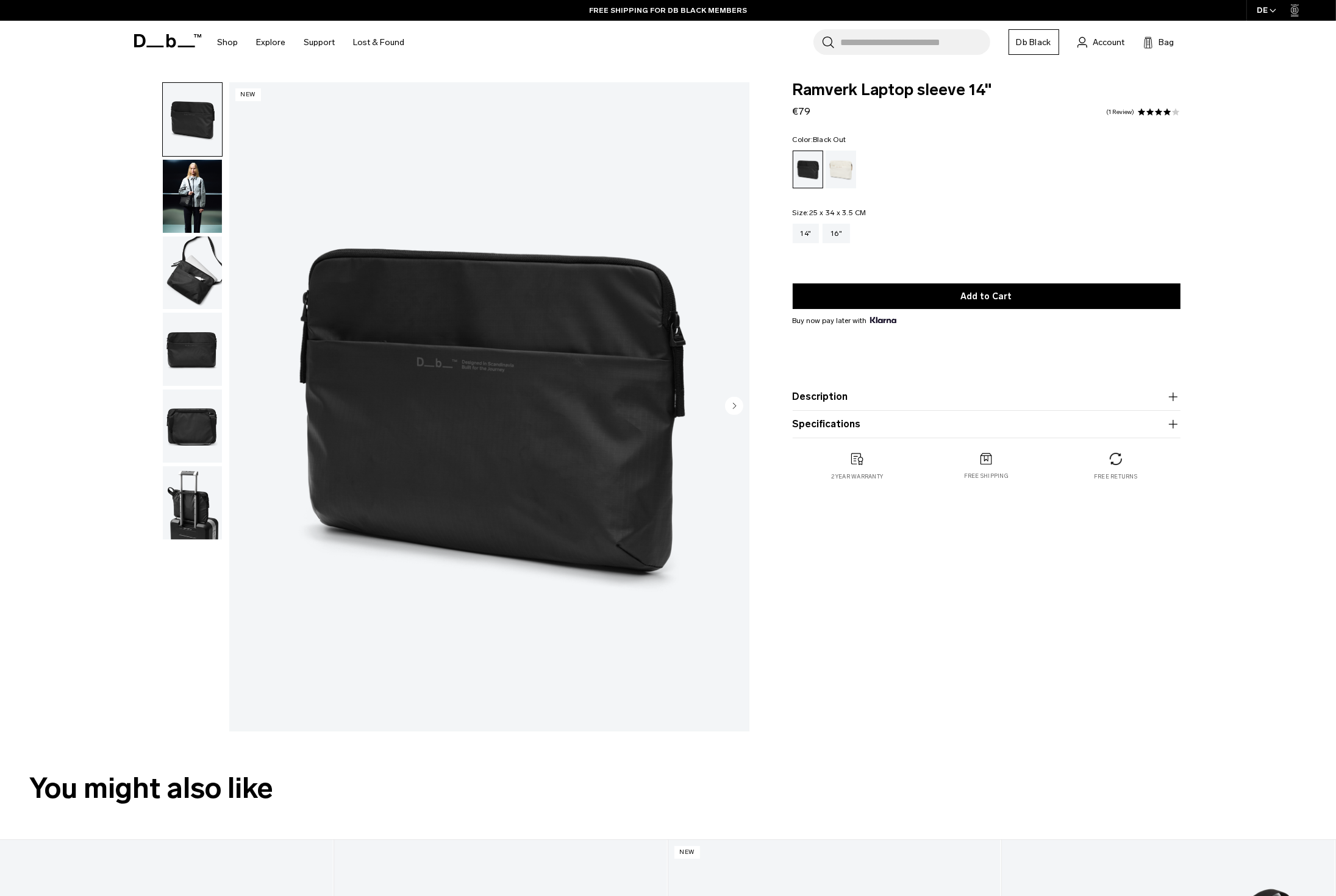
click at [188, 181] on img "button" at bounding box center [193, 196] width 59 height 73
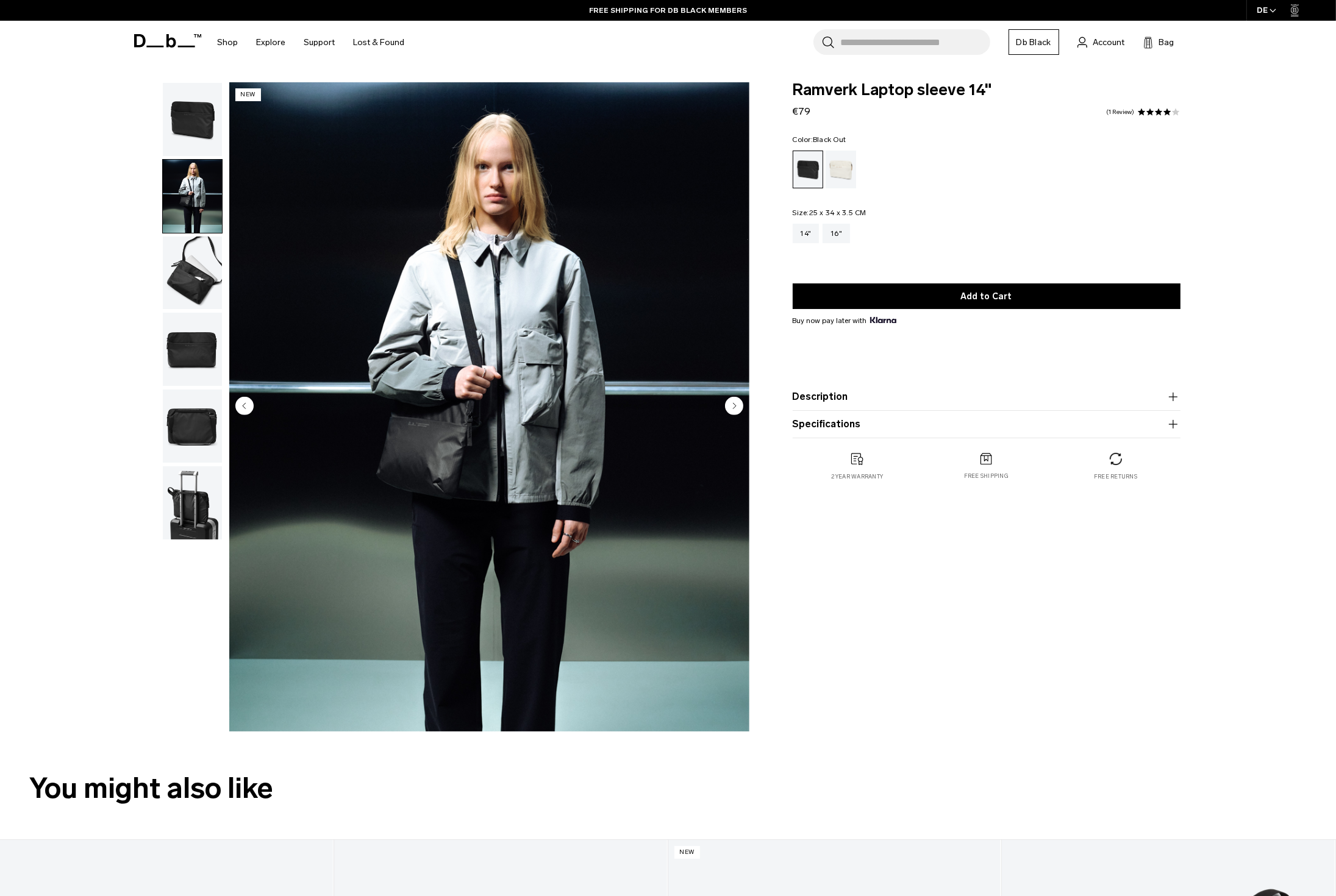
click at [188, 259] on img "button" at bounding box center [193, 273] width 59 height 73
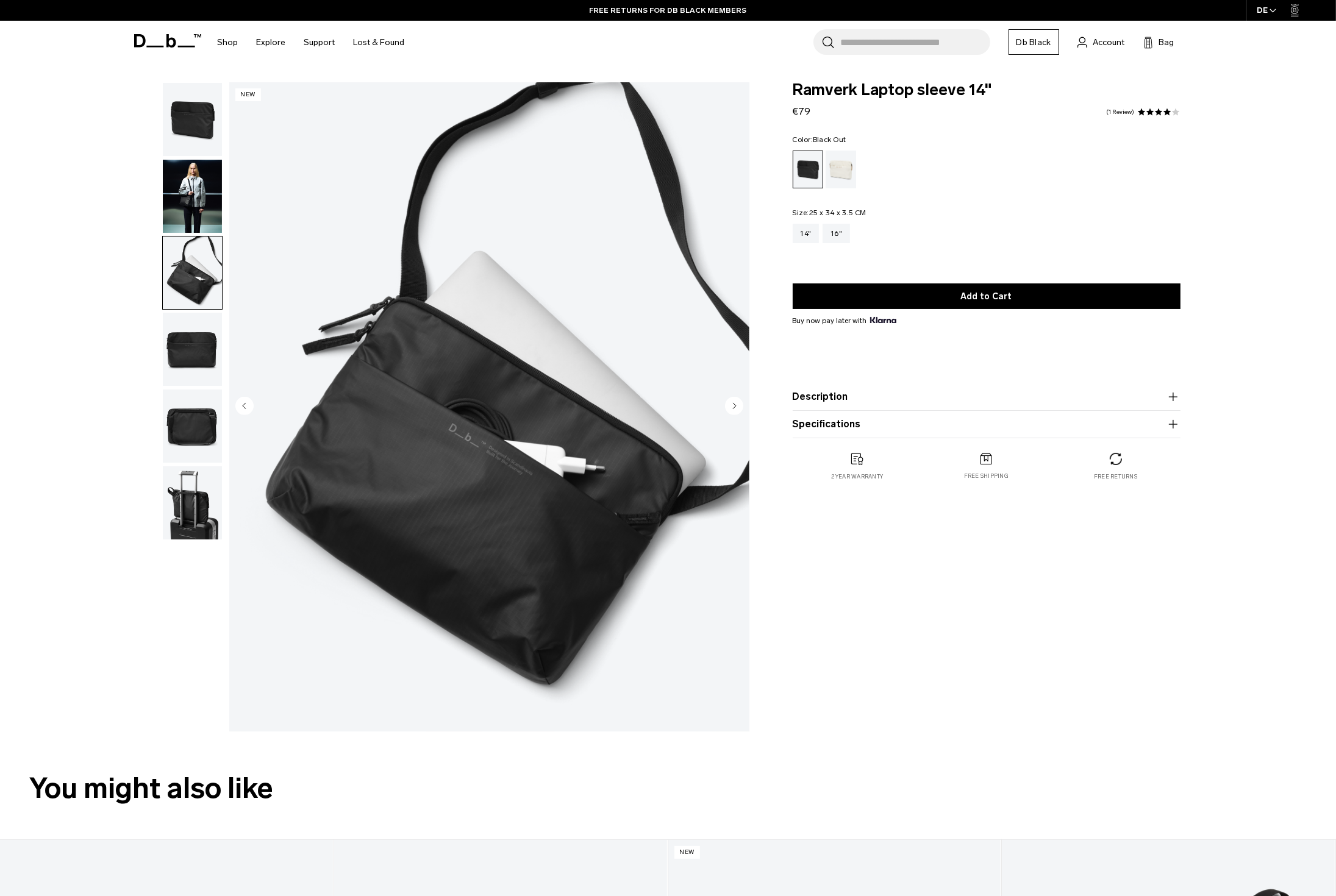
click at [831, 432] on button "Specifications" at bounding box center [986, 425] width 388 height 14
